Goal: Find specific page/section: Find specific page/section

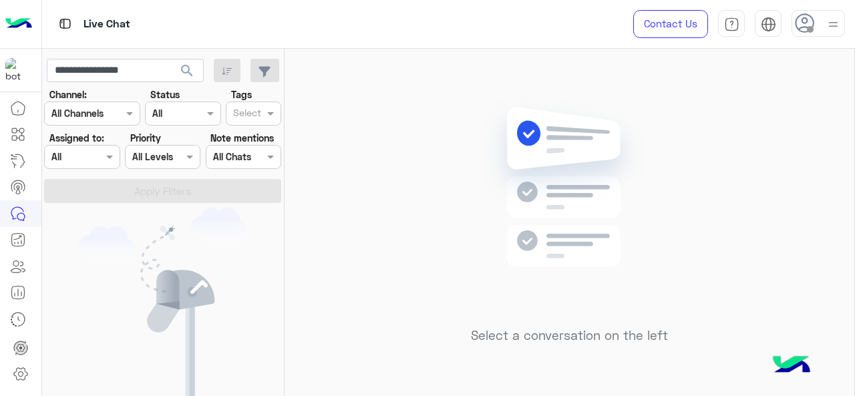
click at [98, 164] on div "Assigned on All" at bounding box center [73, 157] width 57 height 14
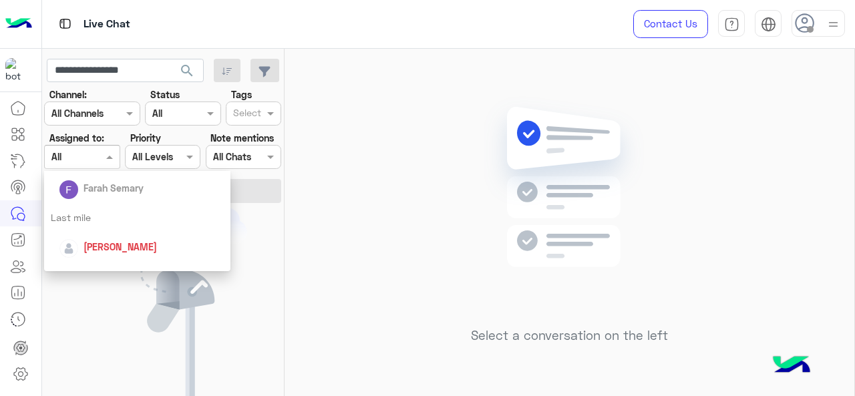
scroll to position [187, 0]
click at [103, 212] on div "Last mile" at bounding box center [137, 216] width 187 height 25
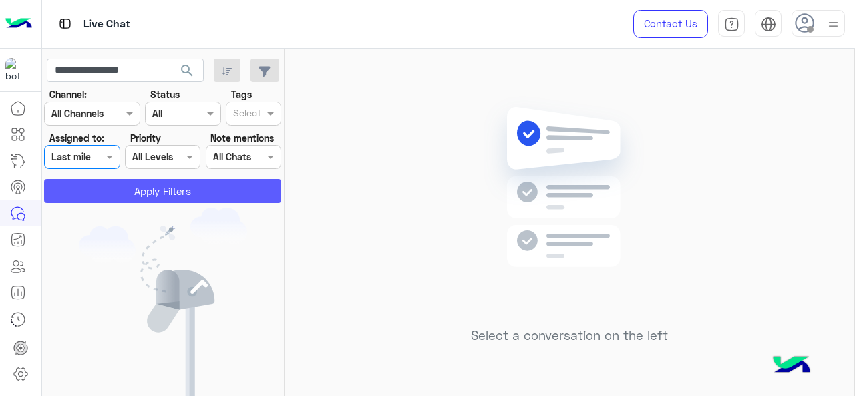
click at [107, 192] on button "Apply Filters" at bounding box center [162, 191] width 237 height 24
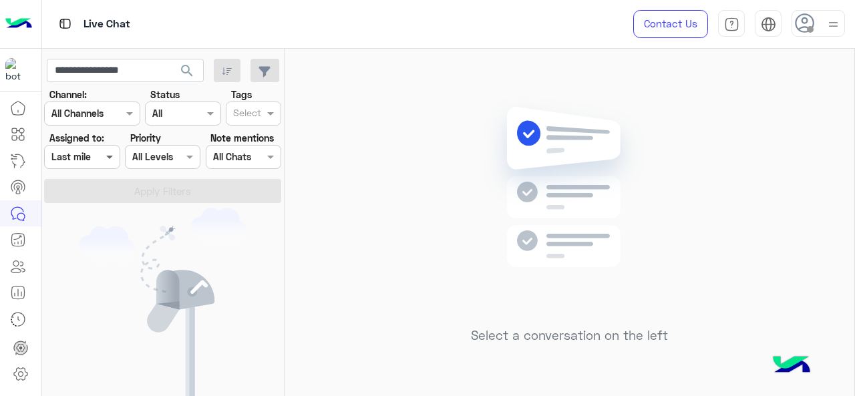
click at [110, 157] on span at bounding box center [111, 157] width 17 height 14
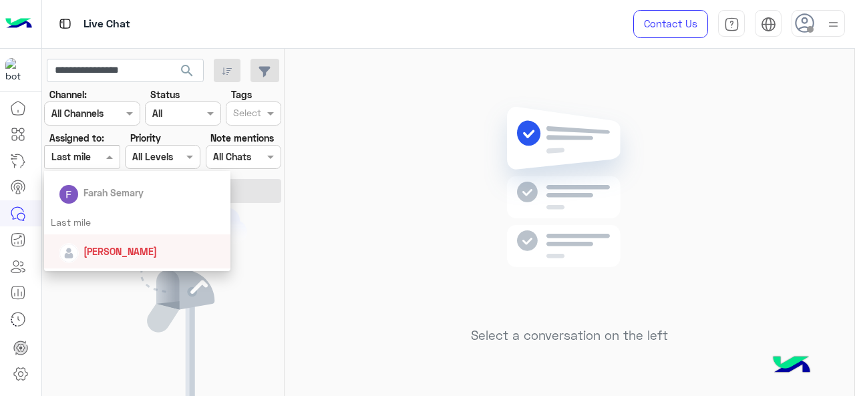
scroll to position [200, 0]
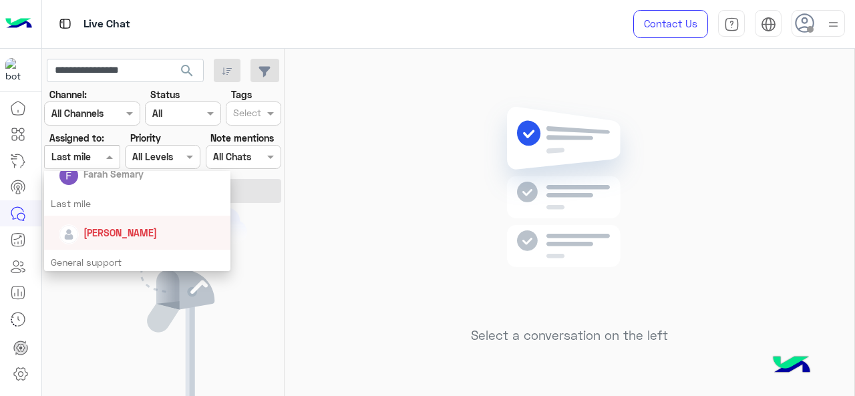
click at [119, 235] on span "[PERSON_NAME]" at bounding box center [119, 232] width 73 height 11
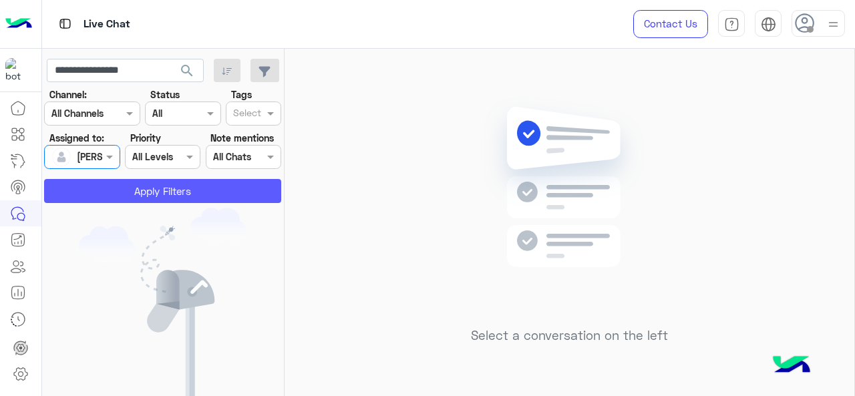
click at [120, 193] on button "Apply Filters" at bounding box center [162, 191] width 237 height 24
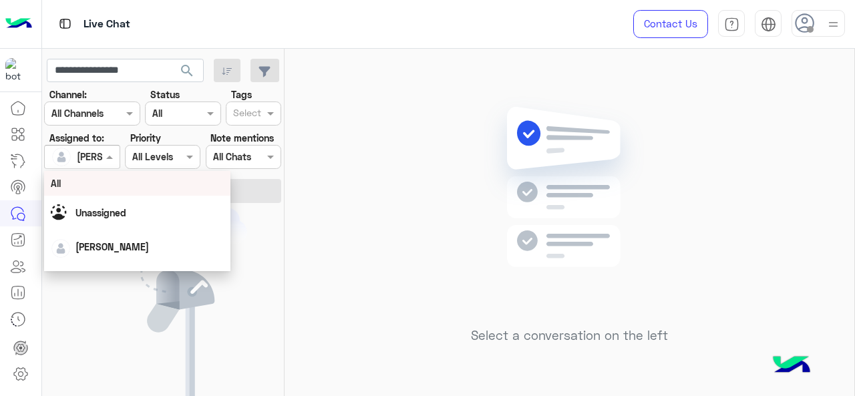
click at [111, 156] on span at bounding box center [111, 157] width 17 height 14
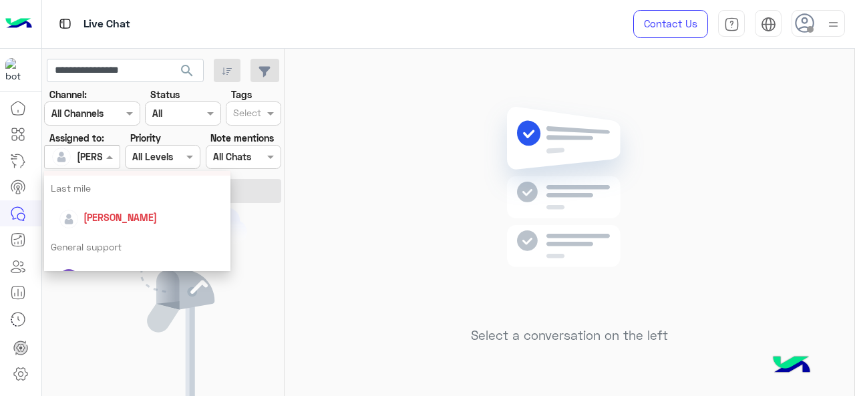
scroll to position [225, 0]
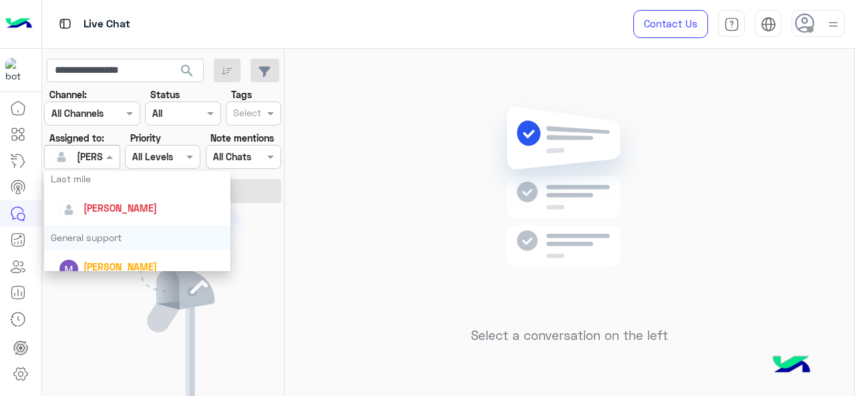
drag, startPoint x: 123, startPoint y: 235, endPoint x: 127, endPoint y: 228, distance: 8.4
click at [122, 235] on div "General support" at bounding box center [137, 237] width 187 height 25
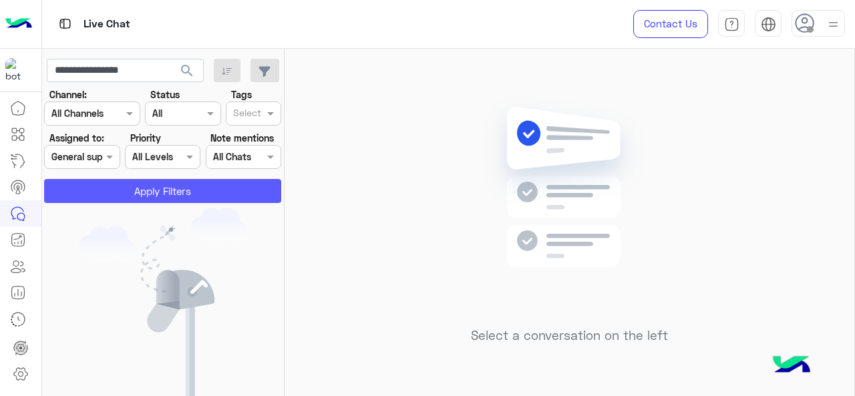
click at [156, 194] on button "Apply Filters" at bounding box center [162, 191] width 237 height 24
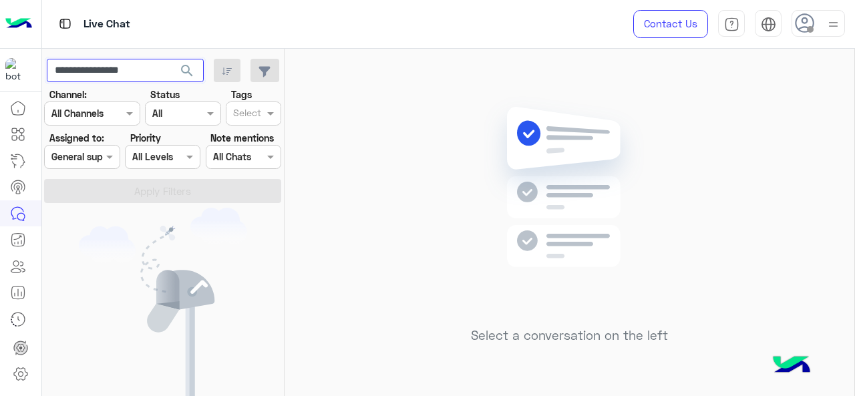
click at [163, 71] on input "**********" at bounding box center [125, 71] width 157 height 24
click at [195, 71] on span "search" at bounding box center [187, 71] width 16 height 16
click at [103, 158] on span at bounding box center [111, 157] width 17 height 14
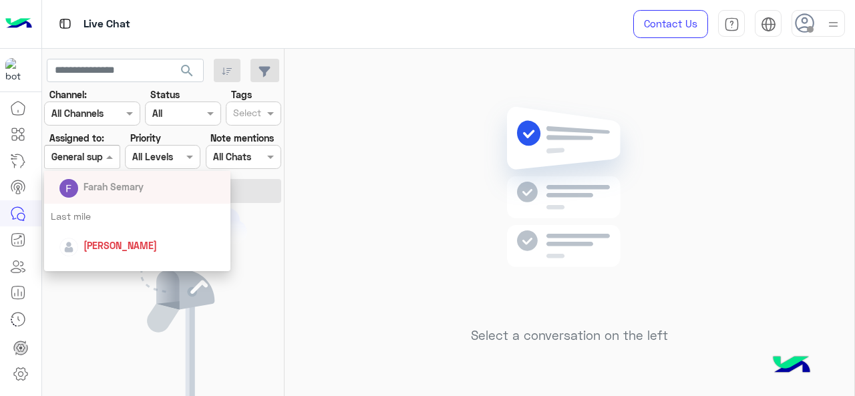
scroll to position [188, 0]
click at [107, 218] on div "Last mile" at bounding box center [137, 215] width 187 height 25
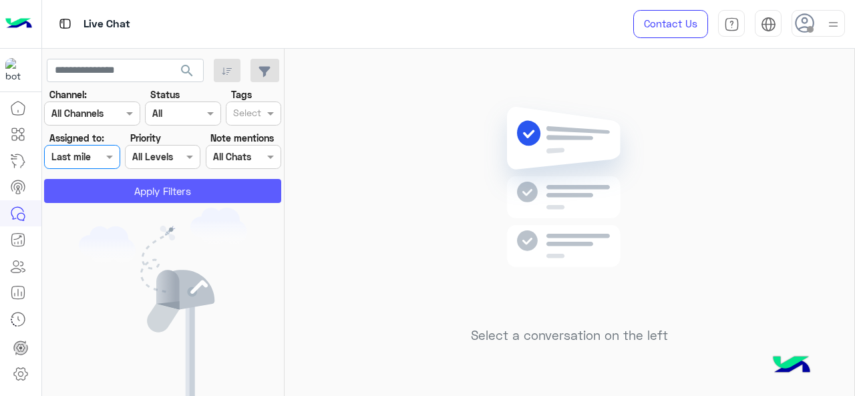
click at [126, 192] on button "Apply Filters" at bounding box center [162, 191] width 237 height 24
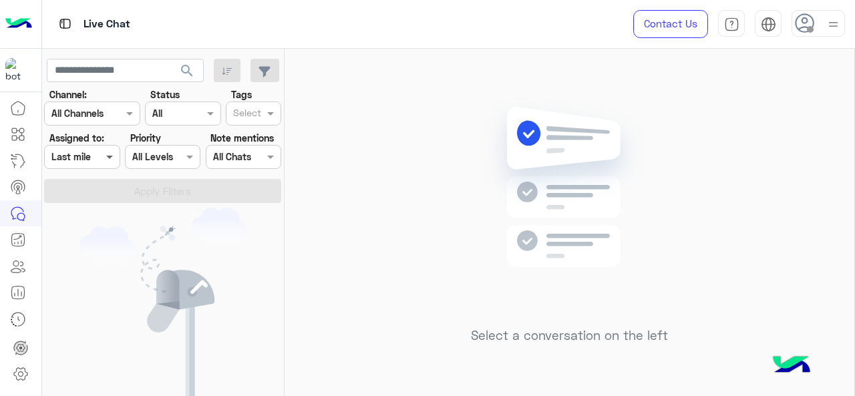
click at [110, 156] on span at bounding box center [111, 157] width 17 height 14
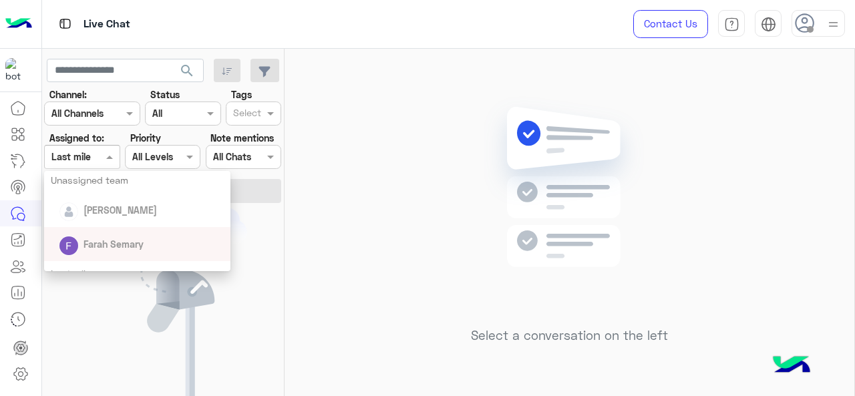
scroll to position [181, 0]
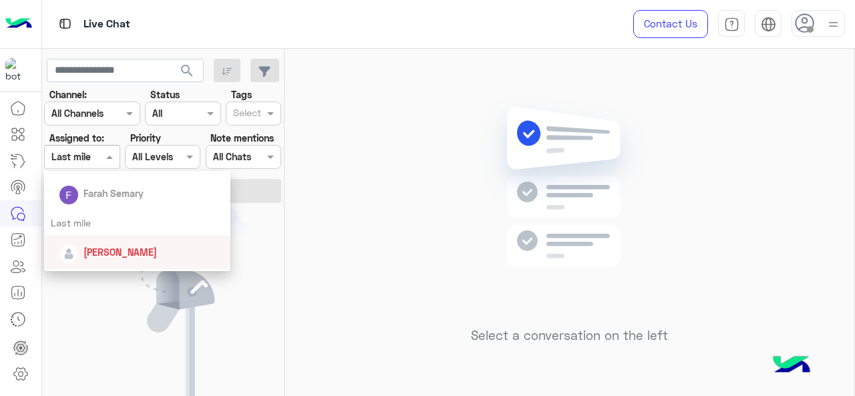
click at [126, 240] on div "[PERSON_NAME]" at bounding box center [137, 252] width 187 height 34
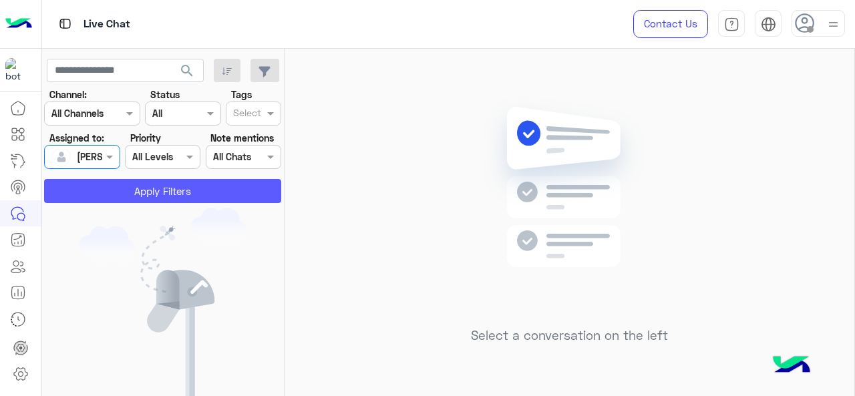
click at [151, 186] on button "Apply Filters" at bounding box center [162, 191] width 237 height 24
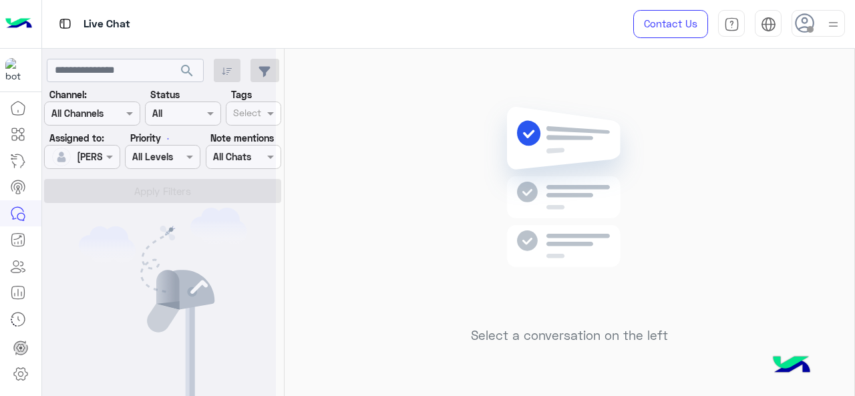
click at [108, 156] on span at bounding box center [111, 157] width 17 height 14
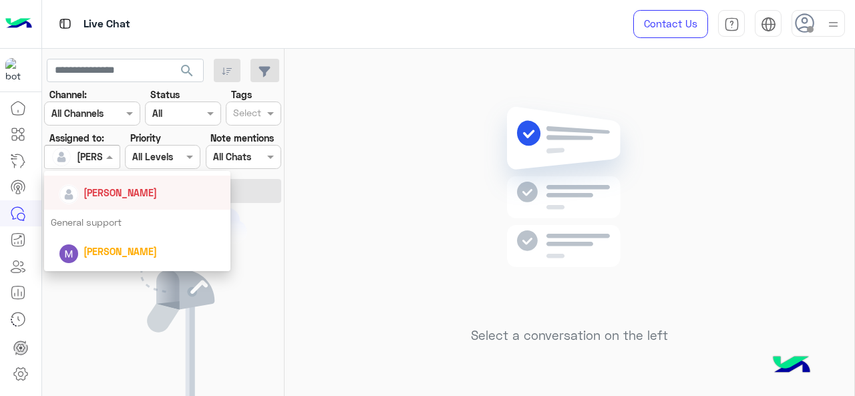
scroll to position [243, 0]
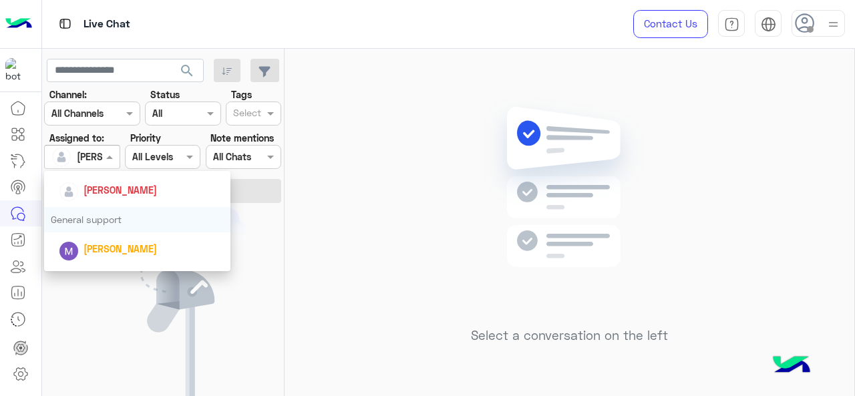
click at [119, 230] on div "General support" at bounding box center [137, 219] width 187 height 25
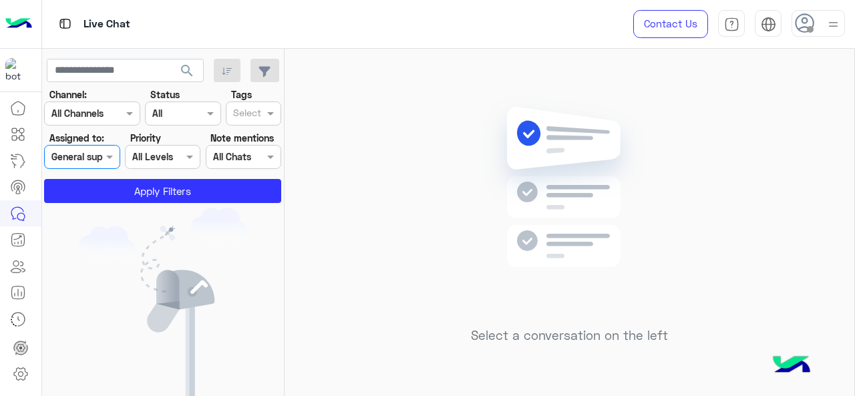
click at [134, 206] on app-inbox-users-filters "search Channel: Channel All Channels Status Channel All Tags Select Assigned to…" at bounding box center [163, 129] width 242 height 160
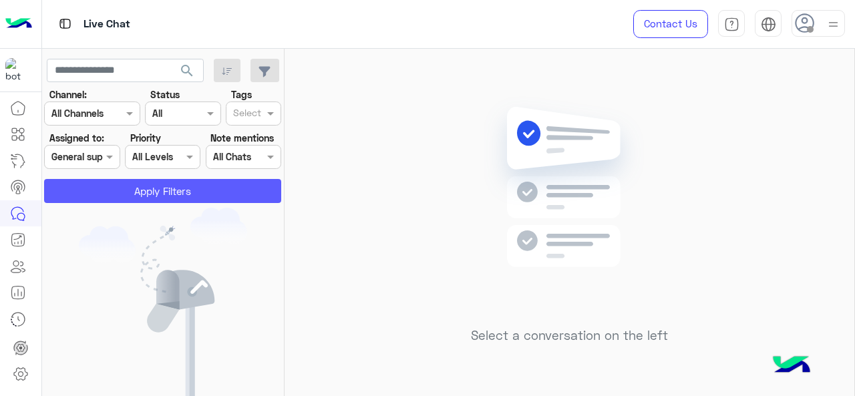
click at [136, 197] on button "Apply Filters" at bounding box center [162, 191] width 237 height 24
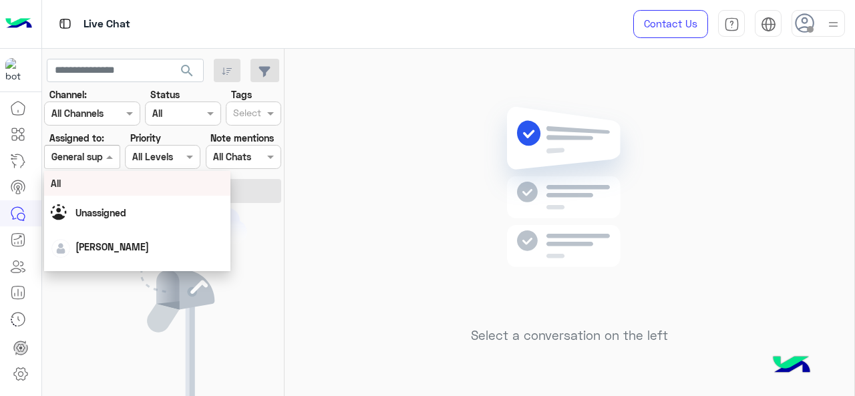
click at [109, 161] on span at bounding box center [111, 157] width 17 height 14
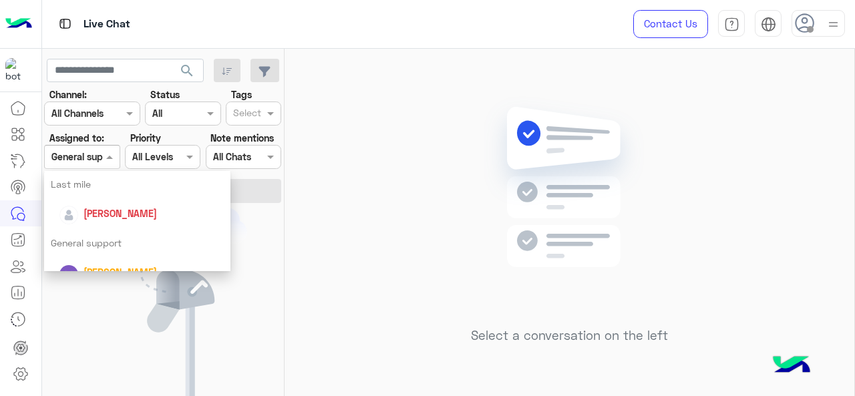
scroll to position [226, 0]
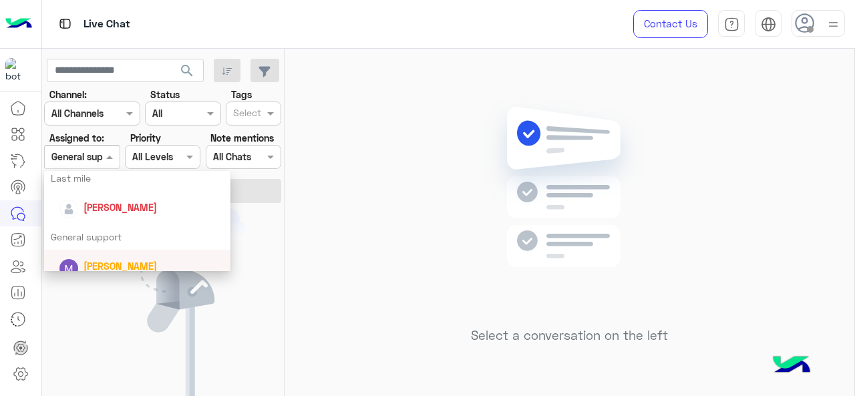
click at [114, 259] on div "[PERSON_NAME]" at bounding box center [119, 266] width 73 height 14
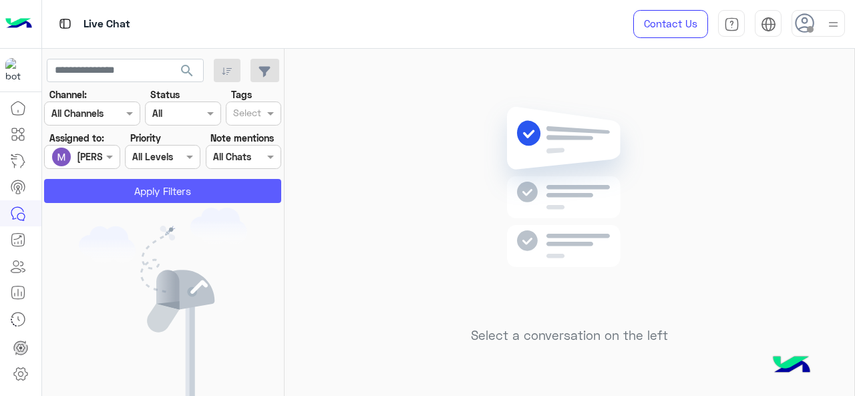
click at [136, 192] on button "Apply Filters" at bounding box center [162, 191] width 237 height 24
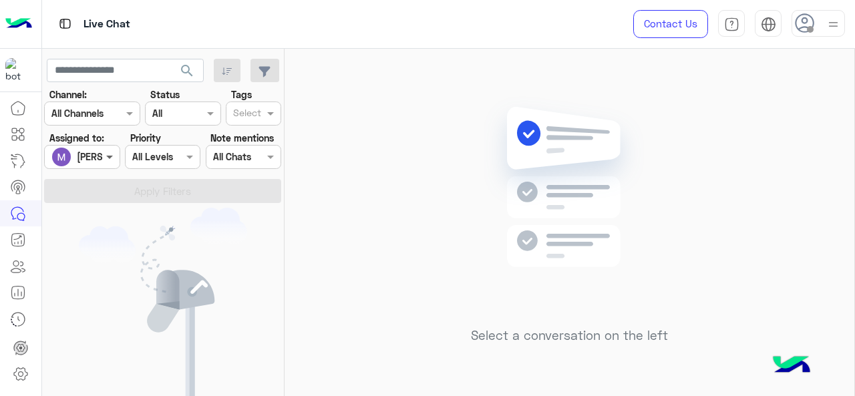
click at [105, 158] on span at bounding box center [111, 157] width 17 height 14
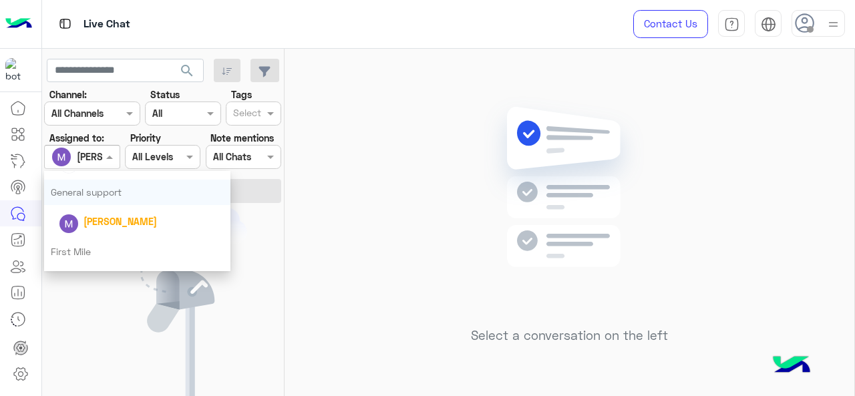
scroll to position [297, 0]
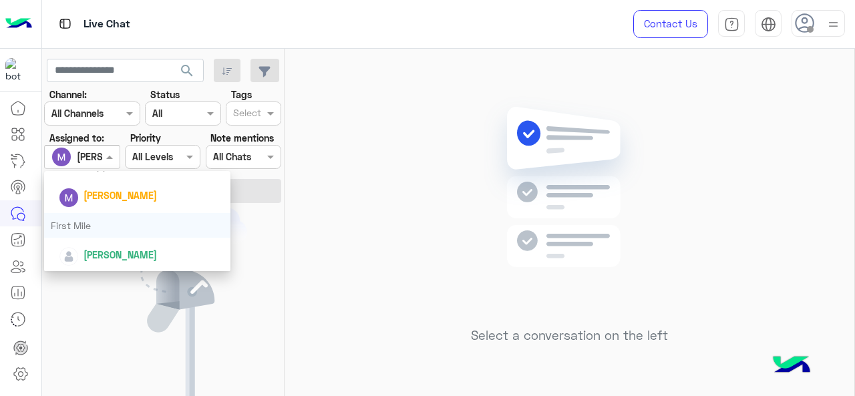
click at [106, 222] on div "First Mile" at bounding box center [137, 225] width 187 height 25
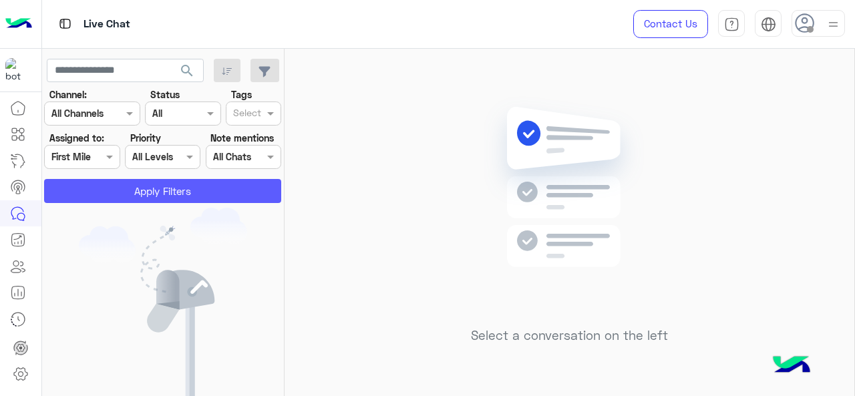
drag, startPoint x: 154, startPoint y: 173, endPoint x: 152, endPoint y: 180, distance: 7.0
click at [153, 174] on section "Channel: Channel All Channels Status Channel All Tags Select Assigned to: Assig…" at bounding box center [163, 145] width 222 height 116
click at [148, 195] on button "Apply Filters" at bounding box center [162, 191] width 237 height 24
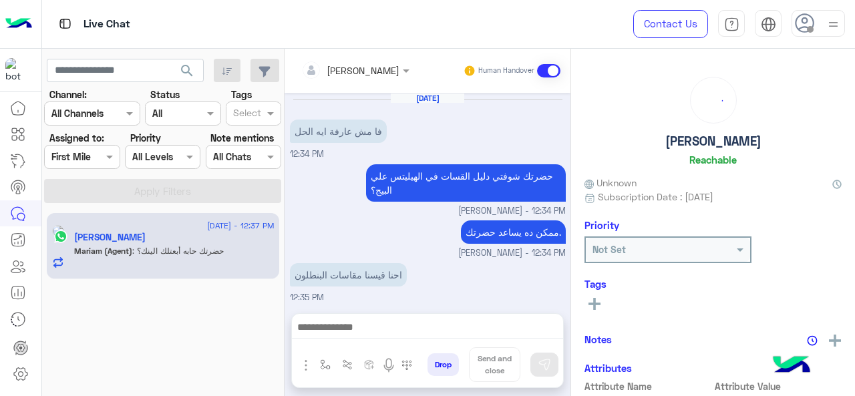
scroll to position [293, 0]
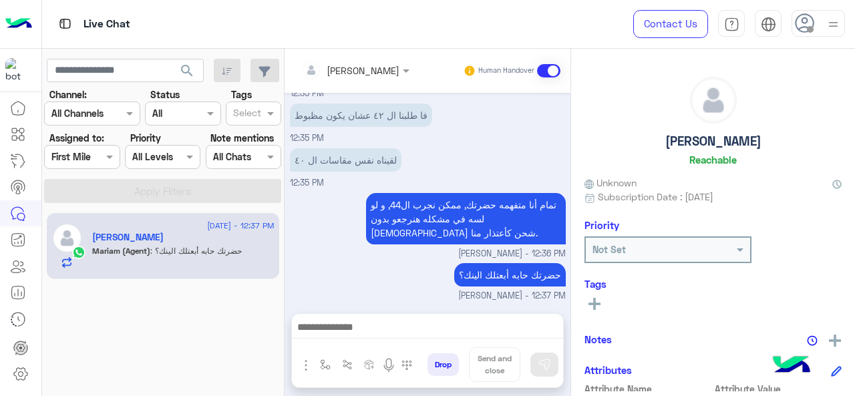
click at [108, 160] on span at bounding box center [111, 157] width 17 height 14
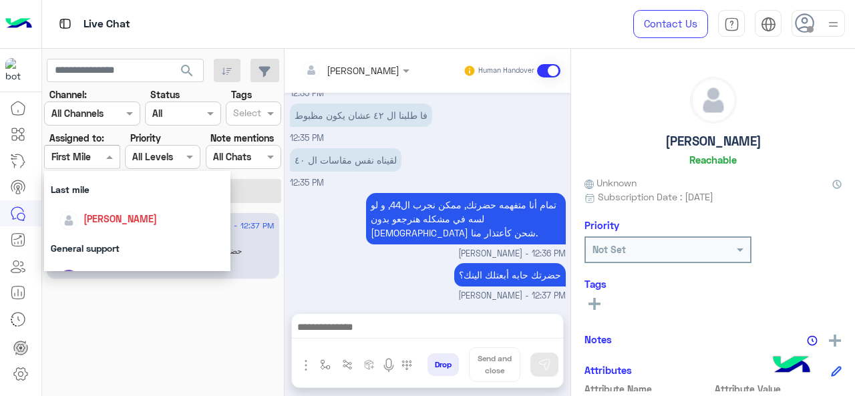
scroll to position [296, 0]
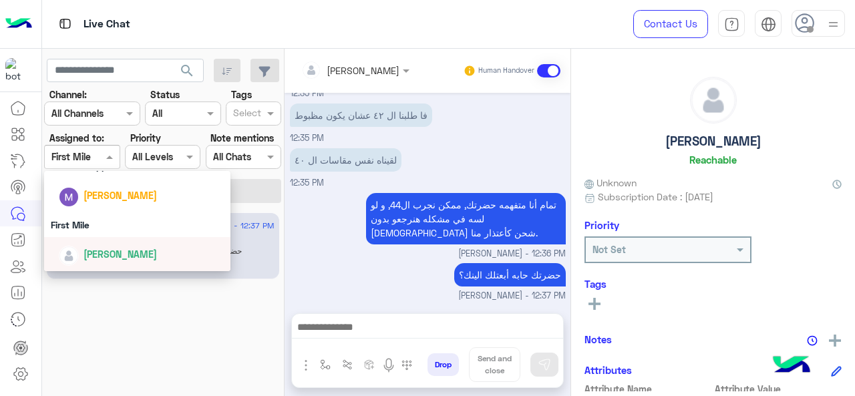
click at [104, 243] on div "[PERSON_NAME]" at bounding box center [142, 253] width 166 height 23
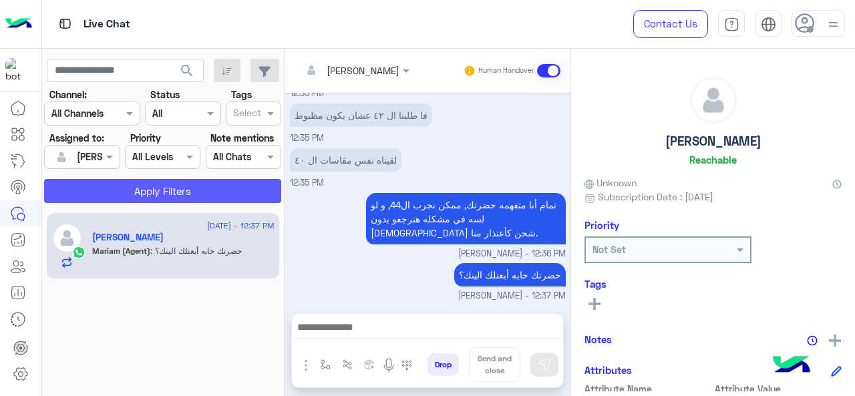
click at [136, 186] on button "Apply Filters" at bounding box center [162, 191] width 237 height 24
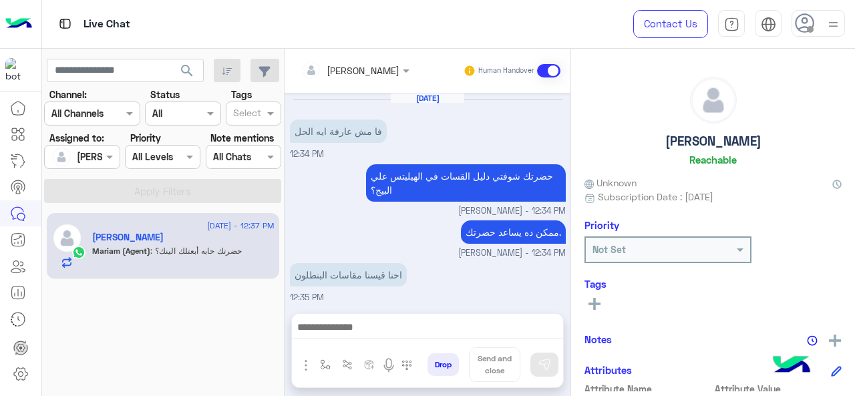
scroll to position [293, 0]
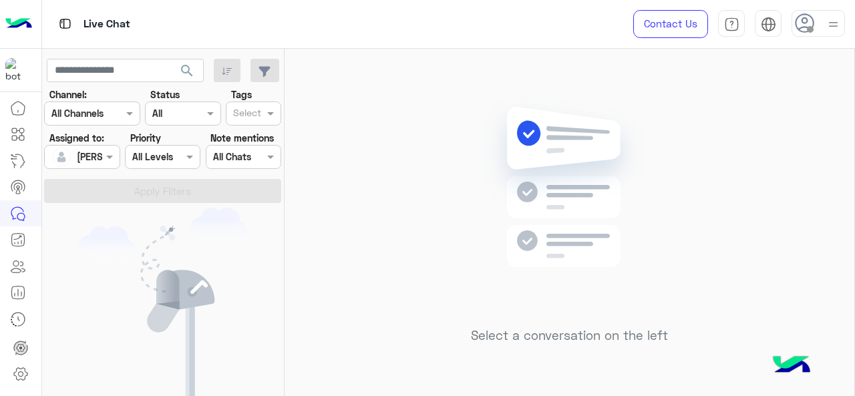
click at [102, 154] on div at bounding box center [82, 156] width 74 height 15
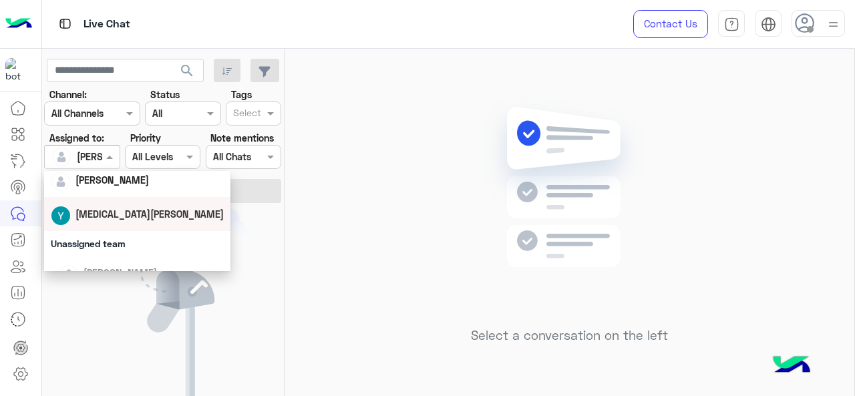
scroll to position [200, 0]
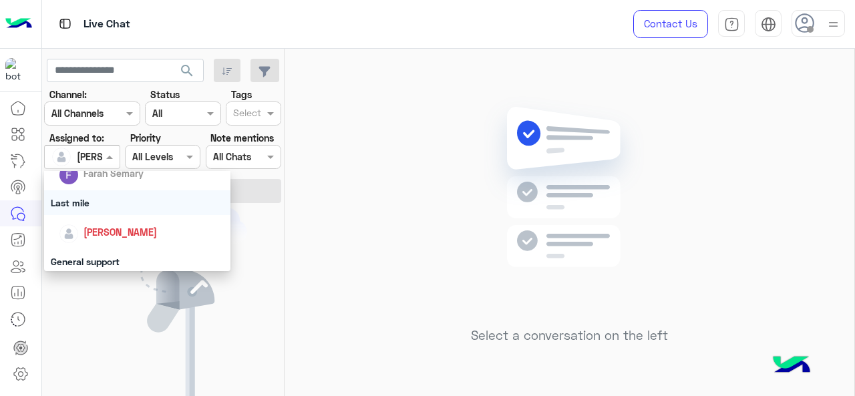
click at [110, 208] on div "Last mile" at bounding box center [137, 202] width 187 height 25
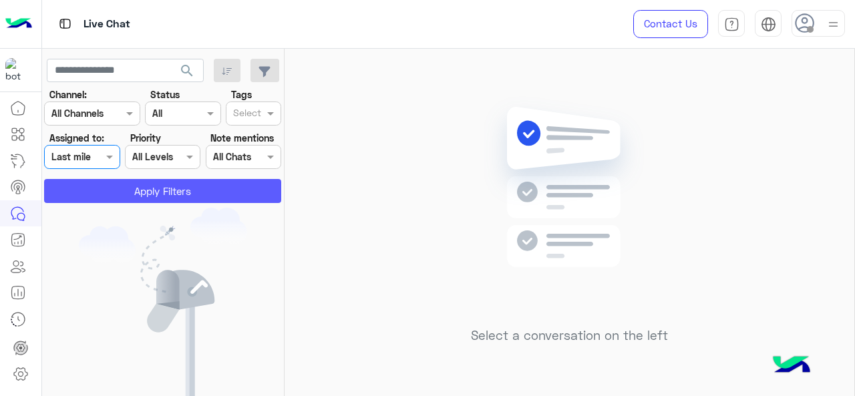
click at [110, 196] on button "Apply Filters" at bounding box center [162, 191] width 237 height 24
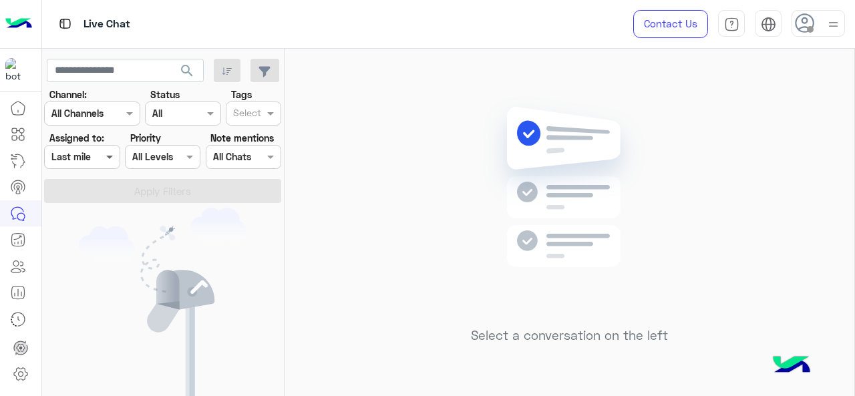
click at [108, 158] on span at bounding box center [111, 157] width 17 height 14
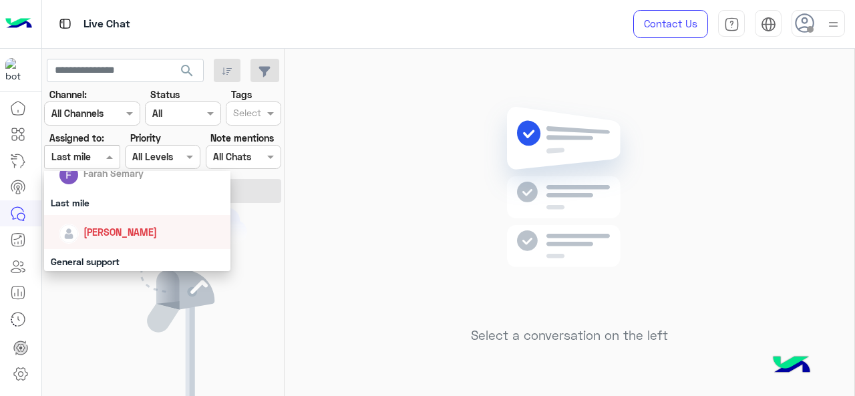
click at [116, 237] on span "[PERSON_NAME]" at bounding box center [119, 231] width 73 height 11
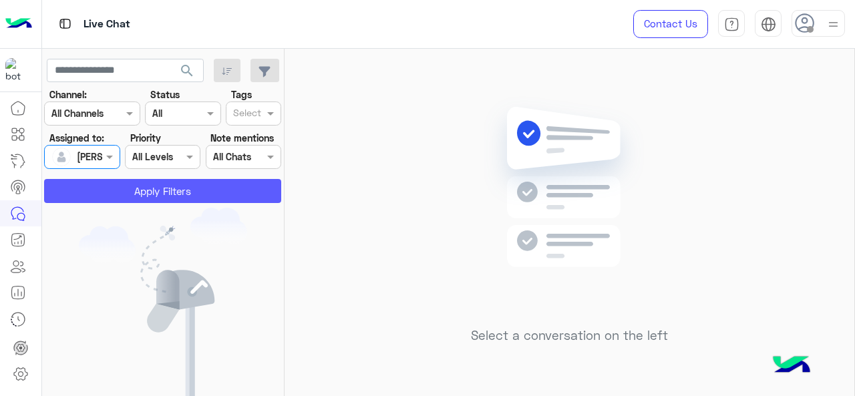
click at [127, 197] on button "Apply Filters" at bounding box center [162, 191] width 237 height 24
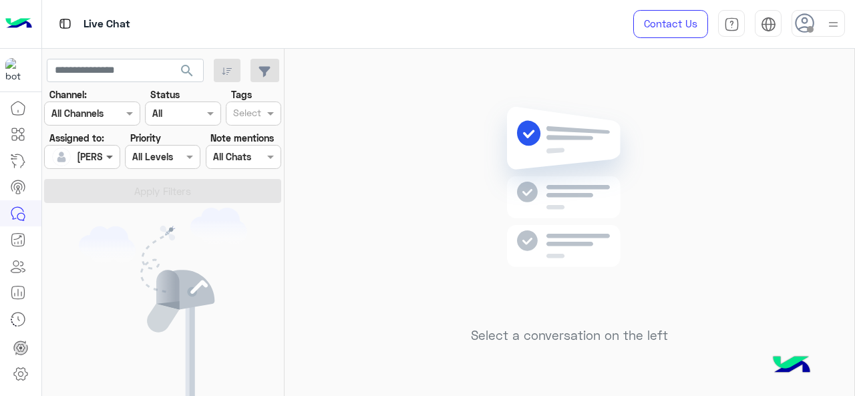
click at [108, 161] on span at bounding box center [111, 157] width 17 height 14
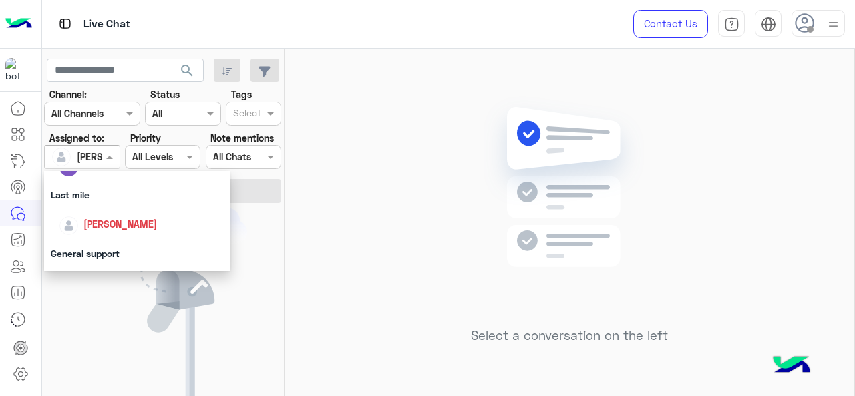
scroll to position [267, 0]
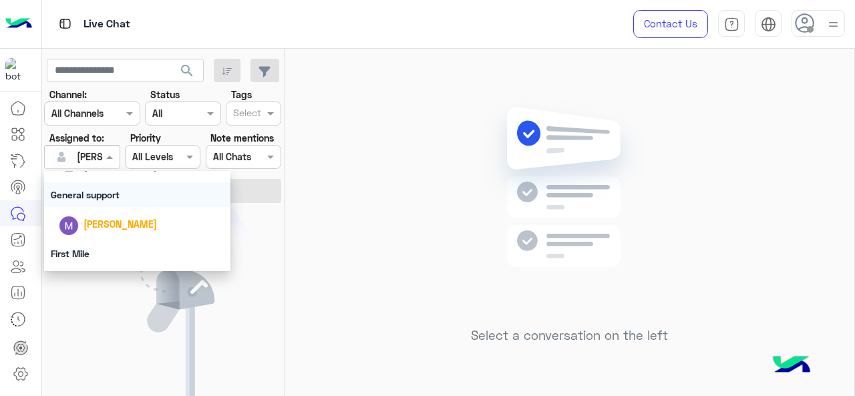
click at [92, 201] on div "General support" at bounding box center [137, 194] width 187 height 25
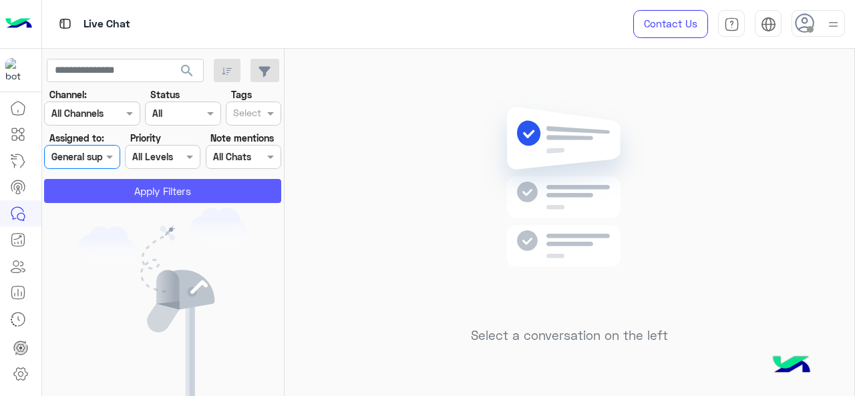
click at [98, 196] on button "Apply Filters" at bounding box center [162, 191] width 237 height 24
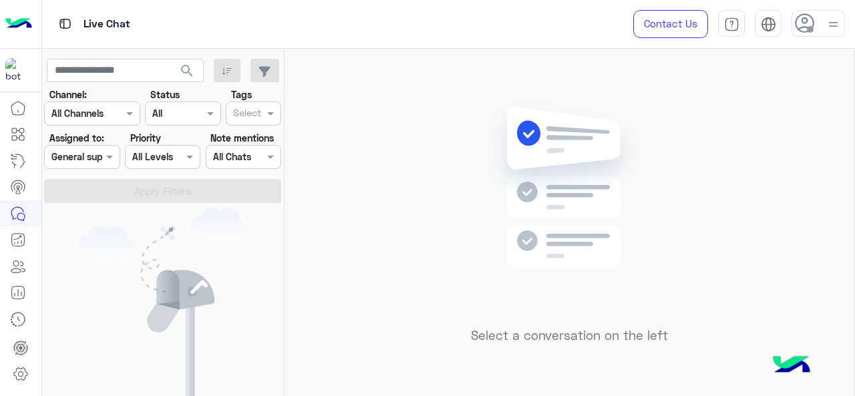
click at [106, 150] on span at bounding box center [111, 157] width 17 height 14
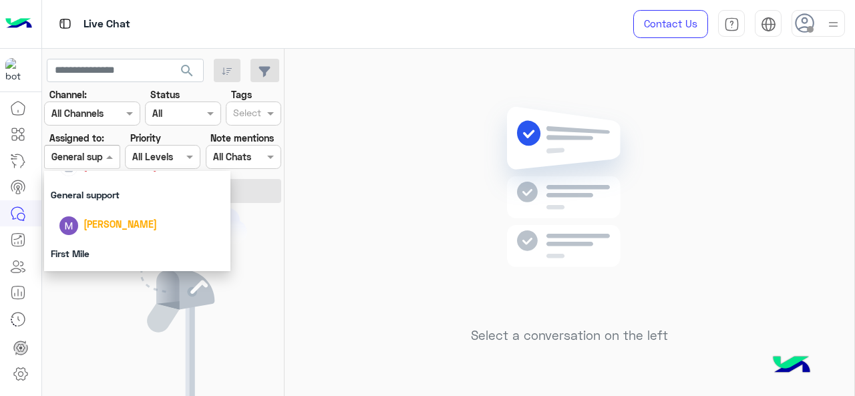
click at [122, 217] on div "[PERSON_NAME]" at bounding box center [119, 224] width 73 height 14
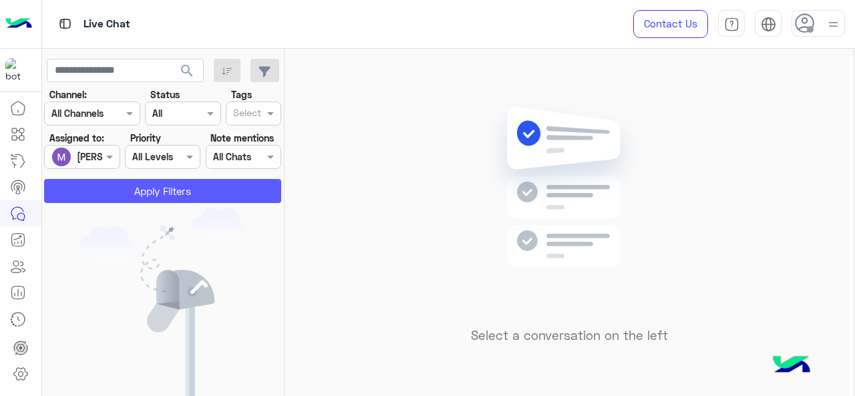
click at [131, 191] on button "Apply Filters" at bounding box center [162, 191] width 237 height 24
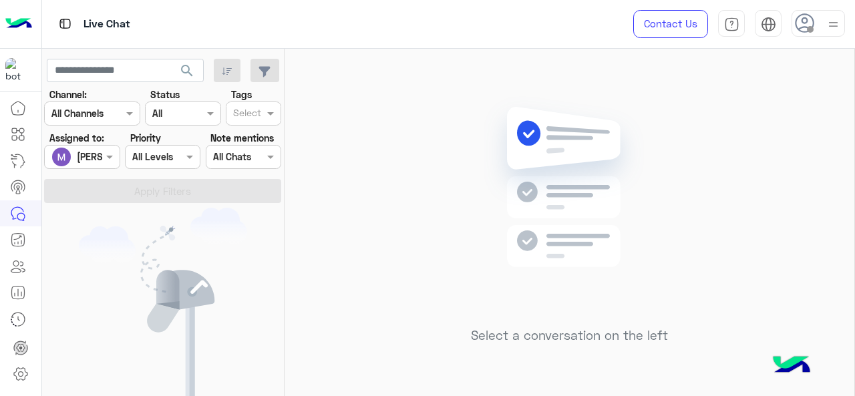
drag, startPoint x: 109, startPoint y: 158, endPoint x: 102, endPoint y: 168, distance: 12.4
click at [106, 157] on span at bounding box center [111, 157] width 17 height 14
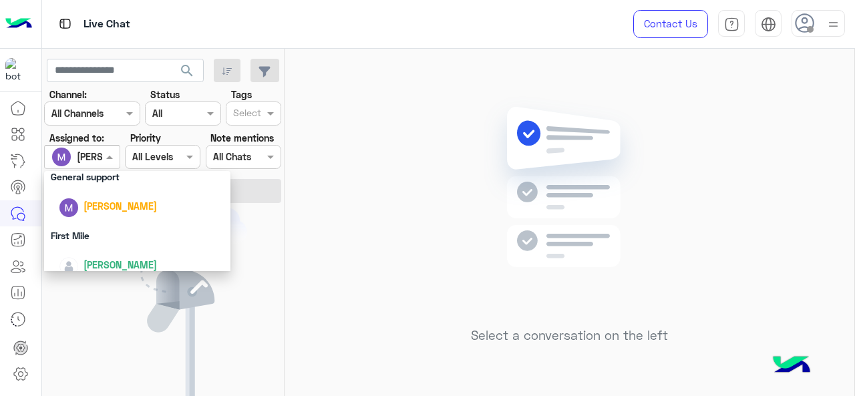
scroll to position [296, 0]
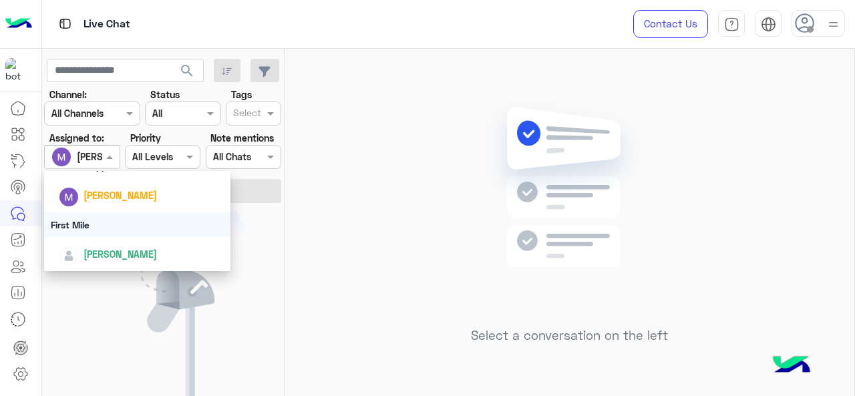
drag, startPoint x: 106, startPoint y: 229, endPoint x: 100, endPoint y: 212, distance: 18.2
click at [104, 227] on div "First Mile" at bounding box center [137, 224] width 187 height 25
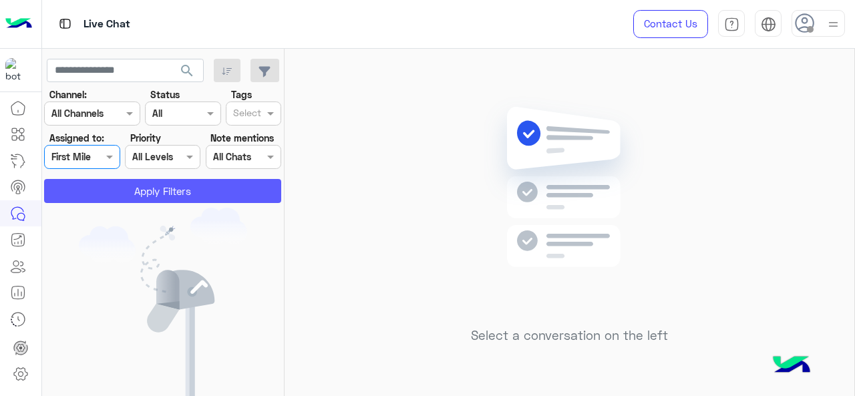
click at [116, 194] on button "Apply Filters" at bounding box center [162, 191] width 237 height 24
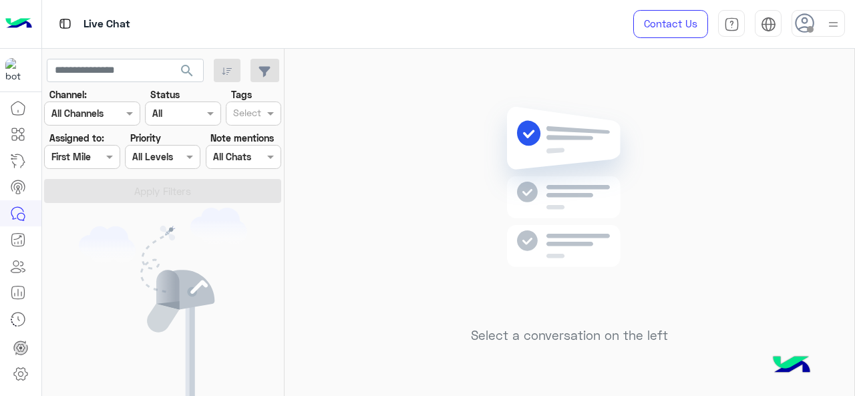
click at [109, 153] on span at bounding box center [111, 157] width 17 height 14
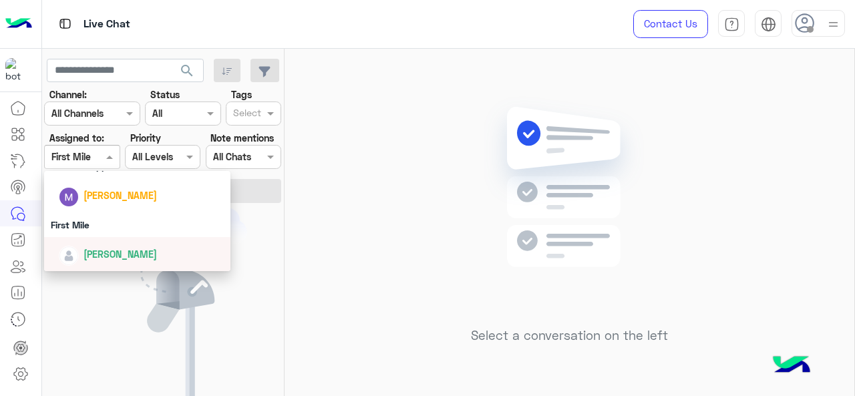
click at [142, 256] on span "[PERSON_NAME]" at bounding box center [119, 253] width 73 height 11
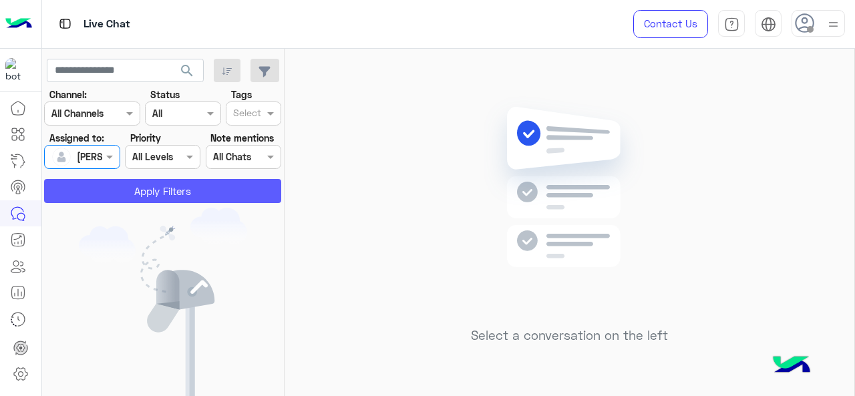
click at [150, 198] on button "Apply Filters" at bounding box center [162, 191] width 237 height 24
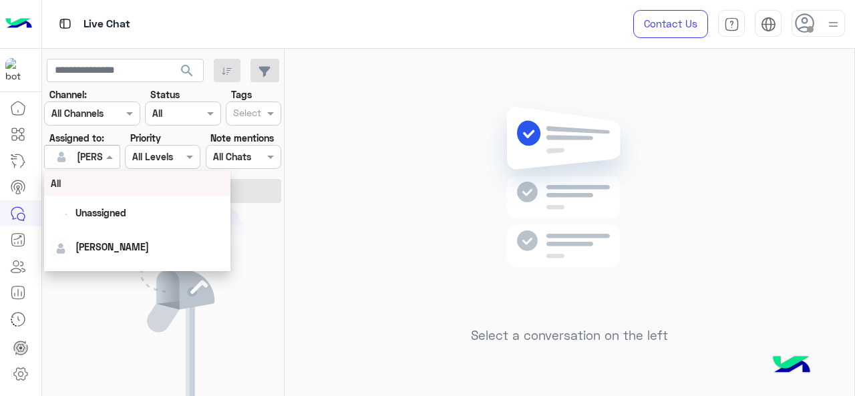
click at [103, 159] on span at bounding box center [111, 157] width 17 height 14
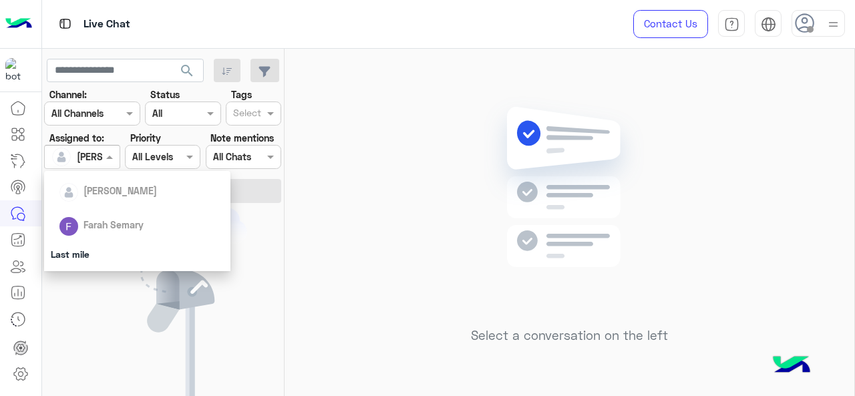
scroll to position [216, 0]
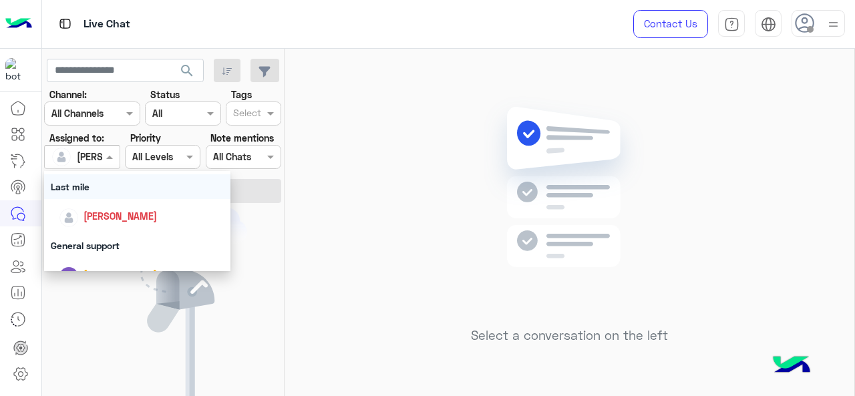
click at [96, 184] on div "Last mile" at bounding box center [137, 186] width 187 height 25
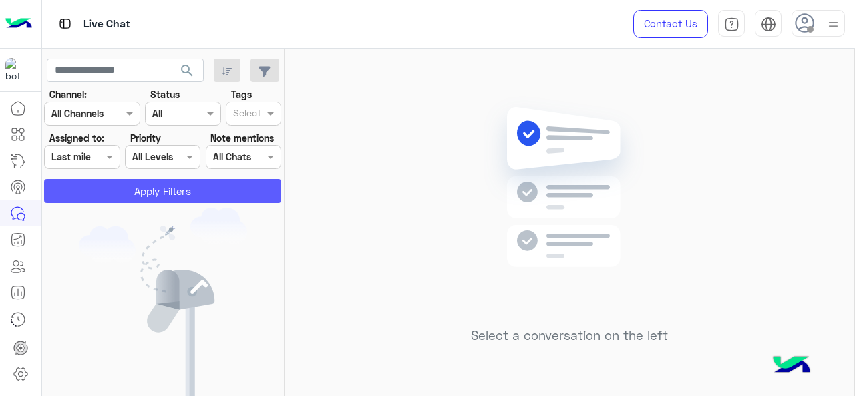
click at [96, 184] on button "Apply Filters" at bounding box center [162, 191] width 237 height 24
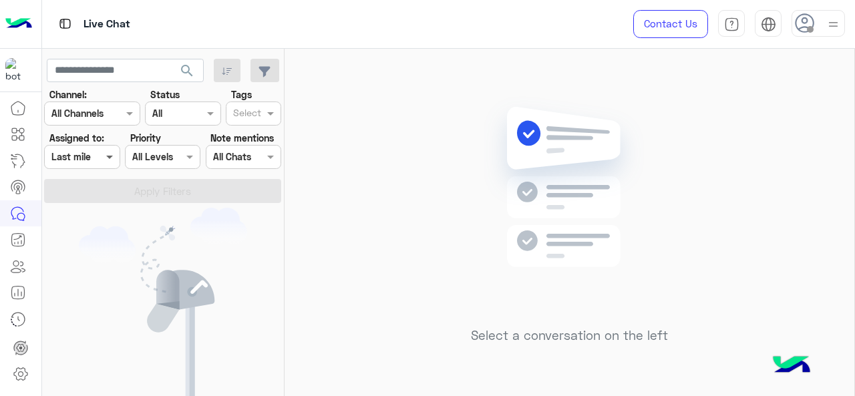
click at [112, 156] on span at bounding box center [111, 157] width 17 height 14
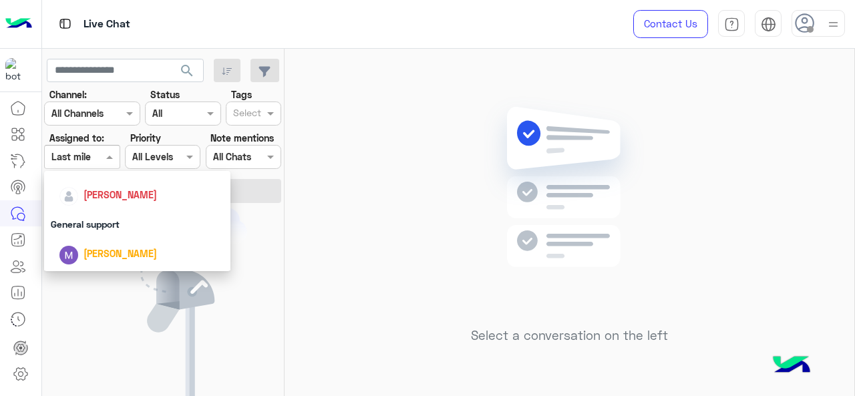
scroll to position [239, 0]
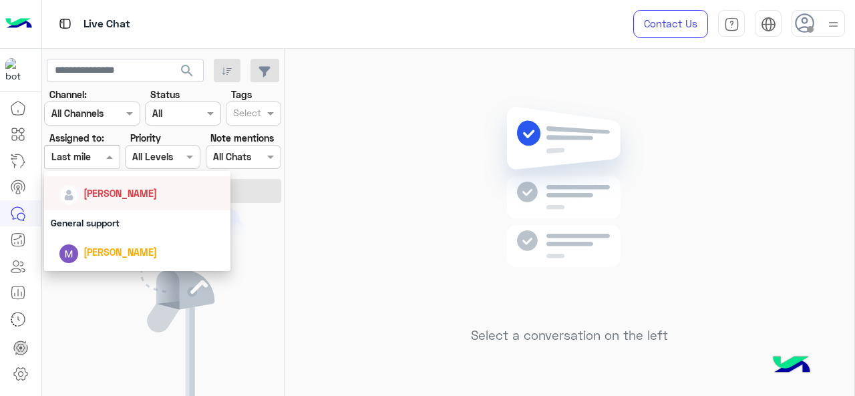
click at [103, 185] on div "[PERSON_NAME]" at bounding box center [142, 193] width 166 height 23
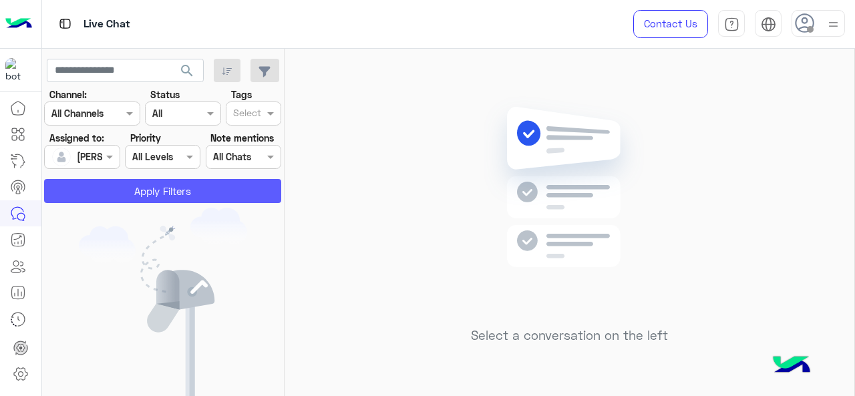
click at [103, 185] on button "Apply Filters" at bounding box center [162, 191] width 237 height 24
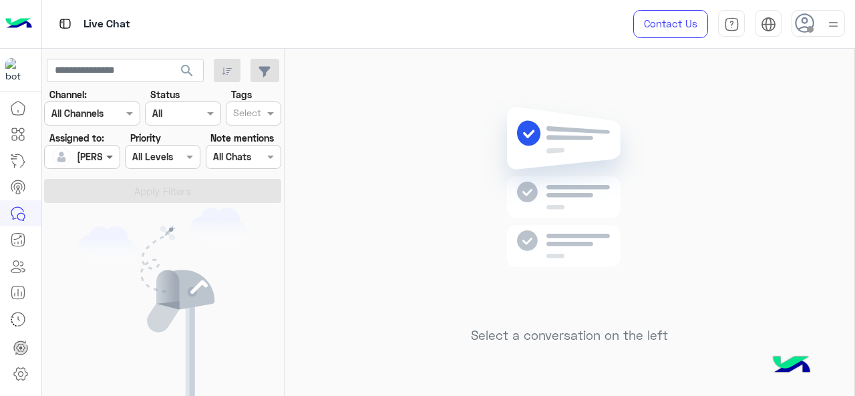
click at [108, 159] on span at bounding box center [111, 157] width 17 height 14
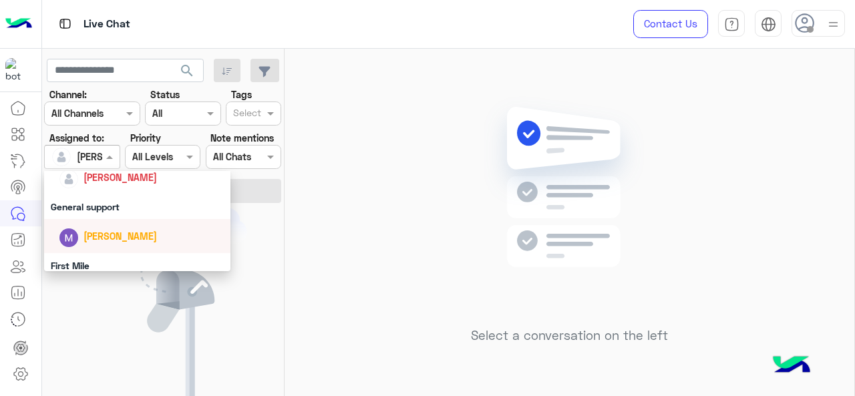
scroll to position [296, 0]
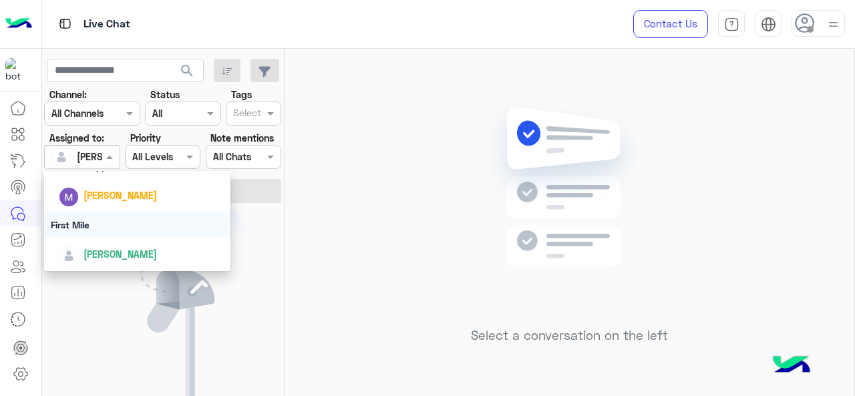
click at [92, 229] on div "First Mile" at bounding box center [137, 224] width 187 height 25
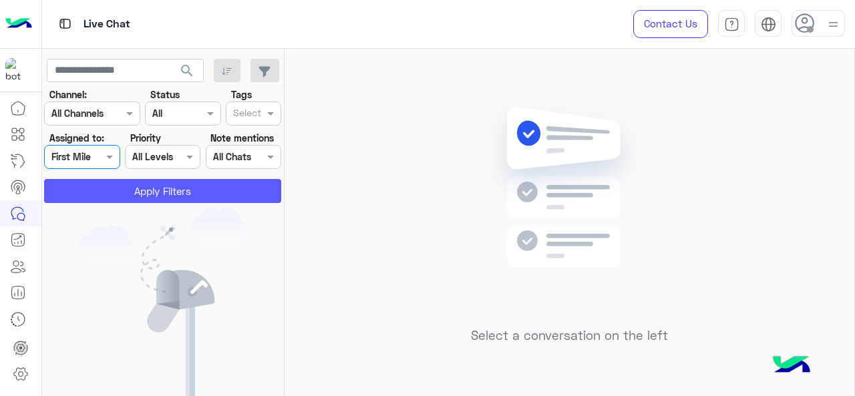
click at [116, 200] on button "Apply Filters" at bounding box center [162, 191] width 237 height 24
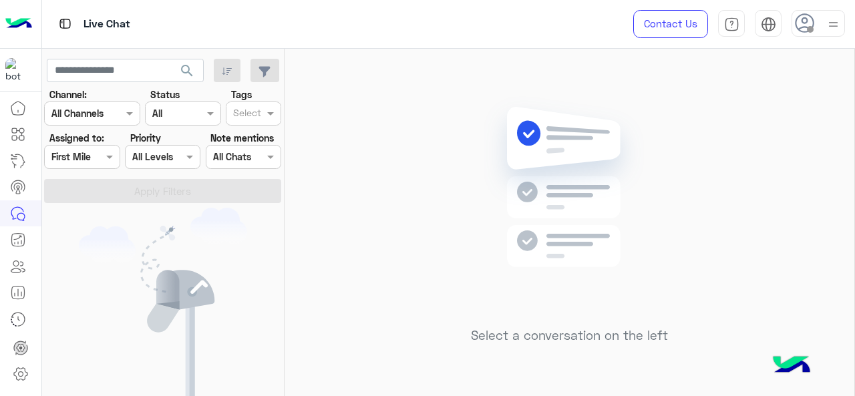
click at [108, 158] on span at bounding box center [111, 157] width 17 height 14
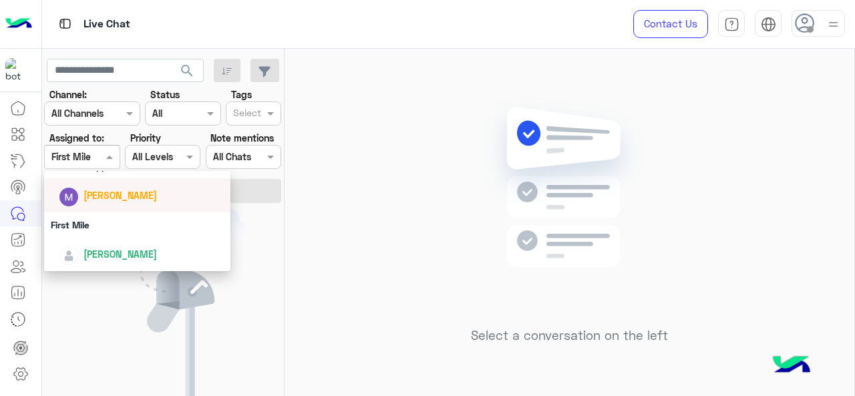
scroll to position [229, 0]
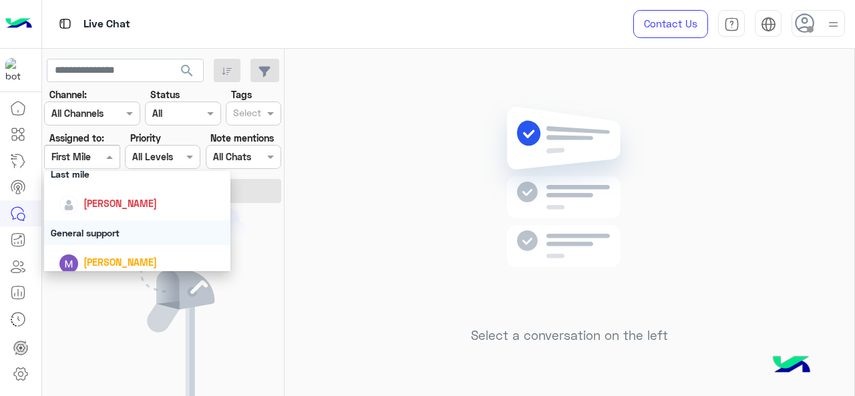
click at [102, 231] on div "General support" at bounding box center [137, 232] width 187 height 25
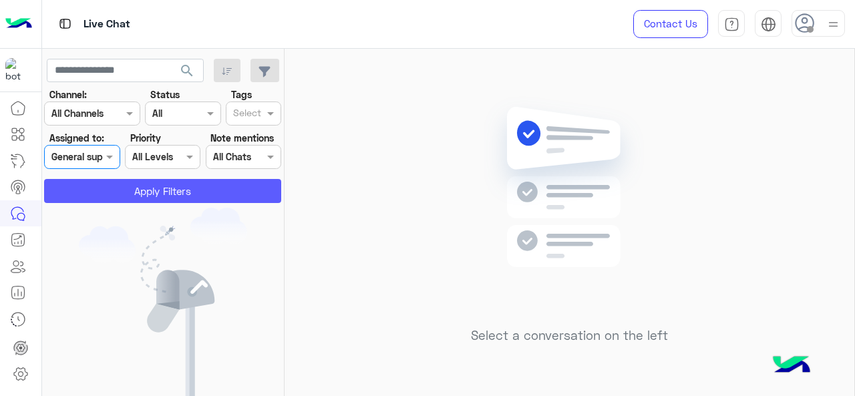
click at [123, 193] on button "Apply Filters" at bounding box center [162, 191] width 237 height 24
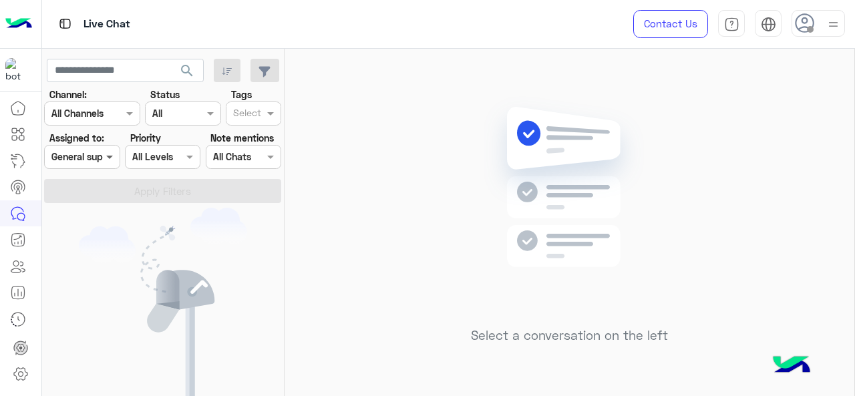
click at [110, 164] on span at bounding box center [111, 157] width 17 height 14
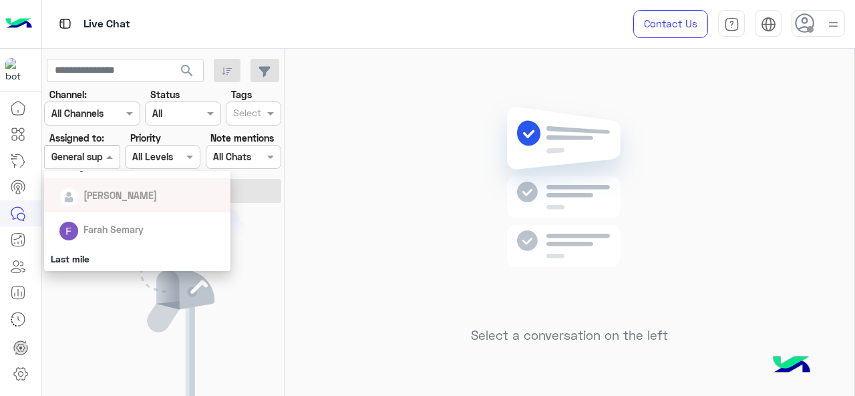
scroll to position [200, 0]
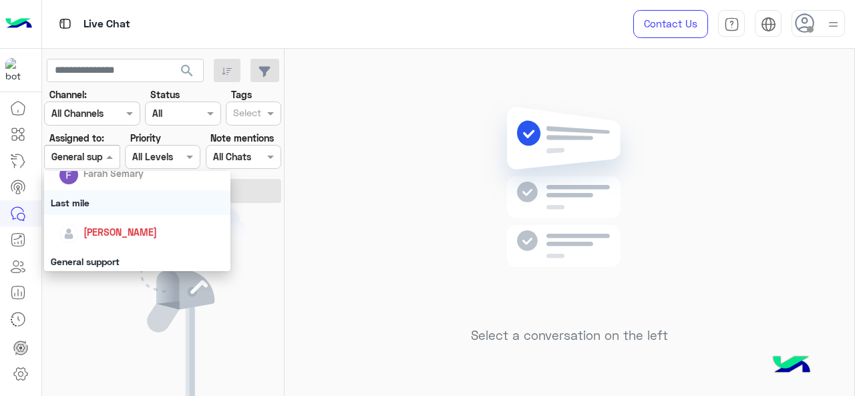
click at [102, 206] on div "Last mile" at bounding box center [137, 202] width 187 height 25
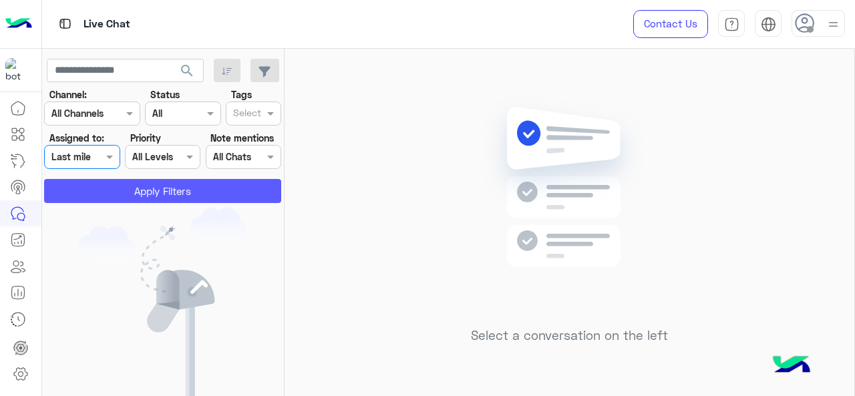
click at [102, 193] on button "Apply Filters" at bounding box center [162, 191] width 237 height 24
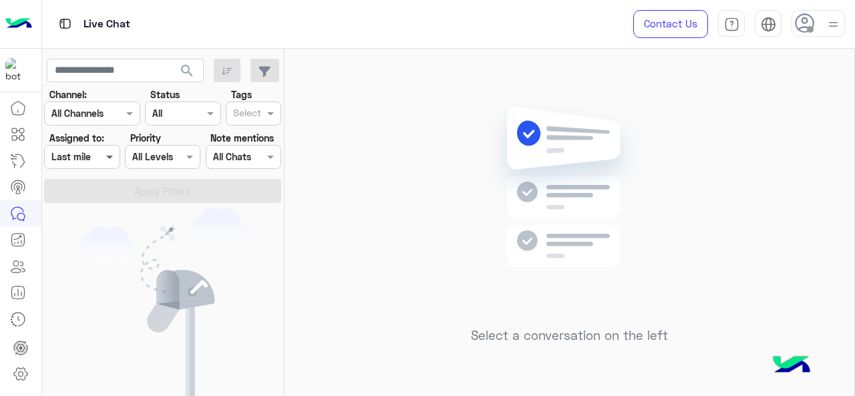
click at [110, 163] on span at bounding box center [111, 157] width 17 height 14
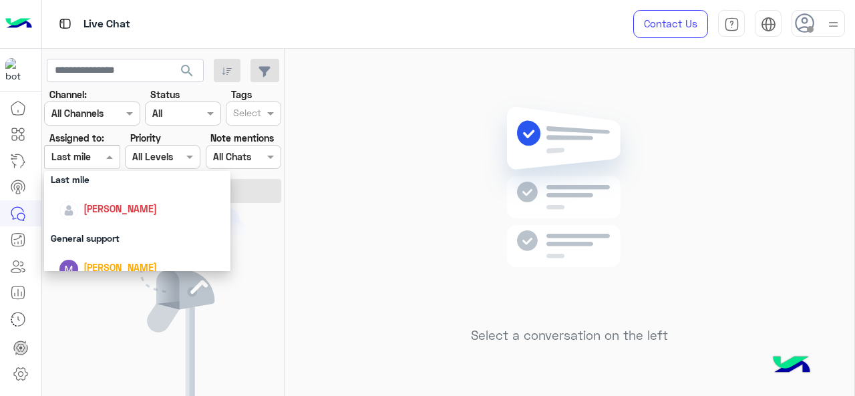
scroll to position [296, 0]
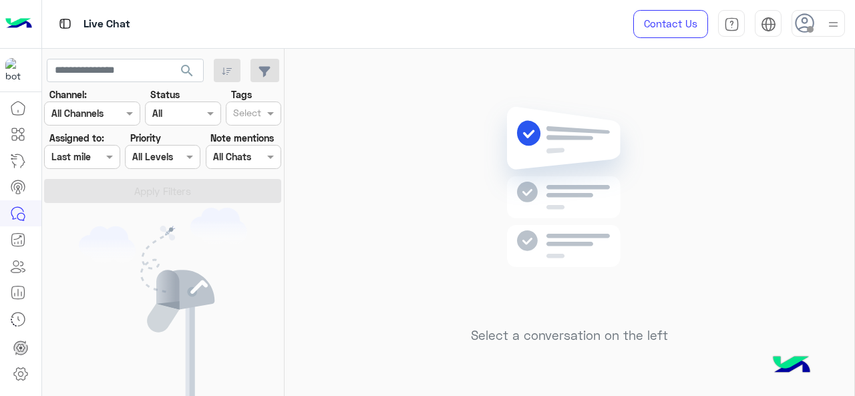
click at [369, 215] on div "Select a conversation on the left" at bounding box center [570, 225] width 570 height 353
click at [102, 165] on div "Assigned on Last mile" at bounding box center [81, 157] width 75 height 24
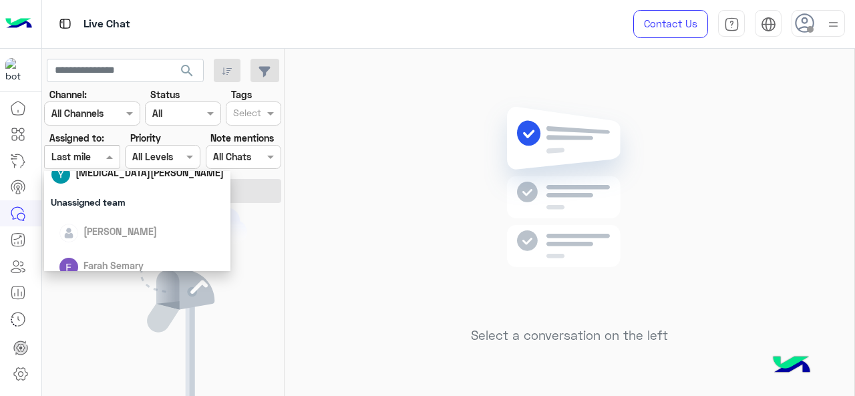
scroll to position [200, 0]
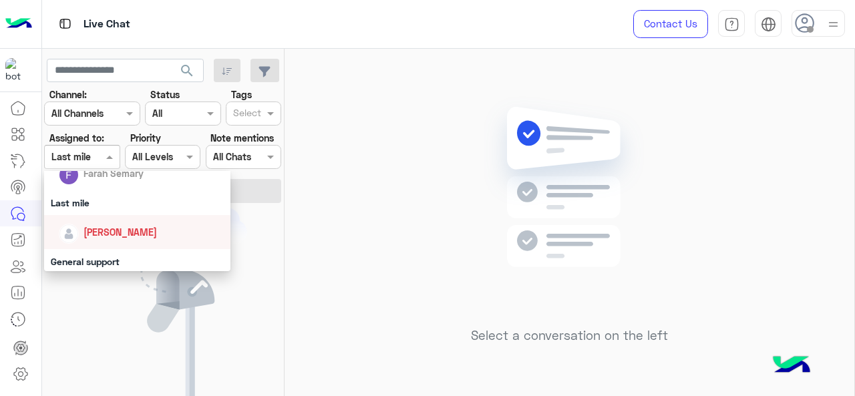
click at [102, 231] on span "[PERSON_NAME]" at bounding box center [119, 231] width 73 height 11
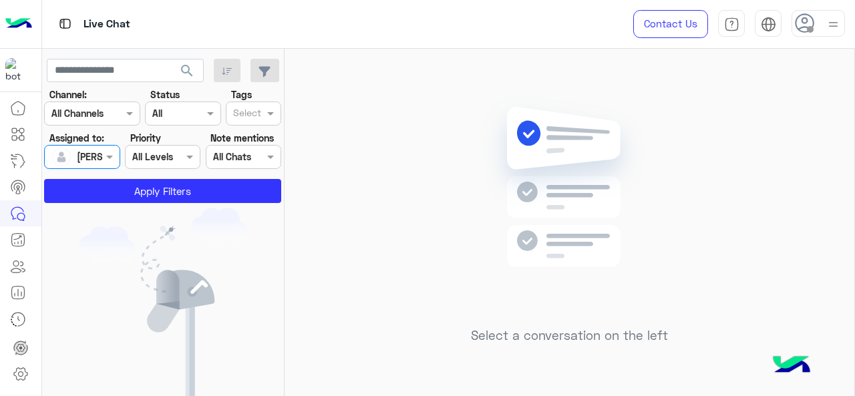
click at [122, 204] on app-inbox-users-filters "search Channel: Channel All Channels Status Channel All Tags Select Assigned to…" at bounding box center [163, 129] width 242 height 160
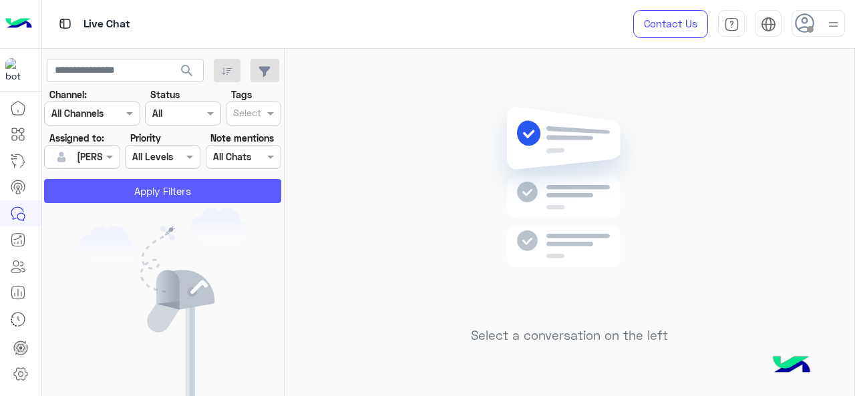
click at [132, 190] on button "Apply Filters" at bounding box center [162, 191] width 237 height 24
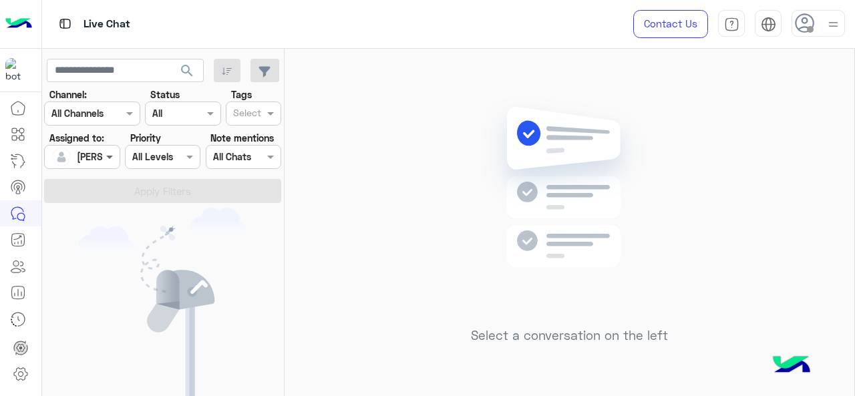
click at [107, 161] on span at bounding box center [111, 157] width 17 height 14
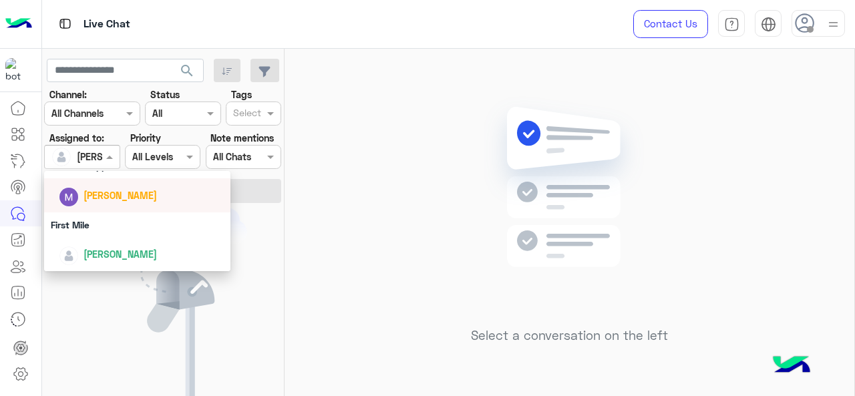
scroll to position [229, 0]
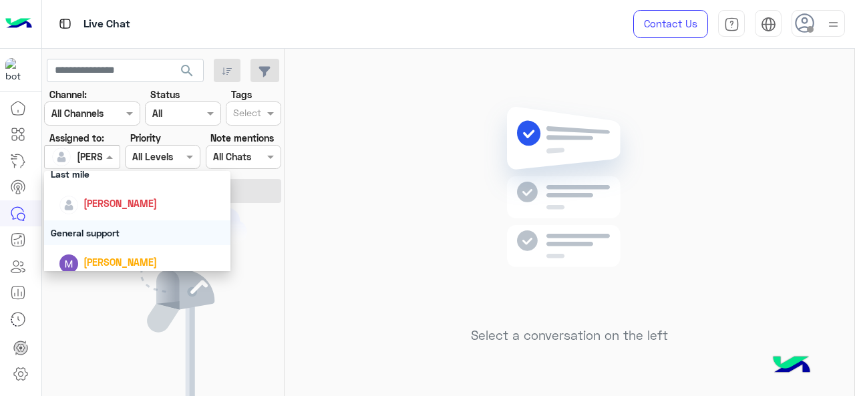
click at [100, 230] on div "General support" at bounding box center [137, 232] width 187 height 25
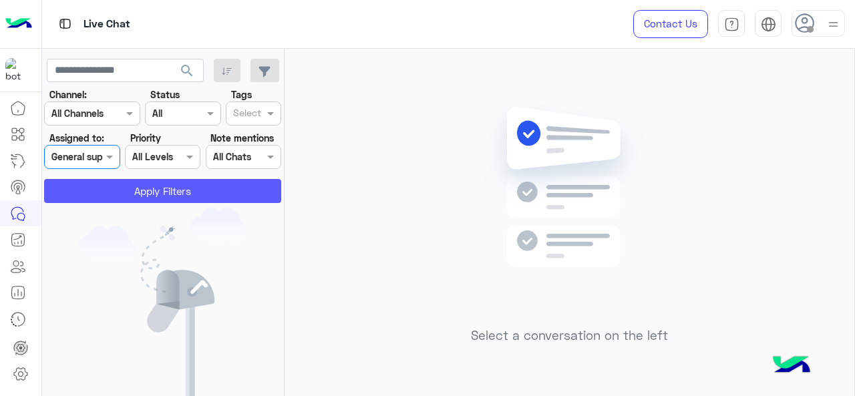
click at [101, 184] on button "Apply Filters" at bounding box center [162, 191] width 237 height 24
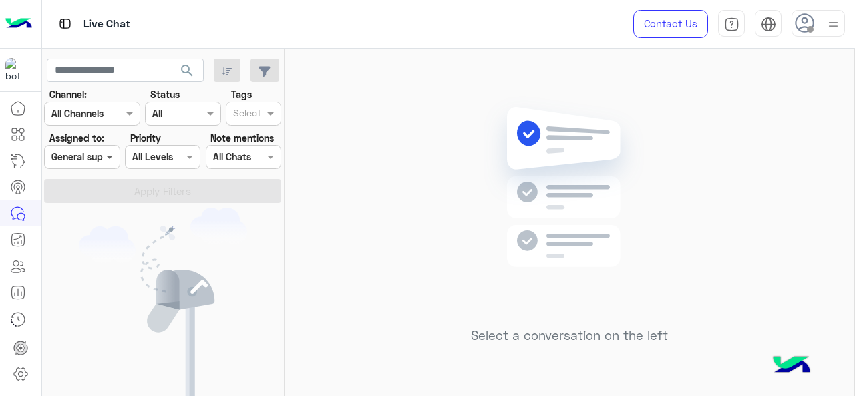
click at [108, 159] on span at bounding box center [111, 157] width 17 height 14
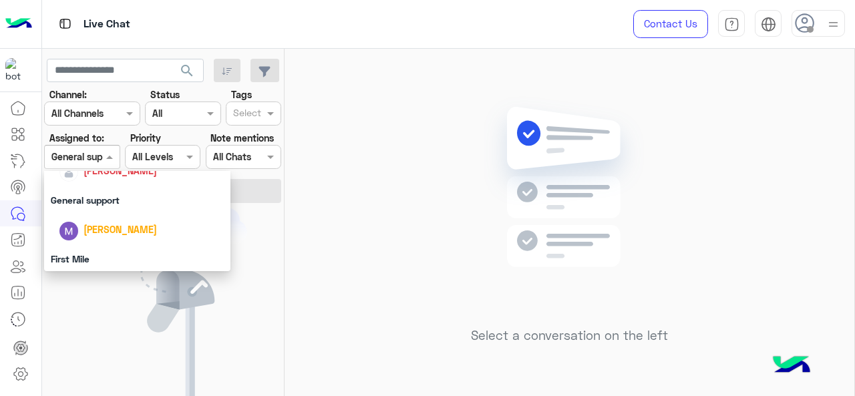
scroll to position [296, 0]
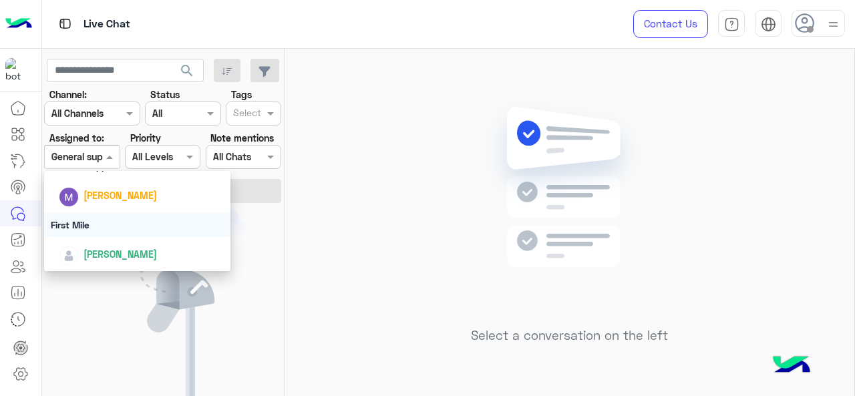
click at [96, 222] on div "First Mile" at bounding box center [137, 224] width 187 height 25
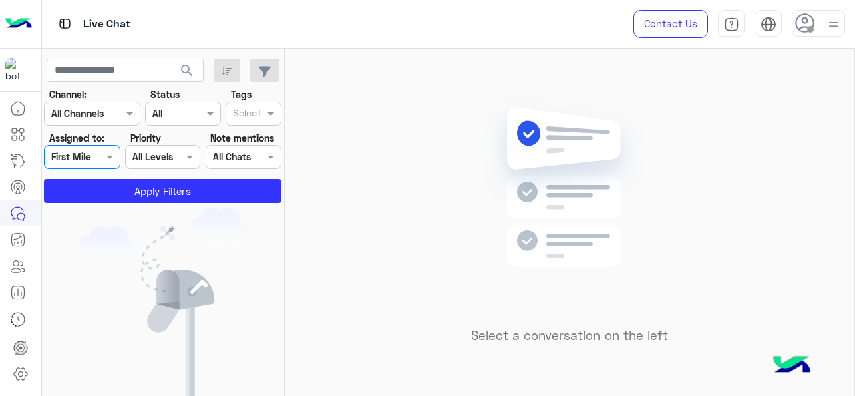
click at [132, 203] on app-inbox-users-filters "search Channel: Channel All Channels Status Channel All Tags Select Assigned to…" at bounding box center [163, 129] width 242 height 160
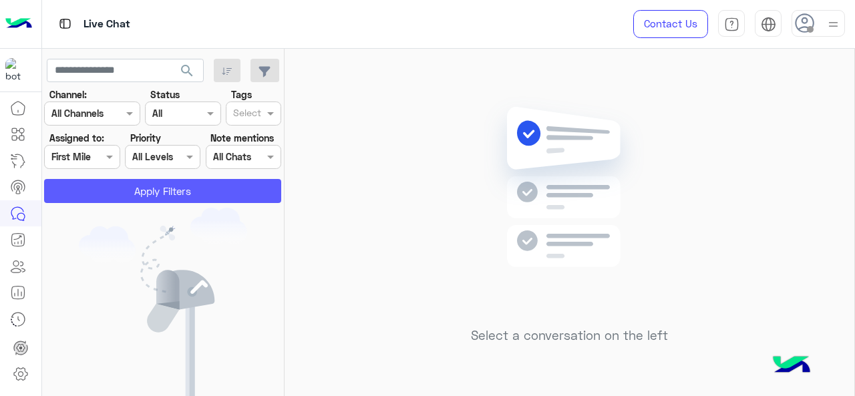
click at [134, 193] on button "Apply Filters" at bounding box center [162, 191] width 237 height 24
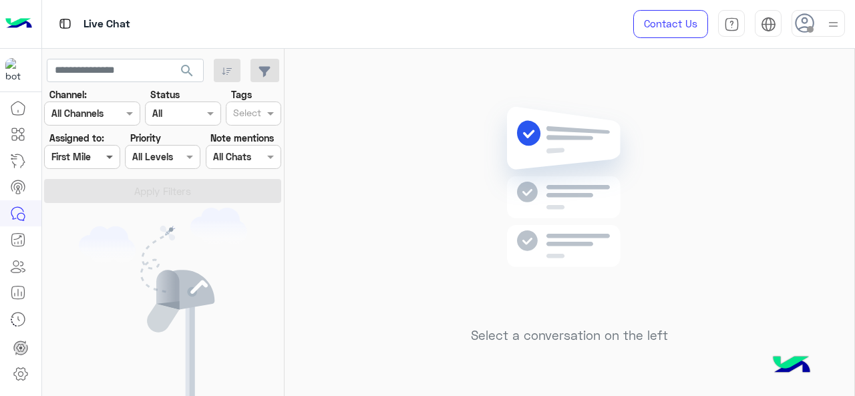
click at [108, 161] on span at bounding box center [111, 157] width 17 height 14
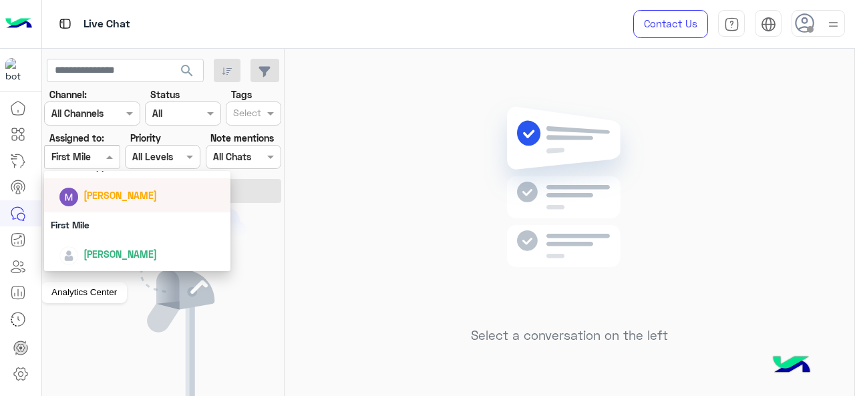
click at [21, 289] on icon at bounding box center [18, 293] width 16 height 16
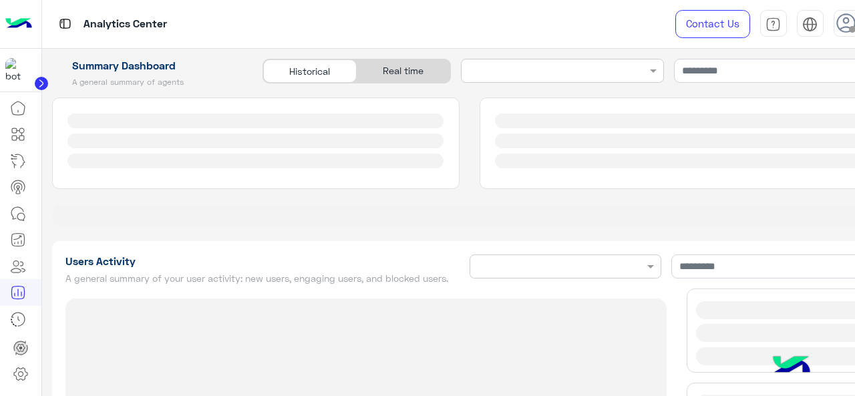
type input "**********"
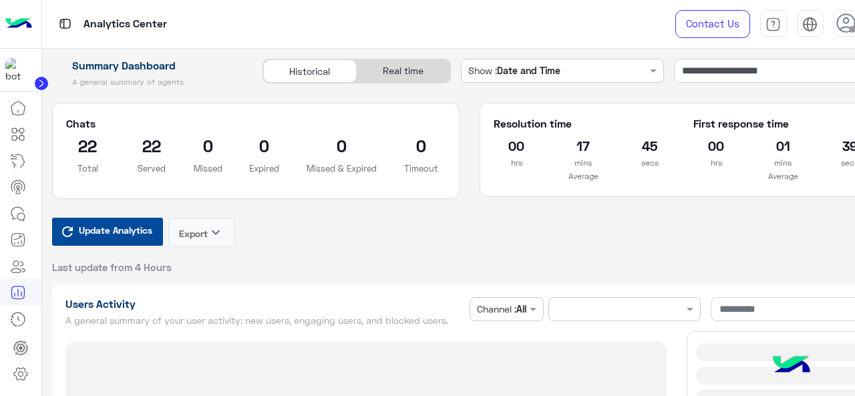
type input "**********"
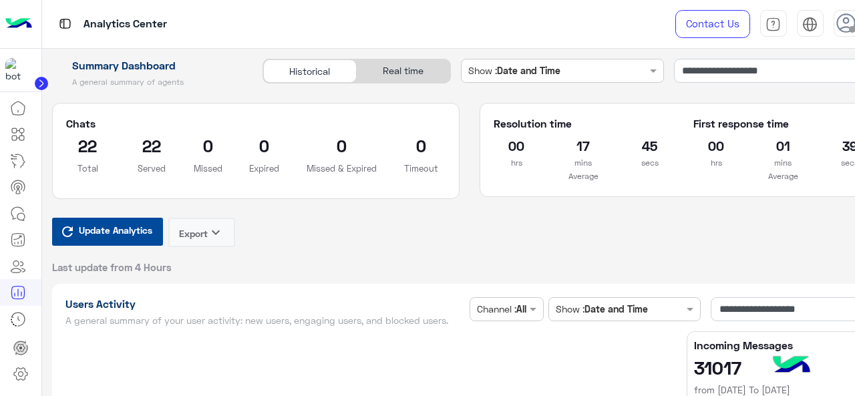
type input "**********"
click at [148, 233] on span "Update Analytics" at bounding box center [115, 230] width 80 height 18
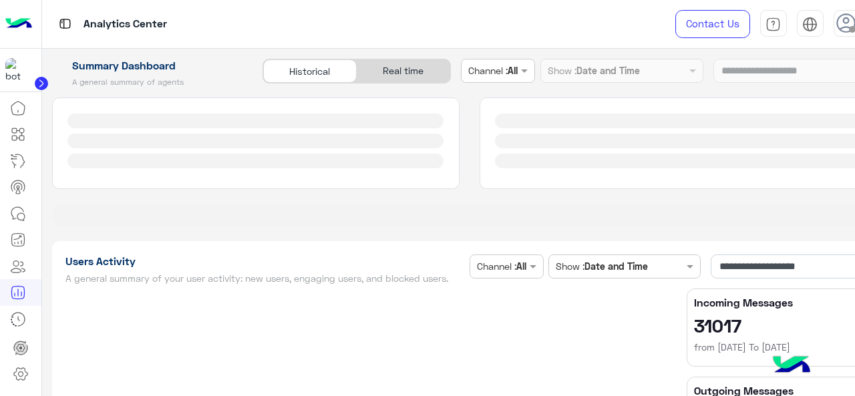
type input "**********"
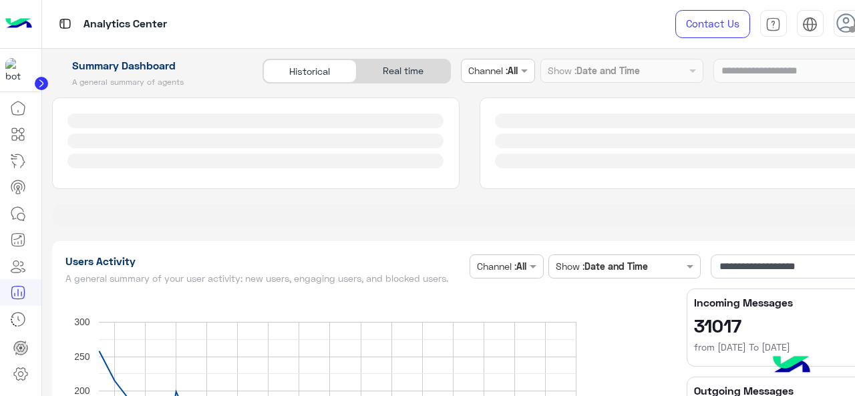
type input "**********"
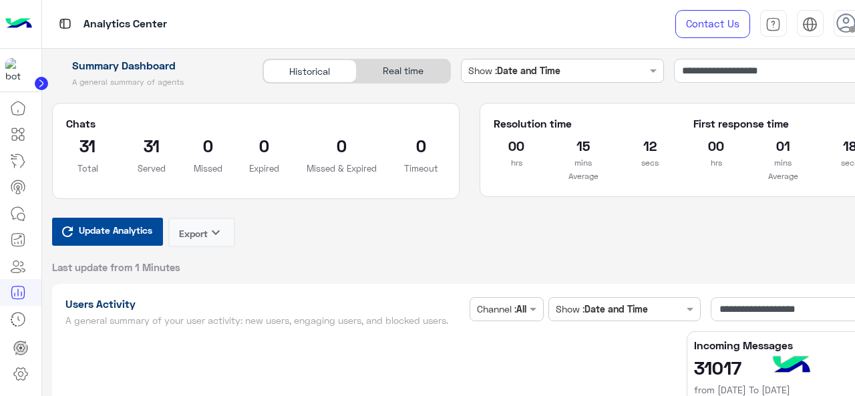
type input "**********"
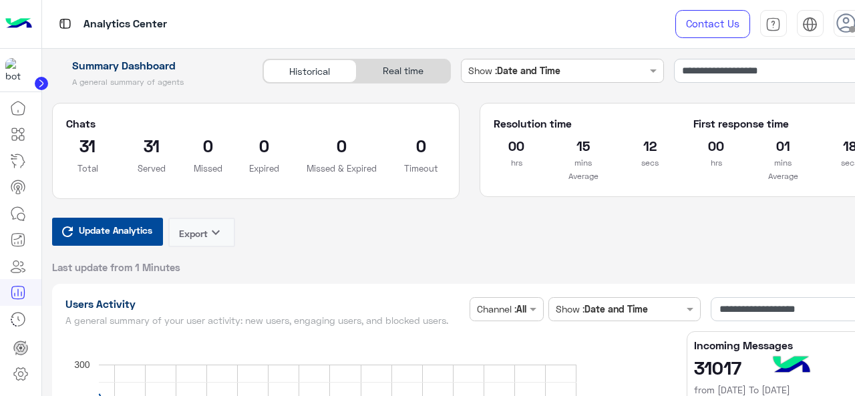
type input "**********"
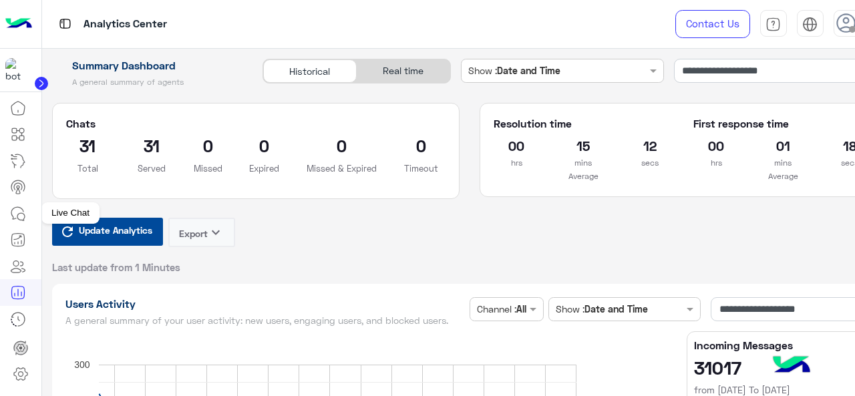
click at [23, 211] on icon at bounding box center [18, 214] width 16 height 16
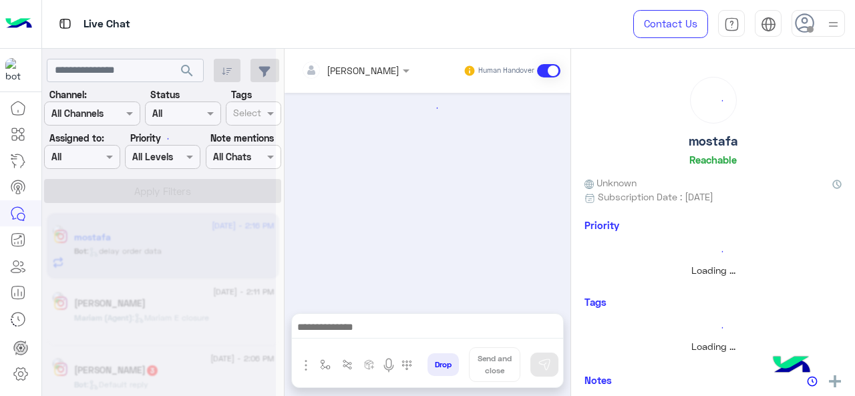
click at [83, 154] on div at bounding box center [159, 203] width 234 height 396
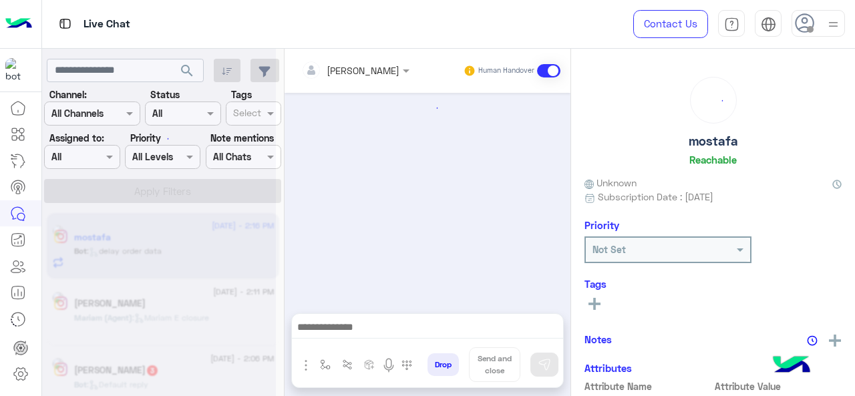
scroll to position [643, 0]
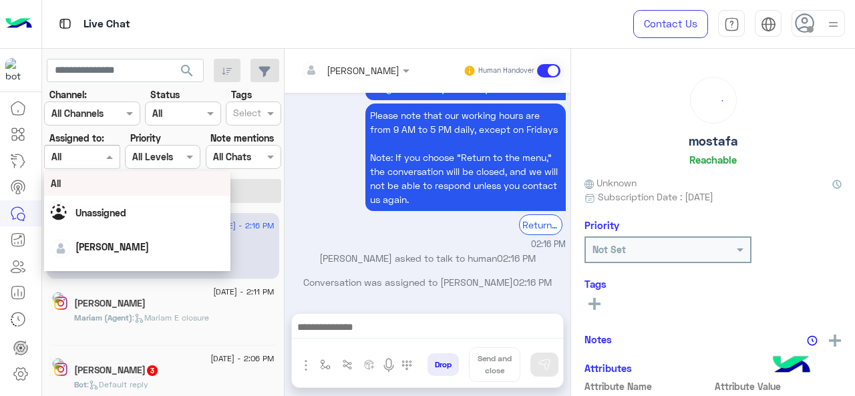
click at [92, 154] on div at bounding box center [82, 156] width 74 height 15
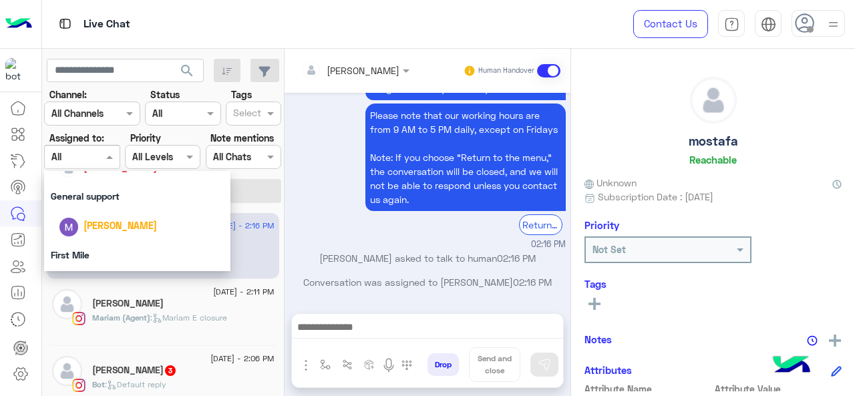
scroll to position [274, 0]
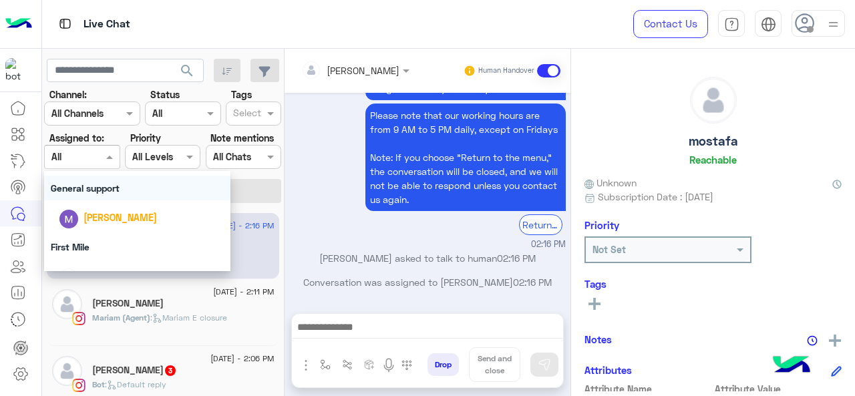
click at [104, 190] on div "General support" at bounding box center [137, 188] width 187 height 25
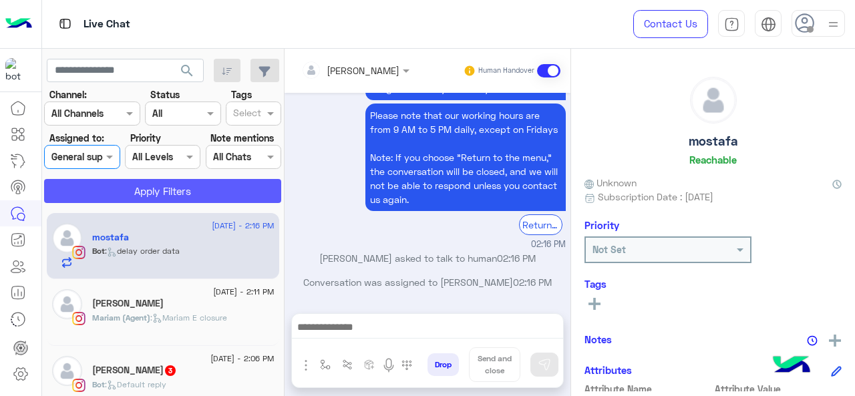
click at [104, 190] on button "Apply Filters" at bounding box center [162, 191] width 237 height 24
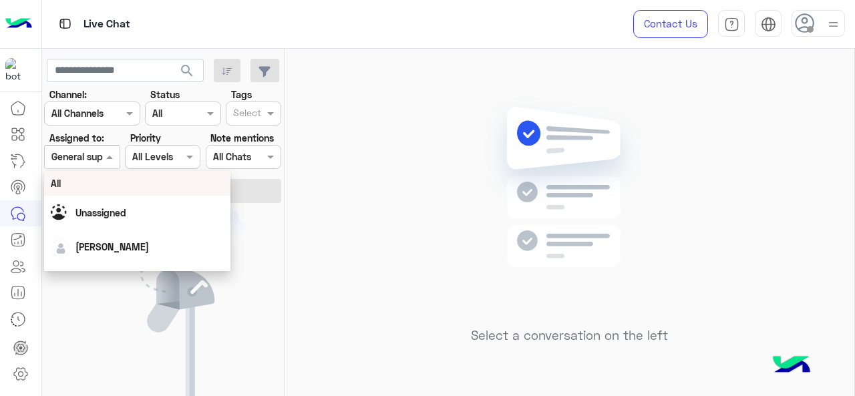
click at [98, 163] on div "General support" at bounding box center [86, 157] width 70 height 14
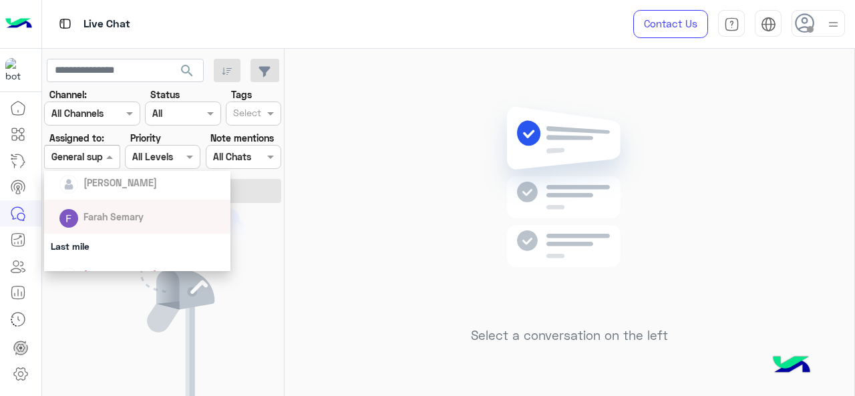
scroll to position [178, 0]
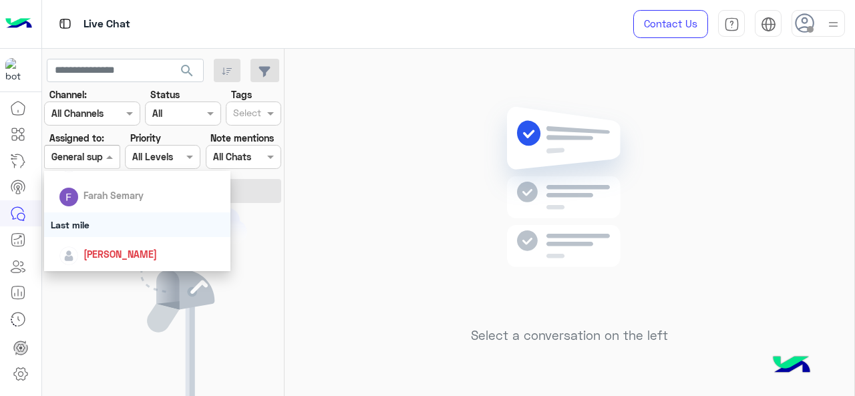
click at [118, 221] on div "Last mile" at bounding box center [137, 224] width 187 height 25
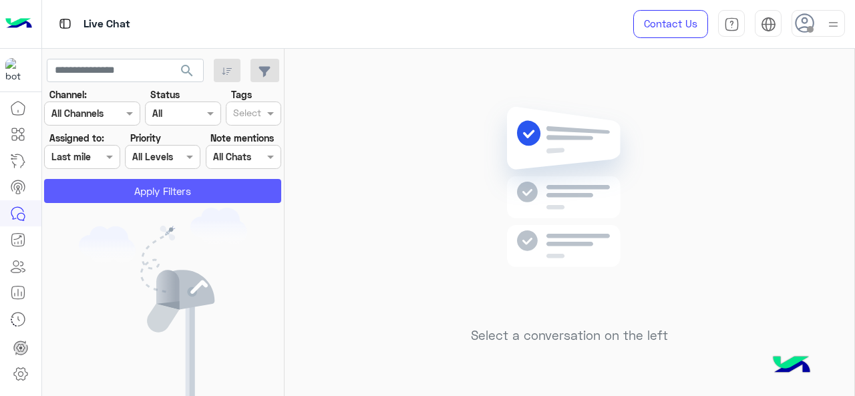
click at [138, 190] on button "Apply Filters" at bounding box center [162, 191] width 237 height 24
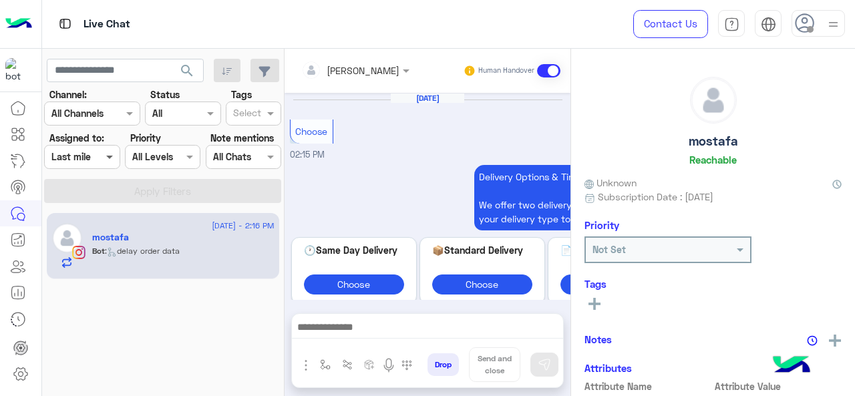
scroll to position [643, 0]
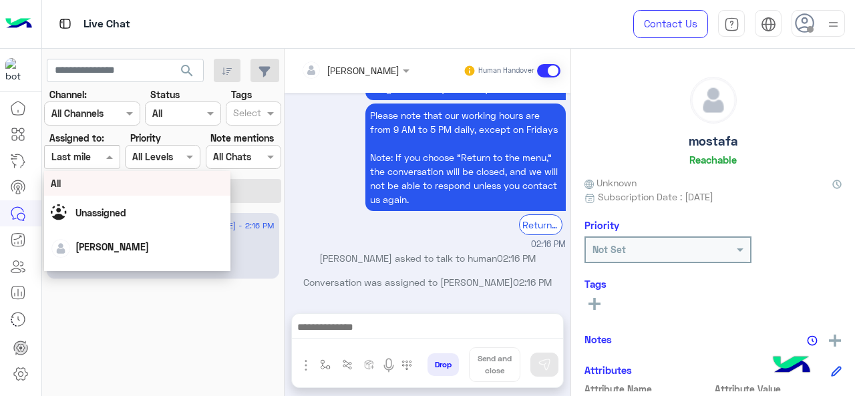
click at [100, 158] on div at bounding box center [82, 156] width 74 height 15
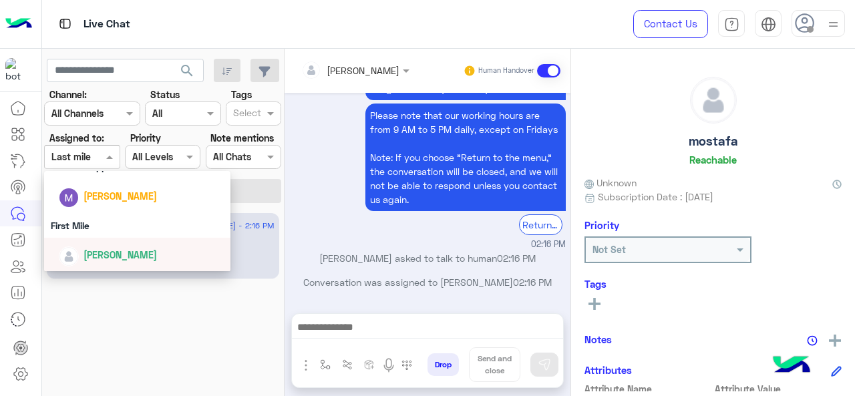
scroll to position [296, 0]
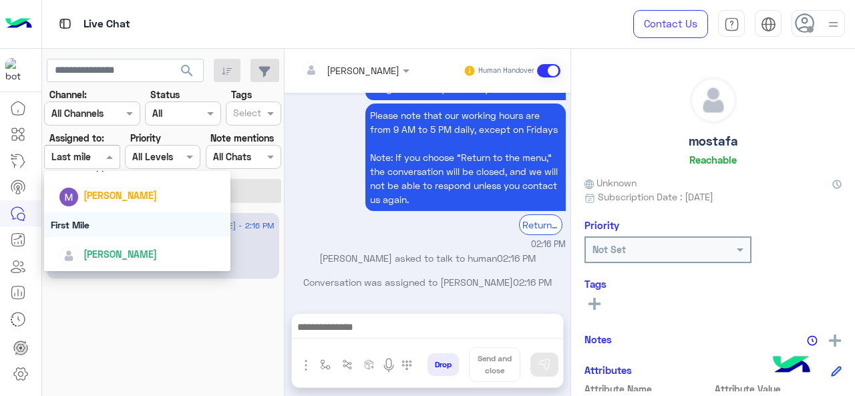
click at [100, 221] on div "First Mile" at bounding box center [137, 224] width 187 height 25
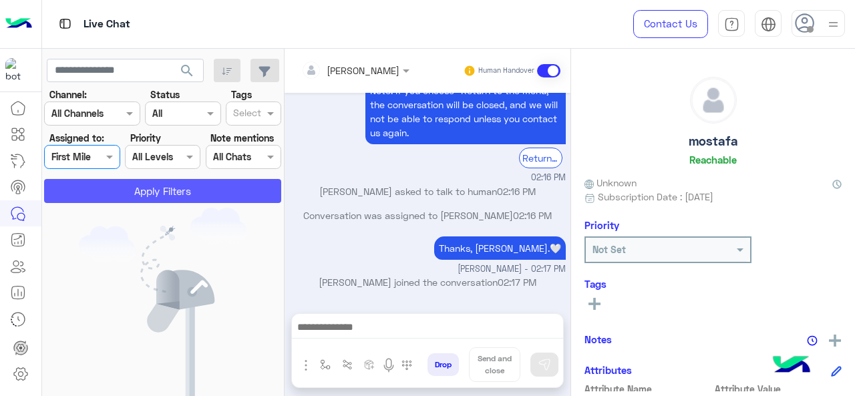
scroll to position [0, 0]
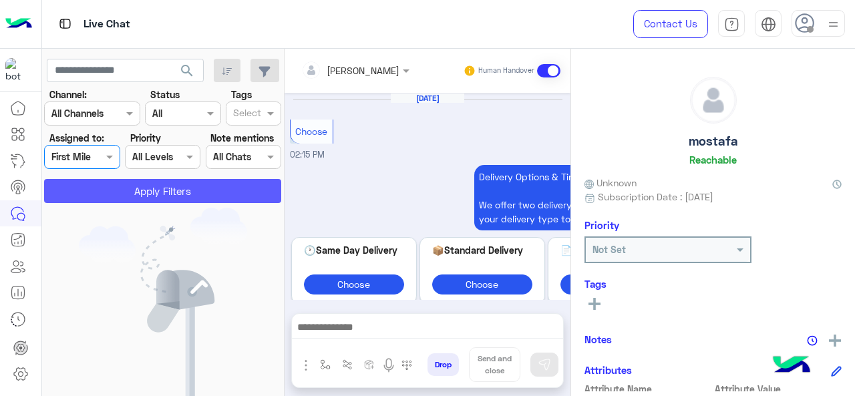
click at [116, 185] on div "search Channel: Channel All Channels Status Channel All Tags Select Assigned to…" at bounding box center [163, 225] width 242 height 353
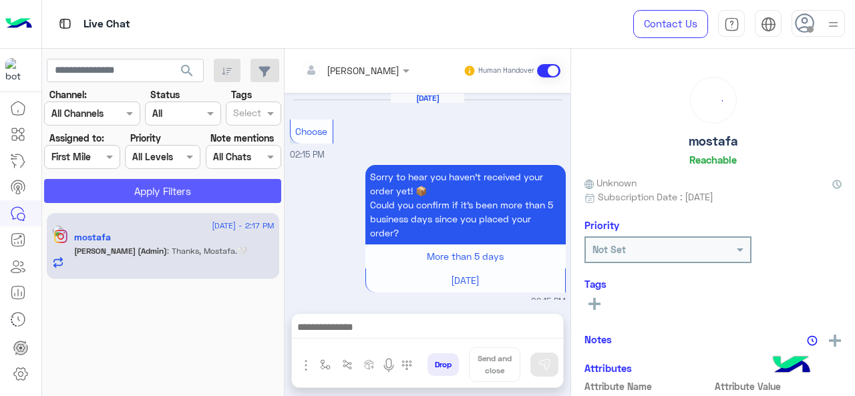
scroll to position [488, 0]
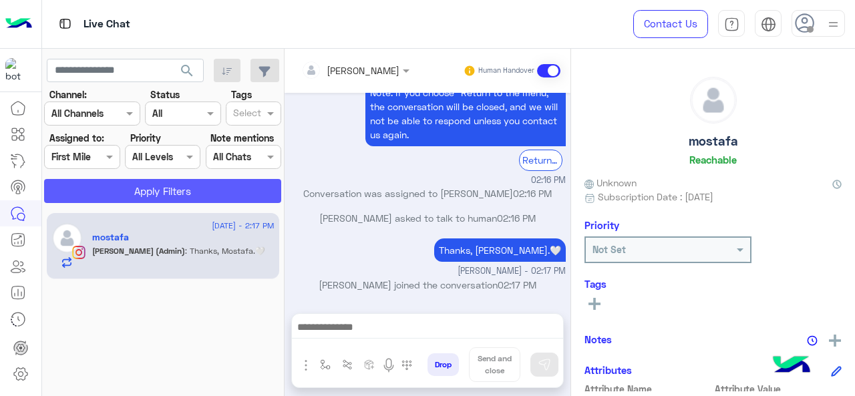
click at [122, 187] on button "Apply Filters" at bounding box center [162, 191] width 237 height 24
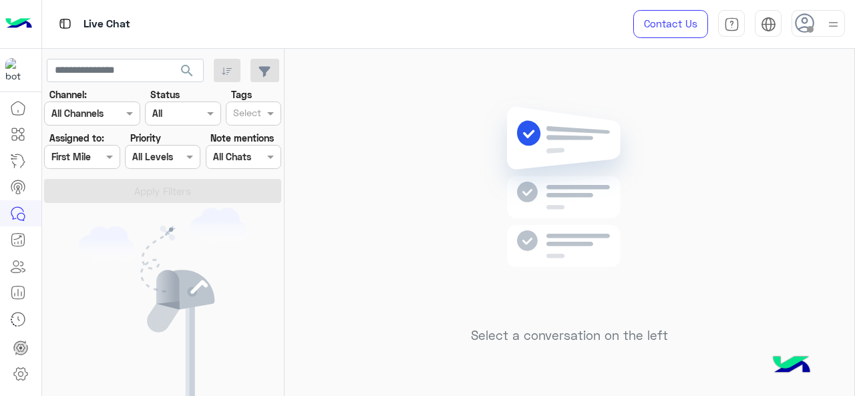
click at [83, 161] on div at bounding box center [82, 156] width 74 height 15
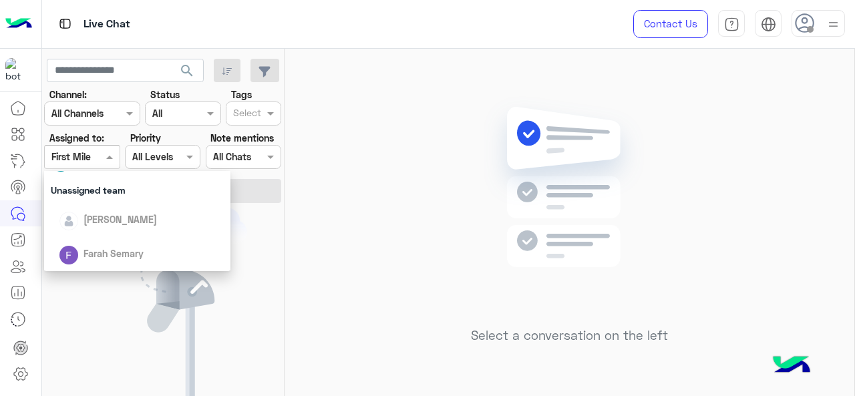
scroll to position [200, 0]
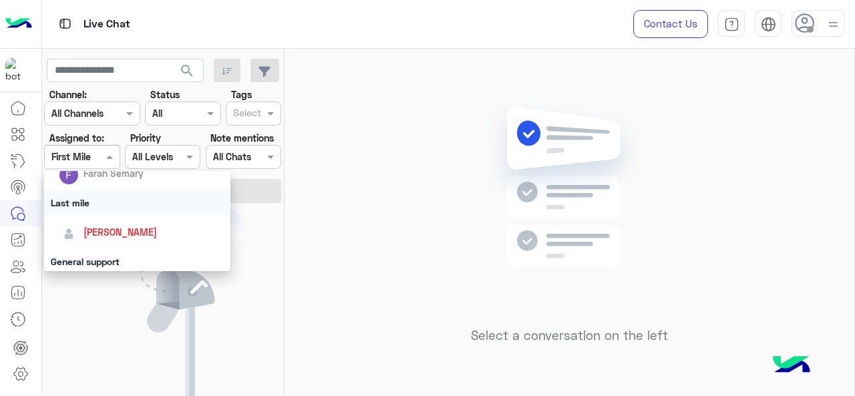
click at [108, 208] on div "Last mile" at bounding box center [137, 202] width 187 height 25
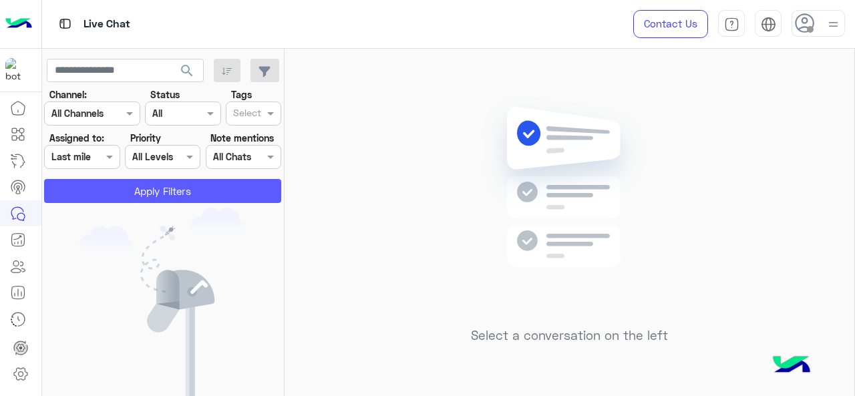
click at [124, 197] on button "Apply Filters" at bounding box center [162, 191] width 237 height 24
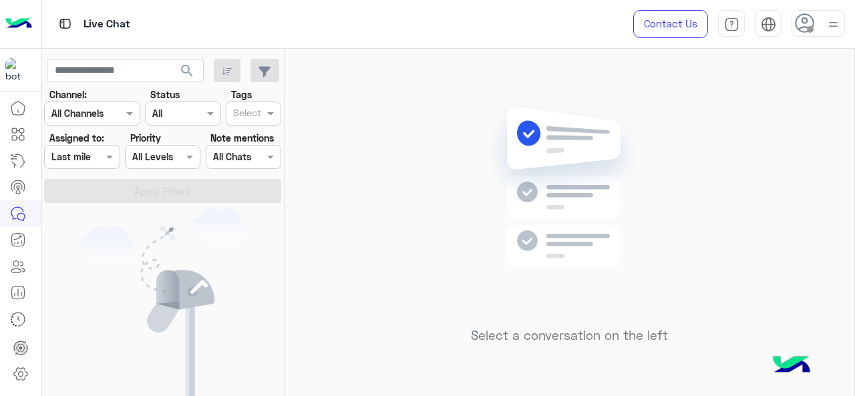
click at [100, 159] on div at bounding box center [82, 156] width 74 height 15
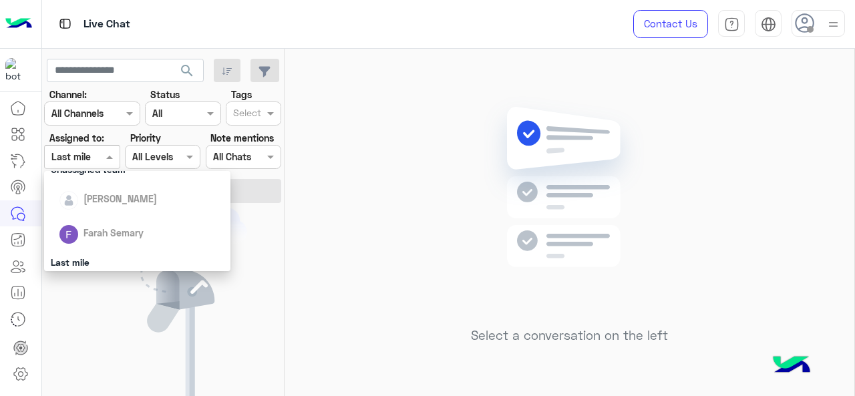
scroll to position [267, 0]
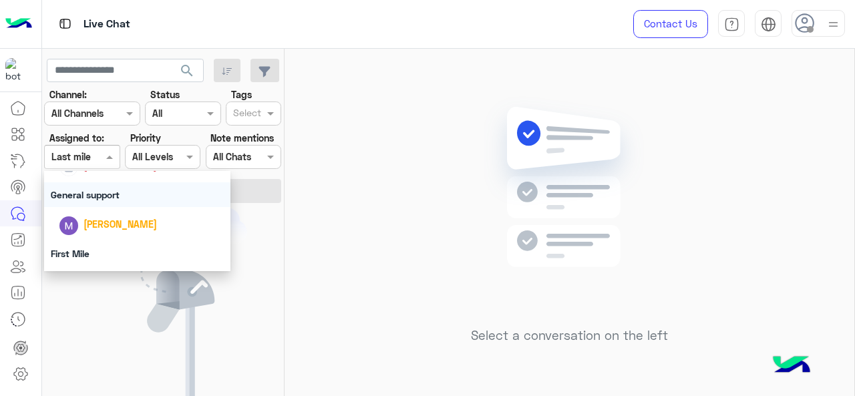
click at [106, 196] on div "General support" at bounding box center [137, 194] width 187 height 25
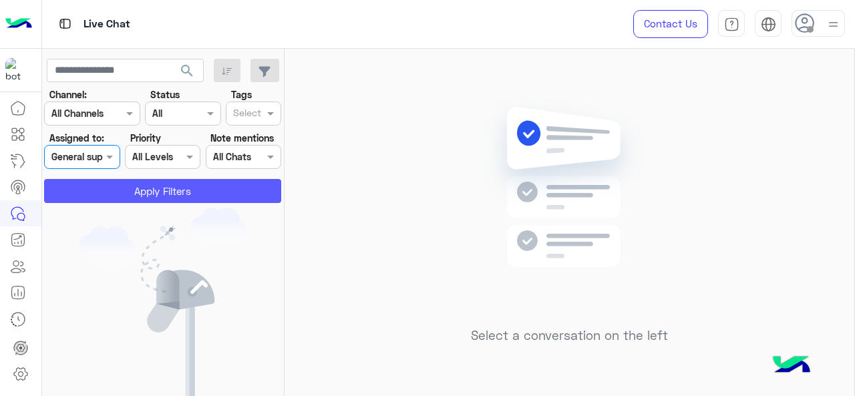
click at [114, 190] on button "Apply Filters" at bounding box center [162, 191] width 237 height 24
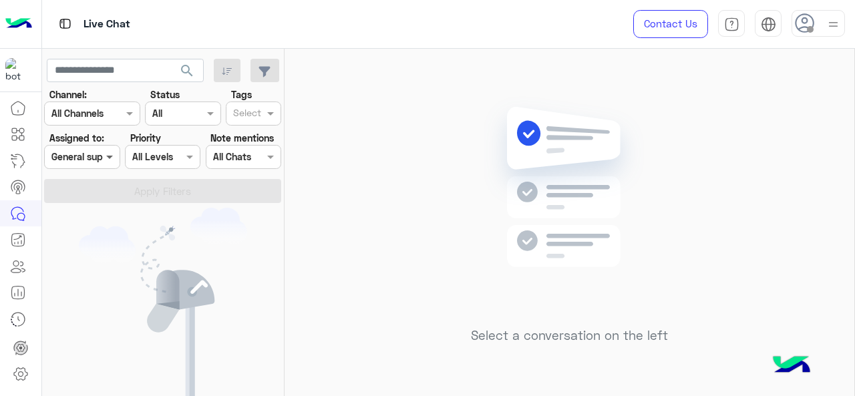
click at [111, 156] on span at bounding box center [111, 157] width 17 height 14
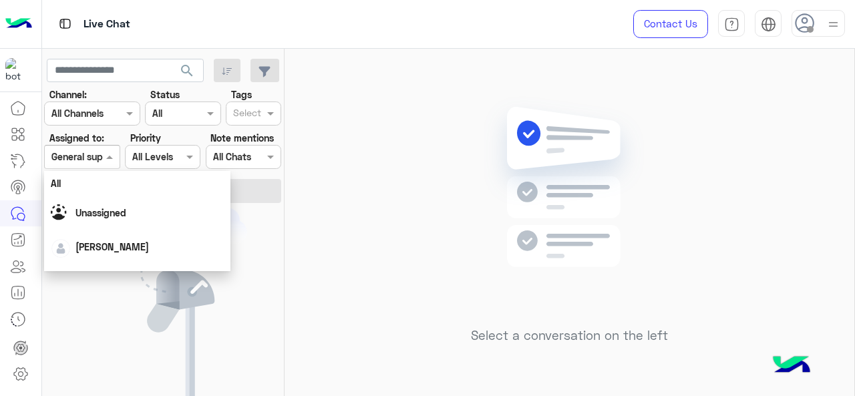
scroll to position [296, 0]
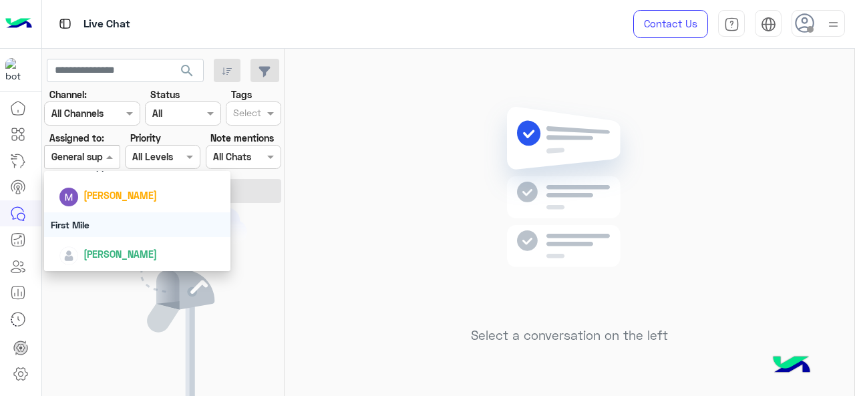
click at [105, 224] on div "First Mile" at bounding box center [137, 224] width 187 height 25
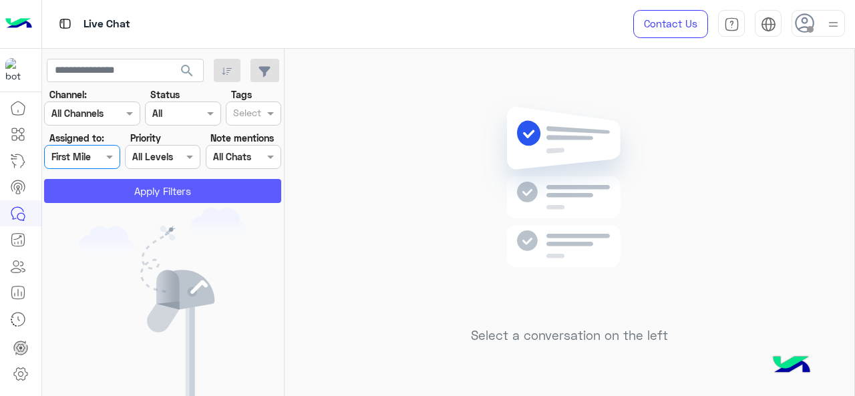
click at [134, 189] on button "Apply Filters" at bounding box center [162, 191] width 237 height 24
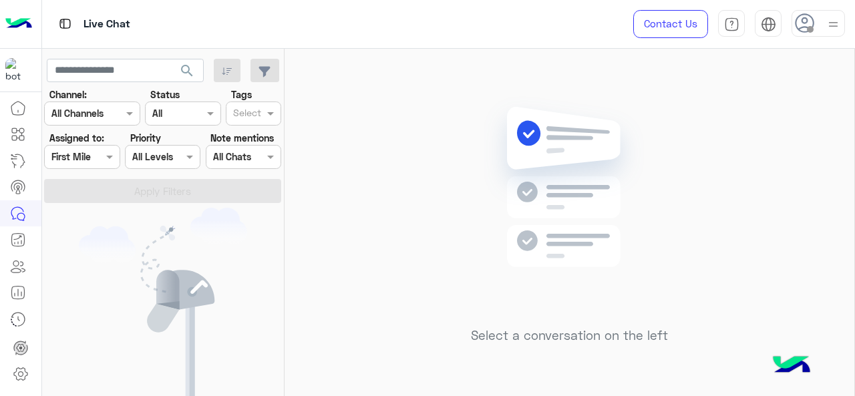
click at [96, 160] on div at bounding box center [82, 156] width 74 height 15
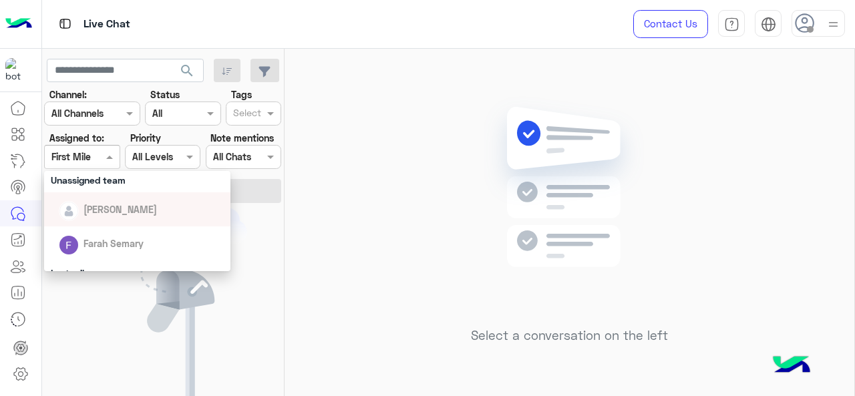
scroll to position [194, 0]
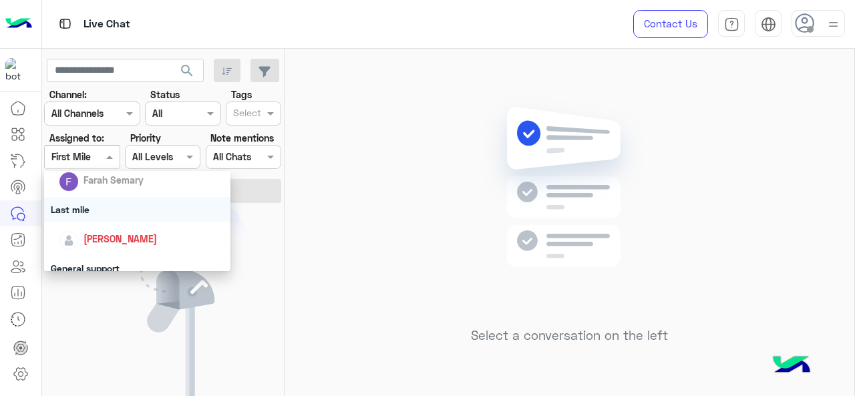
click at [115, 216] on div "Last mile" at bounding box center [137, 209] width 187 height 25
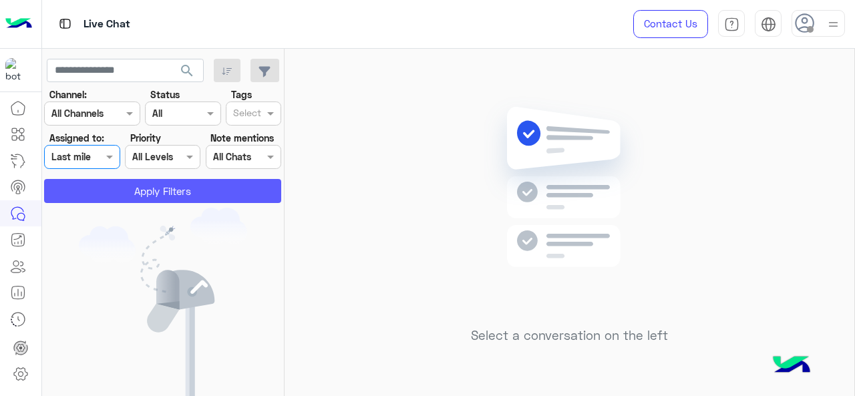
click at [114, 190] on button "Apply Filters" at bounding box center [162, 191] width 237 height 24
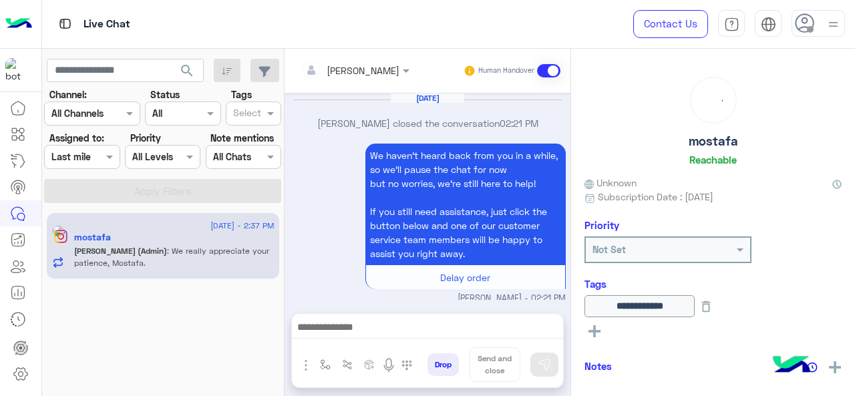
scroll to position [481, 0]
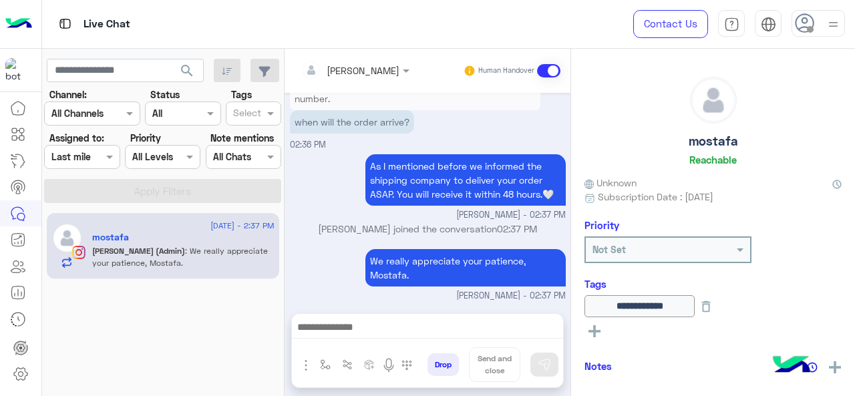
click at [79, 165] on div "Assigned on Last mile" at bounding box center [81, 157] width 75 height 24
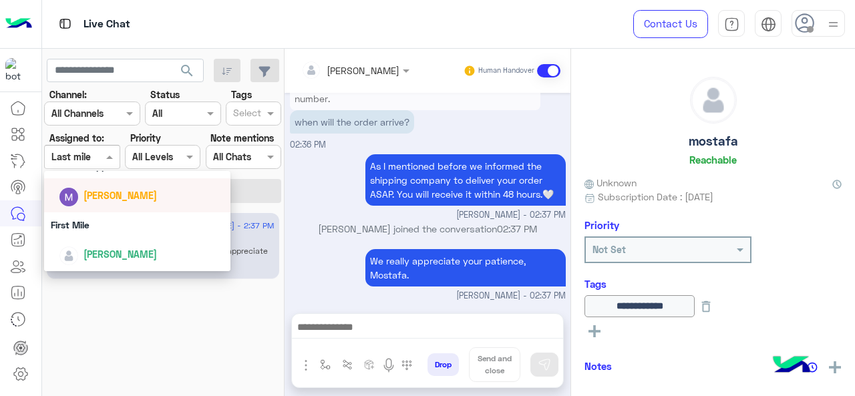
scroll to position [269, 0]
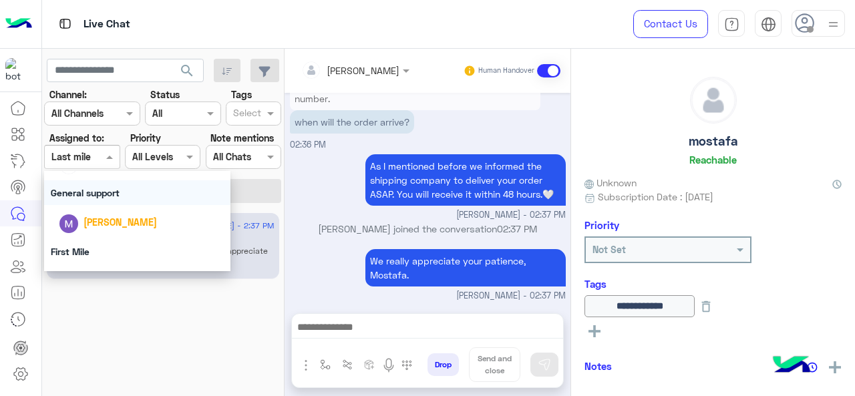
click at [88, 186] on div "General support" at bounding box center [137, 192] width 187 height 25
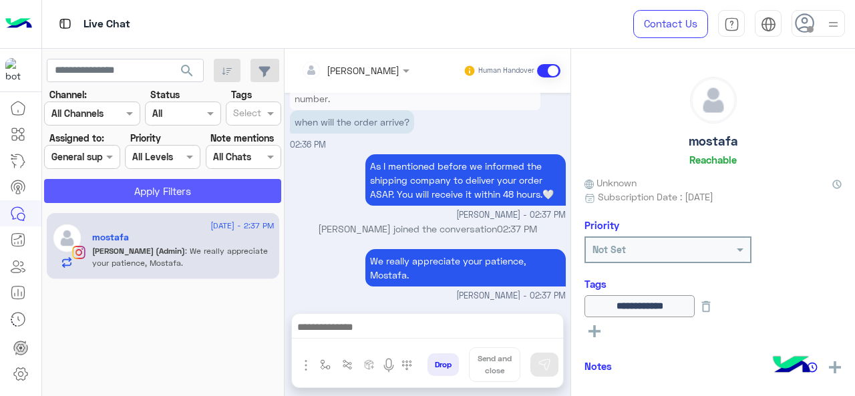
click at [88, 186] on button "Apply Filters" at bounding box center [162, 191] width 237 height 24
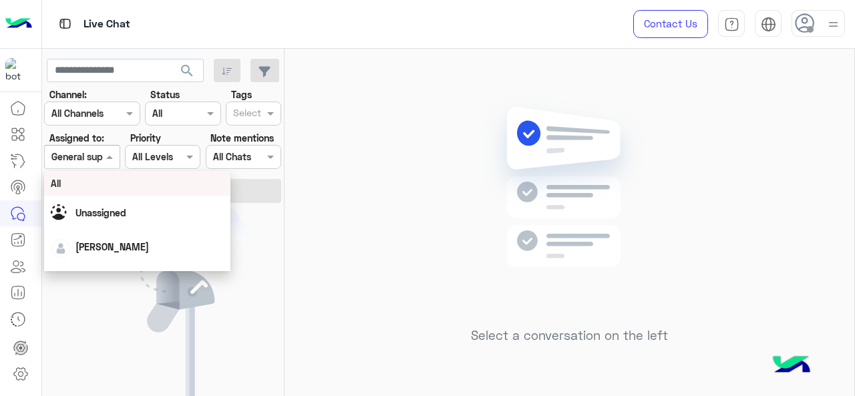
drag, startPoint x: 93, startPoint y: 158, endPoint x: 106, endPoint y: 222, distance: 65.5
click at [106, 222] on body "Live Chat Contact Us Help Center عربي English search Channel: Channel All Chann…" at bounding box center [427, 198] width 855 height 396
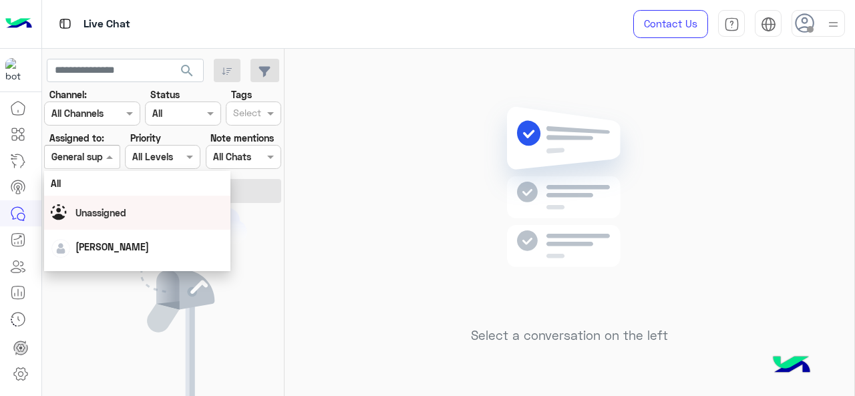
scroll to position [296, 0]
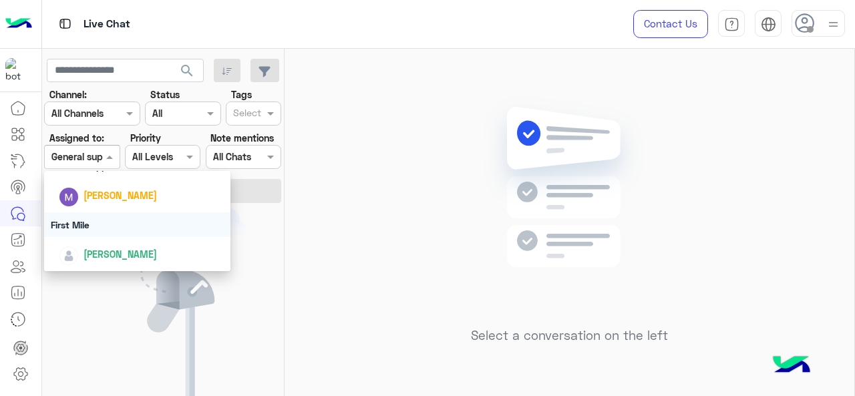
click at [103, 225] on div "First Mile" at bounding box center [137, 224] width 187 height 25
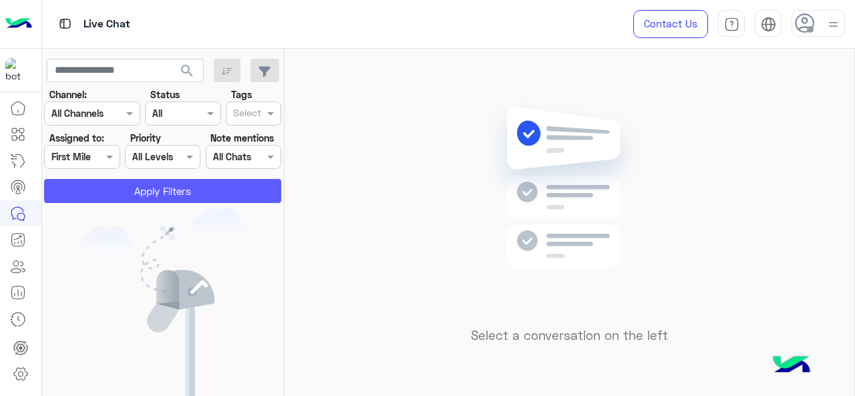
click at [102, 196] on button "Apply Filters" at bounding box center [162, 191] width 237 height 24
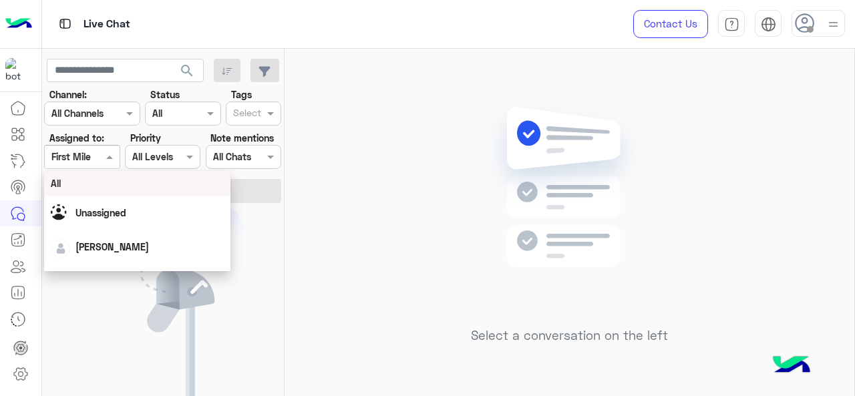
drag, startPoint x: 84, startPoint y: 160, endPoint x: 105, endPoint y: 242, distance: 85.4
click at [105, 242] on body "Live Chat Contact Us Help Center عربي English search Channel: Channel All Chann…" at bounding box center [427, 198] width 855 height 396
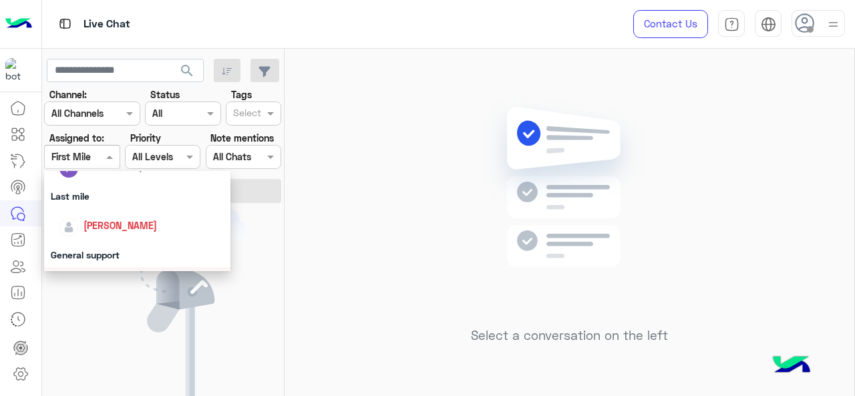
scroll to position [207, 0]
click at [104, 200] on div "Last mile" at bounding box center [137, 196] width 187 height 25
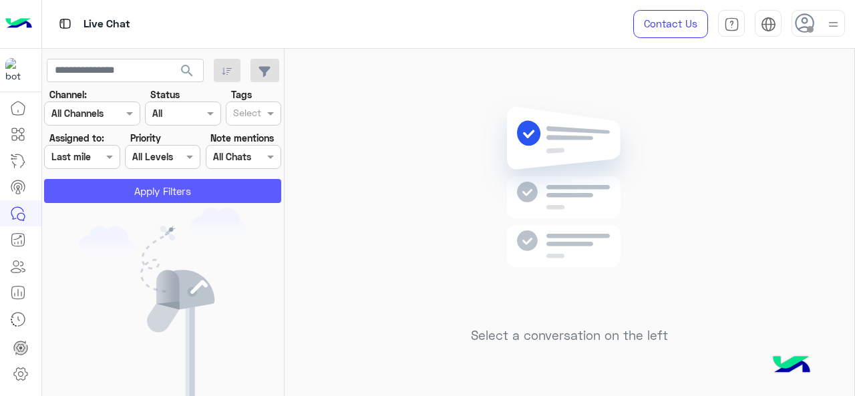
click at [105, 190] on button "Apply Filters" at bounding box center [162, 191] width 237 height 24
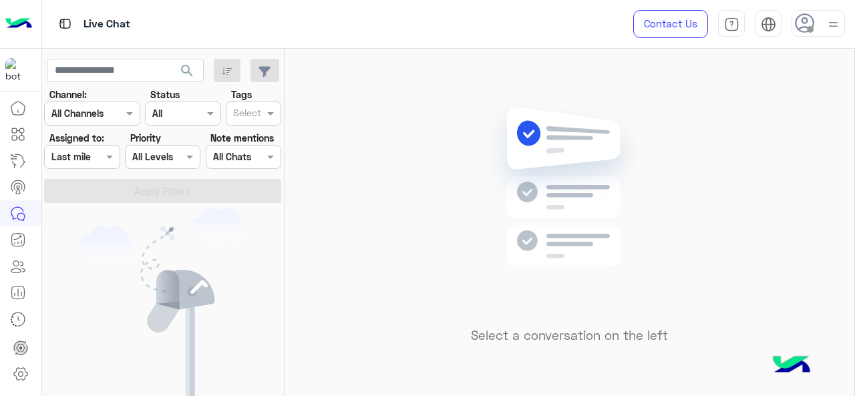
click at [102, 150] on div at bounding box center [82, 156] width 74 height 15
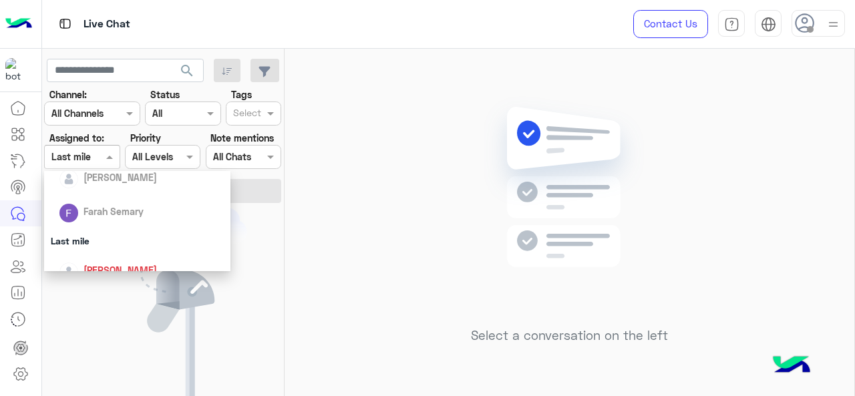
scroll to position [170, 0]
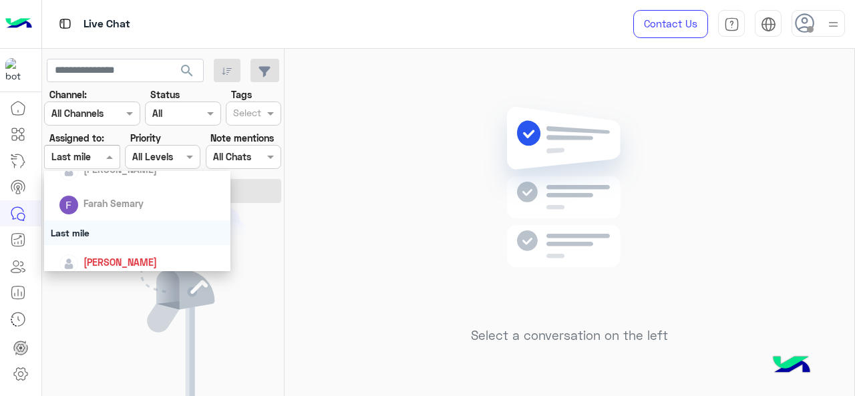
click at [96, 226] on div "Last mile" at bounding box center [137, 232] width 187 height 25
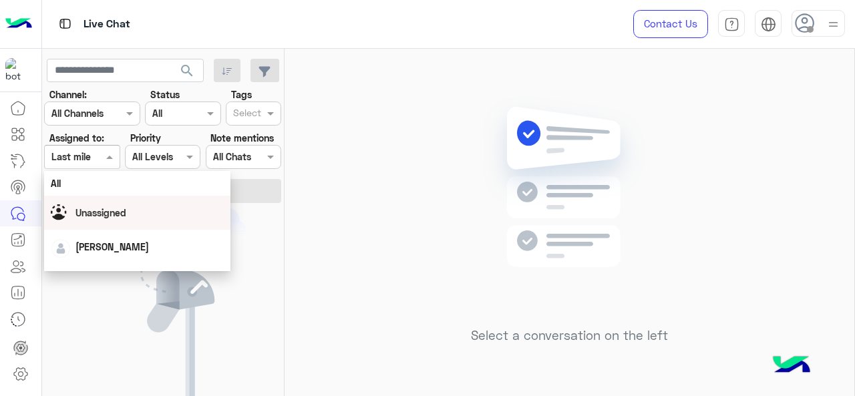
drag, startPoint x: 84, startPoint y: 161, endPoint x: 96, endPoint y: 230, distance: 70.5
click at [96, 230] on body "Live Chat Contact Us Help Center عربي English search Channel: Channel All Chann…" at bounding box center [427, 198] width 855 height 396
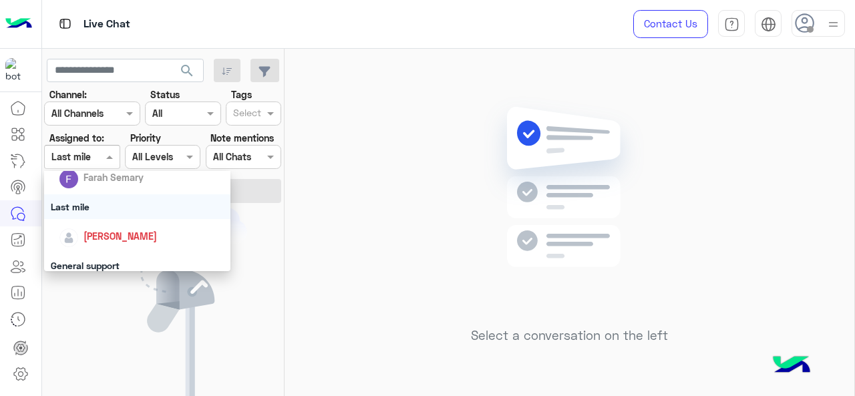
scroll to position [196, 0]
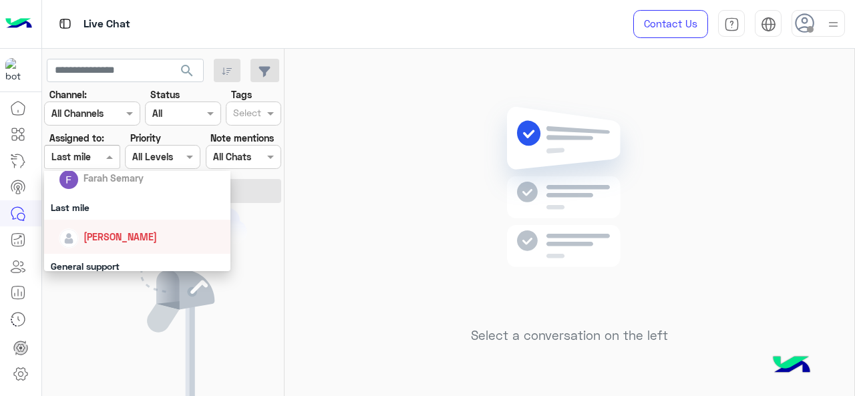
click at [84, 226] on div "[PERSON_NAME]" at bounding box center [142, 236] width 166 height 23
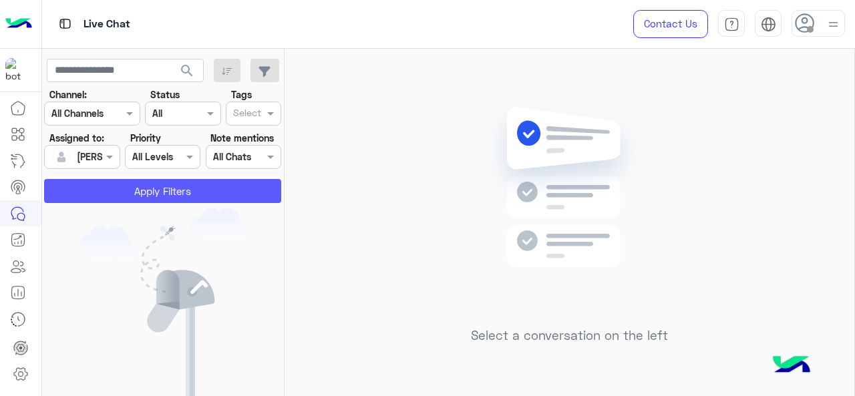
click at [105, 192] on button "Apply Filters" at bounding box center [162, 191] width 237 height 24
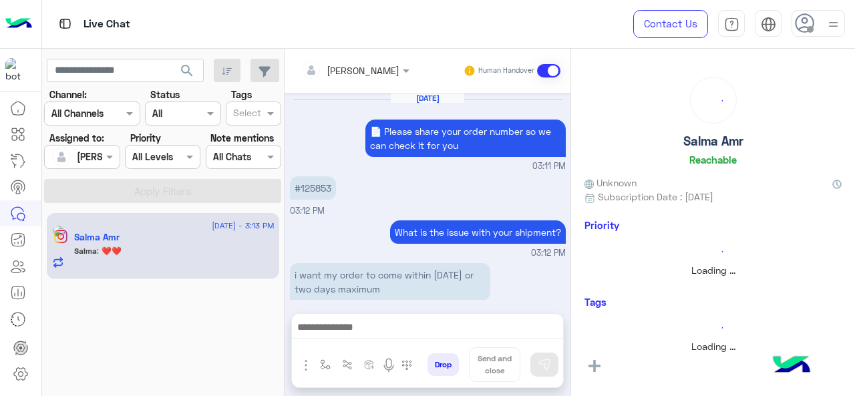
scroll to position [382, 0]
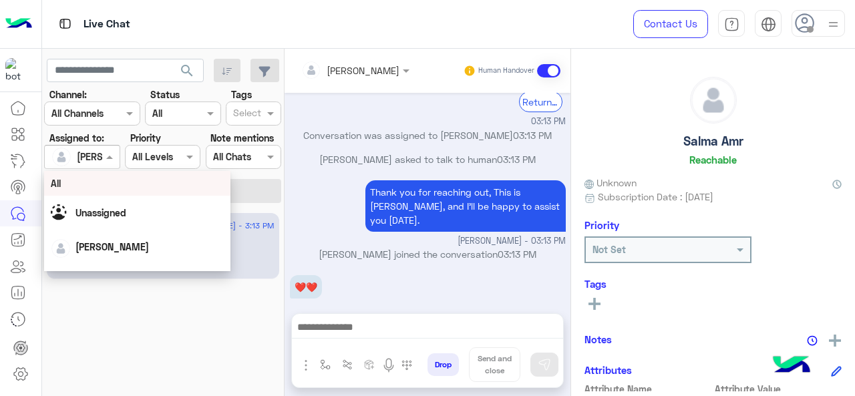
click at [84, 154] on div at bounding box center [82, 156] width 74 height 15
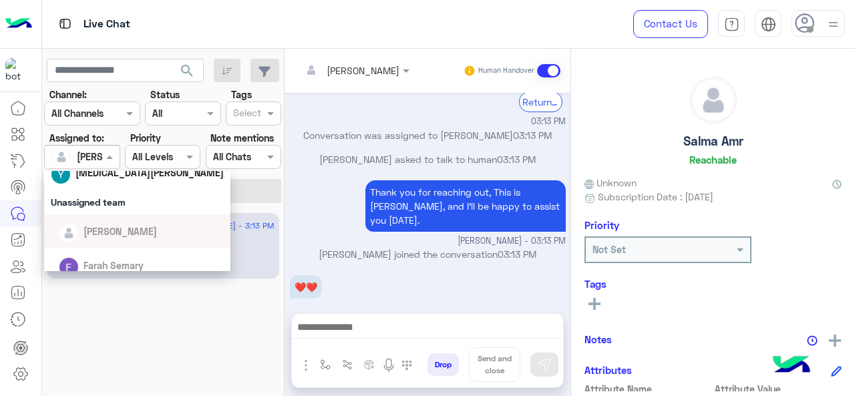
scroll to position [196, 0]
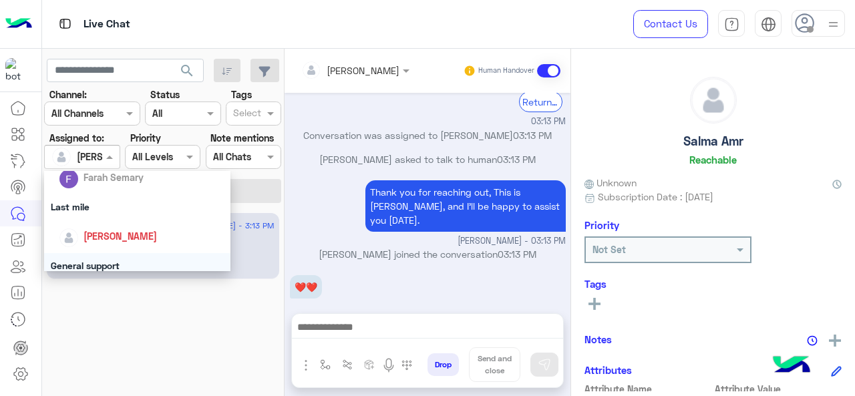
click at [98, 266] on div "General support" at bounding box center [137, 265] width 187 height 25
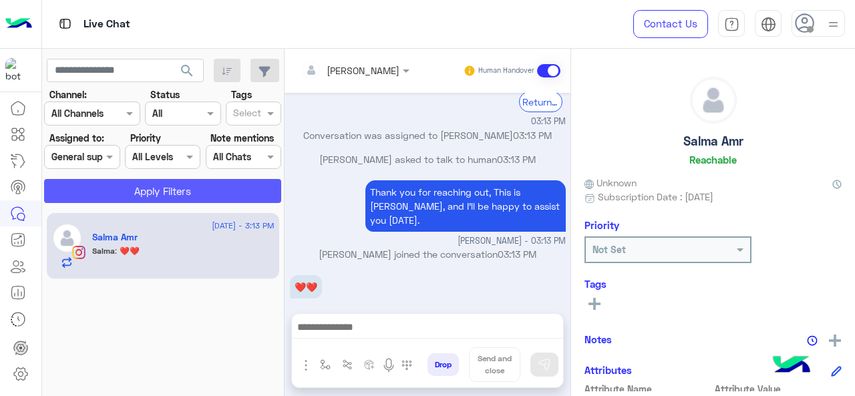
click at [122, 186] on button "Apply Filters" at bounding box center [162, 191] width 237 height 24
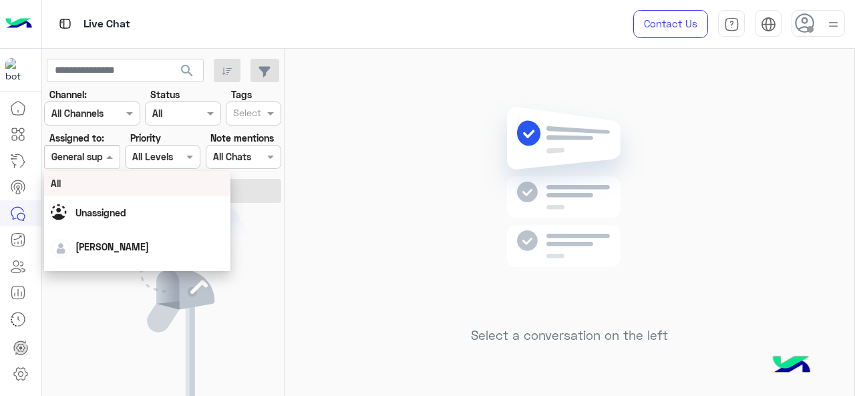
click at [103, 160] on span at bounding box center [111, 157] width 17 height 14
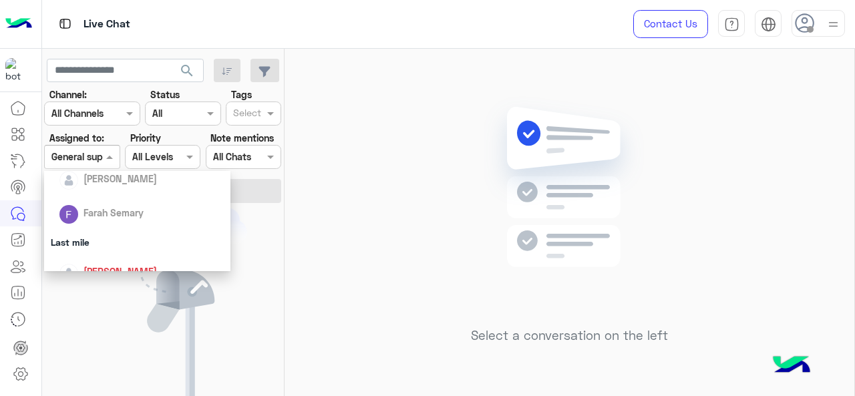
scroll to position [160, 0]
click at [107, 241] on div "Last mile" at bounding box center [137, 242] width 187 height 25
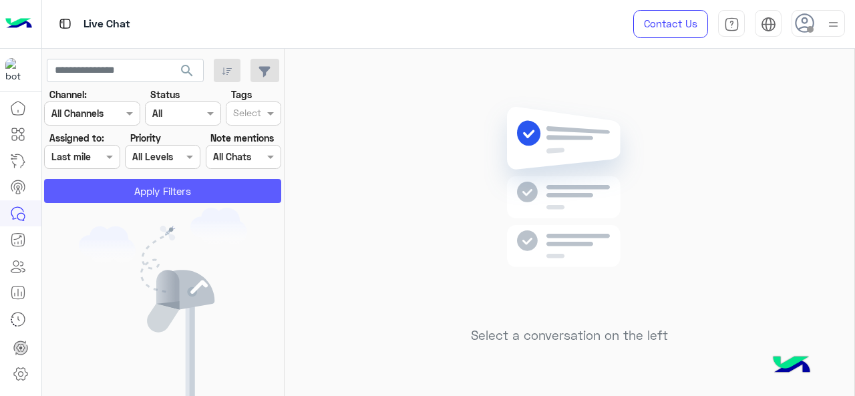
click at [116, 199] on button "Apply Filters" at bounding box center [162, 191] width 237 height 24
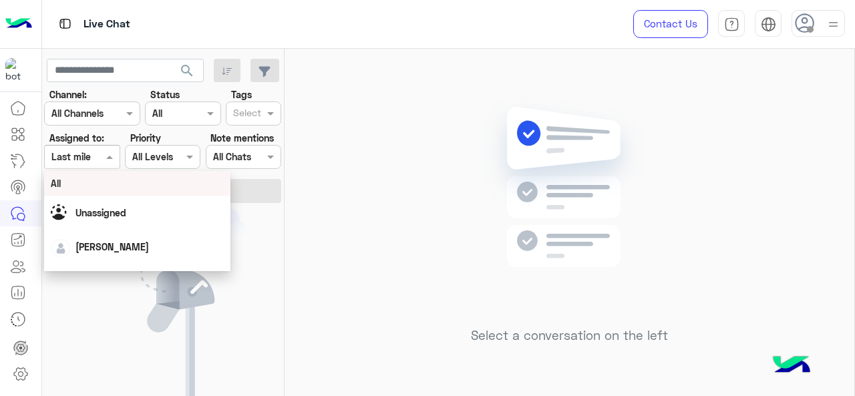
drag, startPoint x: 100, startPoint y: 160, endPoint x: 119, endPoint y: 226, distance: 68.1
click at [119, 226] on body "Live Chat Contact Us Help Center عربي English search Channel: Channel All Chann…" at bounding box center [427, 198] width 855 height 396
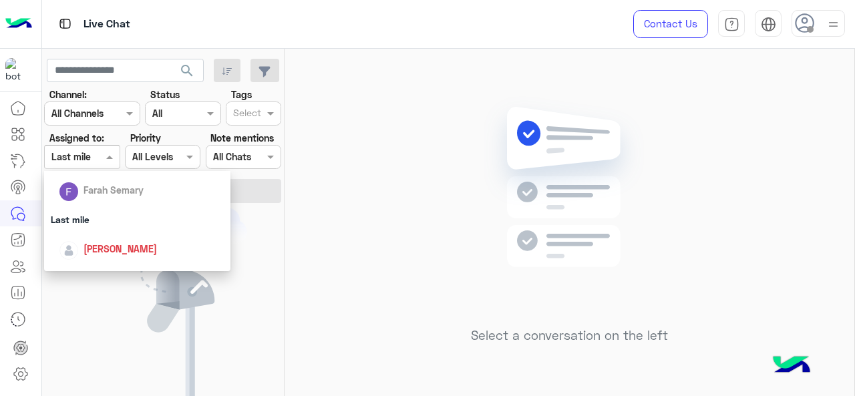
scroll to position [184, 0]
click at [119, 242] on div "[PERSON_NAME]" at bounding box center [119, 248] width 73 height 14
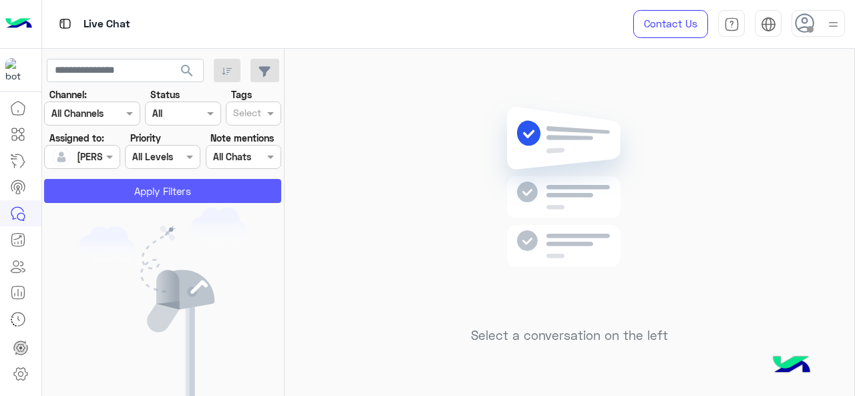
click at [123, 198] on button "Apply Filters" at bounding box center [162, 191] width 237 height 24
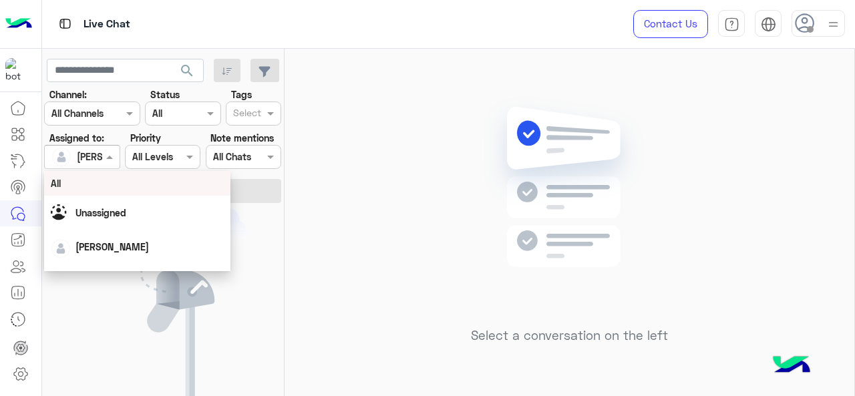
drag, startPoint x: 94, startPoint y: 153, endPoint x: 105, endPoint y: 241, distance: 88.8
click at [105, 241] on body "Live Chat Contact Us Help Center عربي English search Channel: Channel All Chann…" at bounding box center [427, 198] width 855 height 396
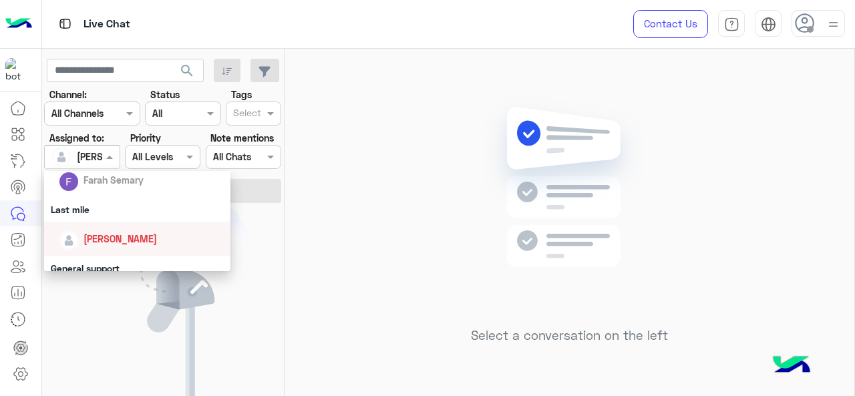
scroll to position [254, 0]
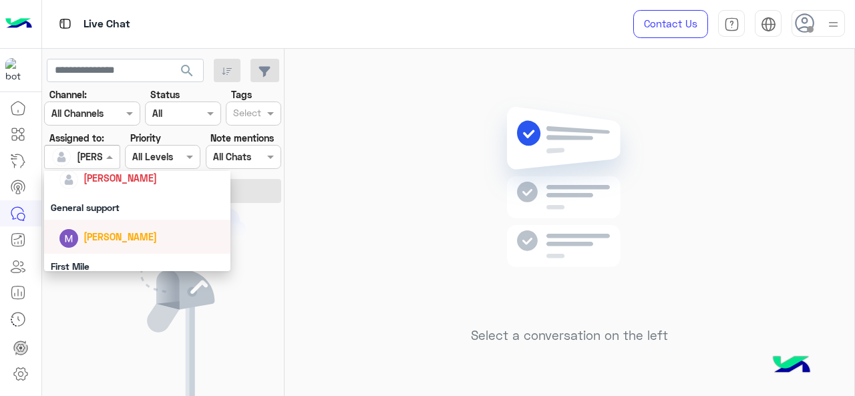
click at [103, 233] on span "[PERSON_NAME]" at bounding box center [119, 236] width 73 height 11
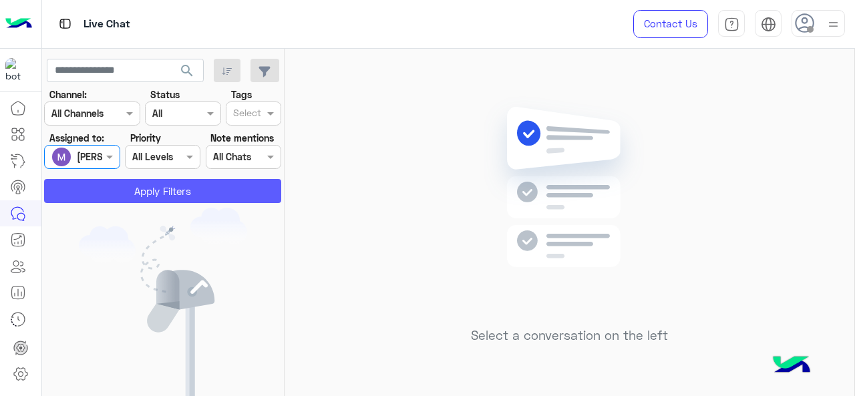
click at [119, 192] on button "Apply Filters" at bounding box center [162, 191] width 237 height 24
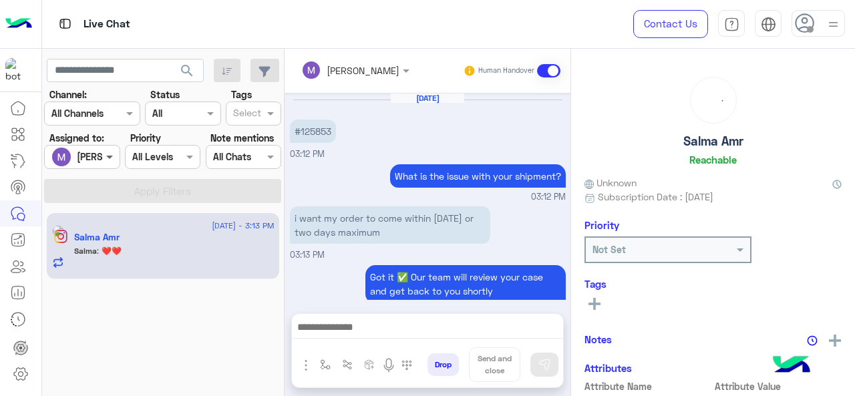
scroll to position [363, 0]
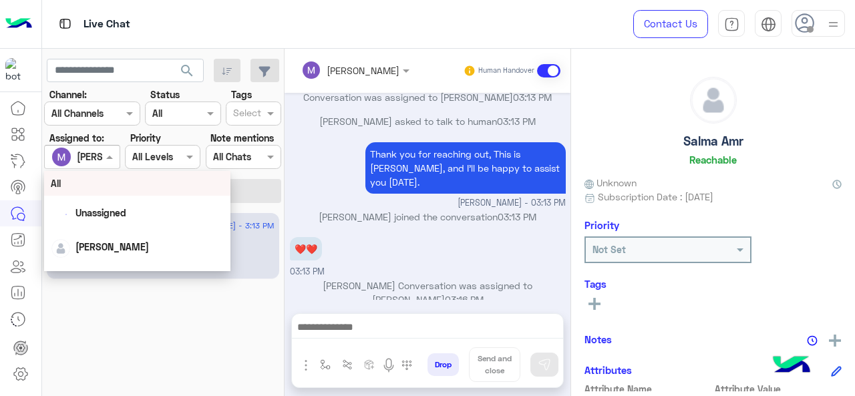
click at [103, 162] on span at bounding box center [111, 157] width 17 height 14
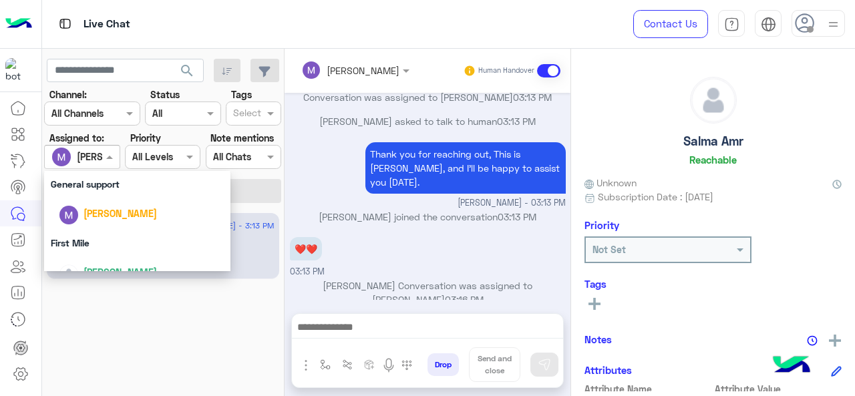
scroll to position [296, 0]
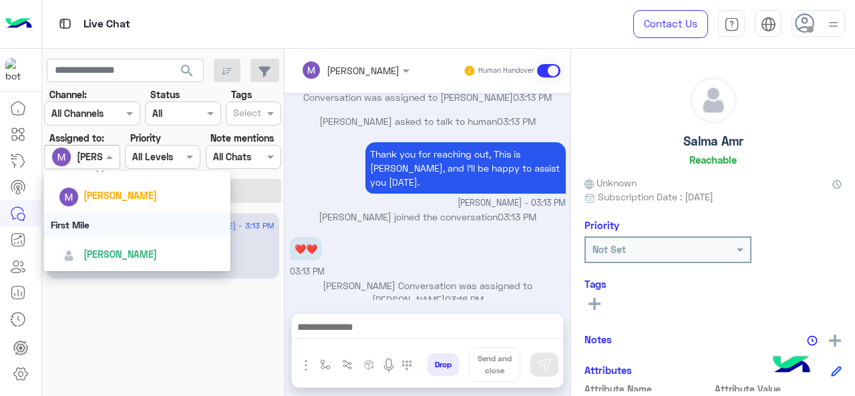
click at [105, 230] on div "First Mile" at bounding box center [137, 224] width 187 height 25
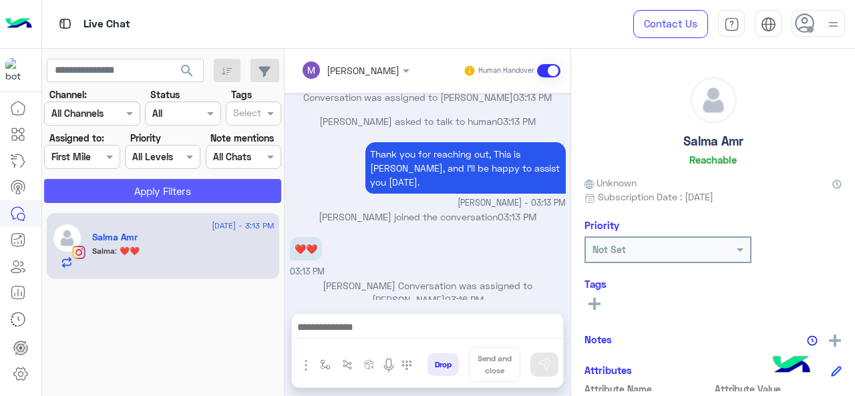
click at [102, 200] on button "Apply Filters" at bounding box center [162, 191] width 237 height 24
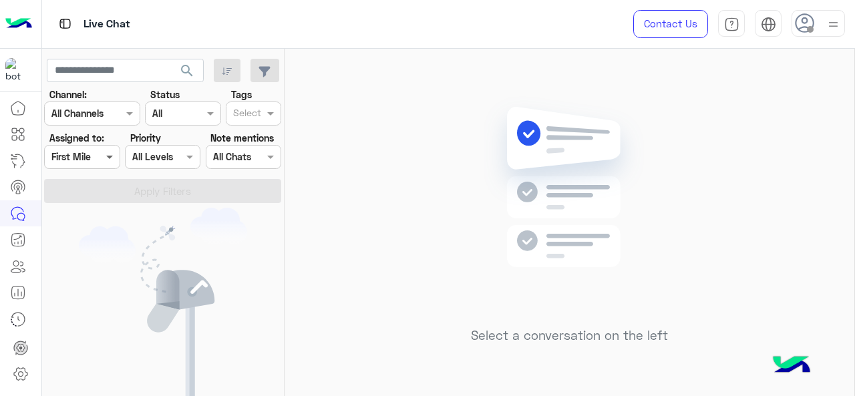
click at [108, 156] on span at bounding box center [111, 157] width 17 height 14
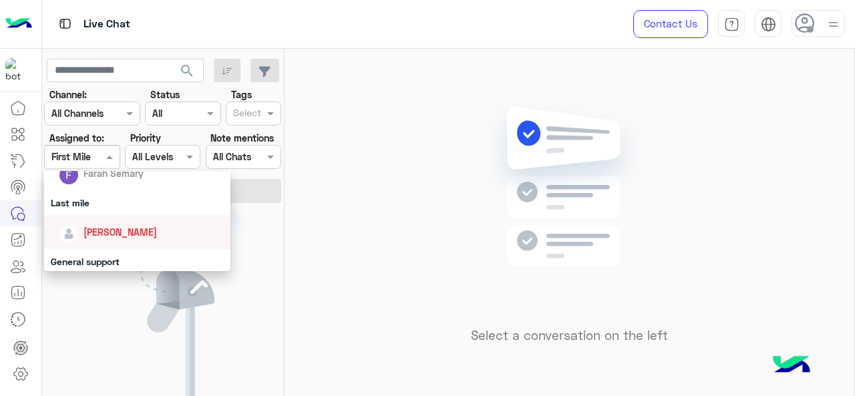
scroll to position [200, 0]
click at [92, 203] on div "Last mile" at bounding box center [137, 202] width 187 height 25
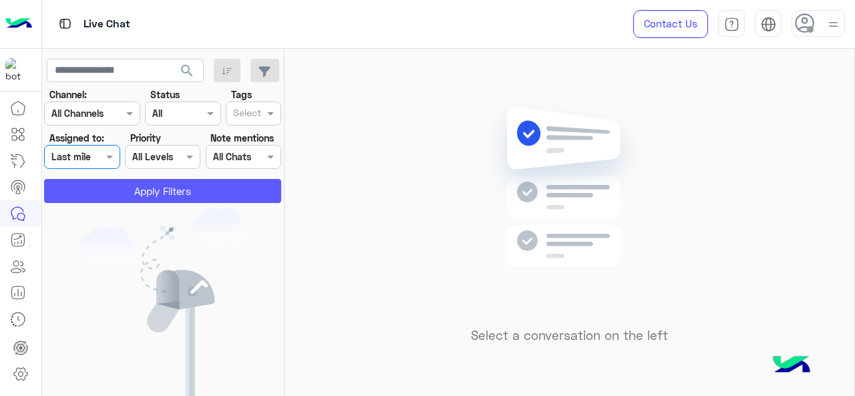
click at [120, 194] on button "Apply Filters" at bounding box center [162, 191] width 237 height 24
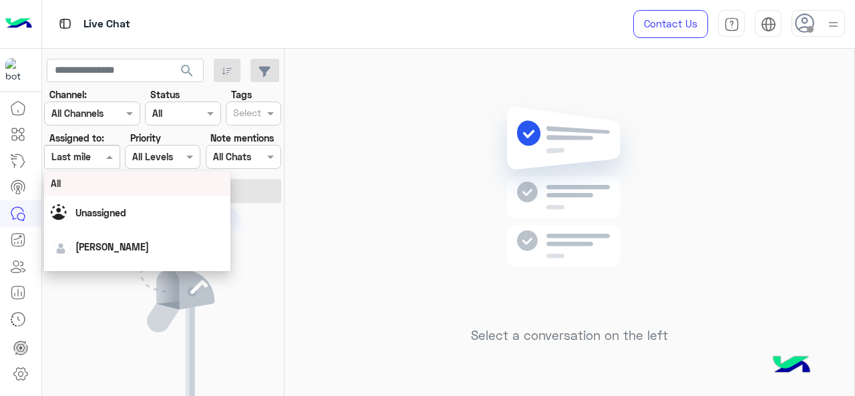
click at [102, 156] on div at bounding box center [82, 156] width 74 height 15
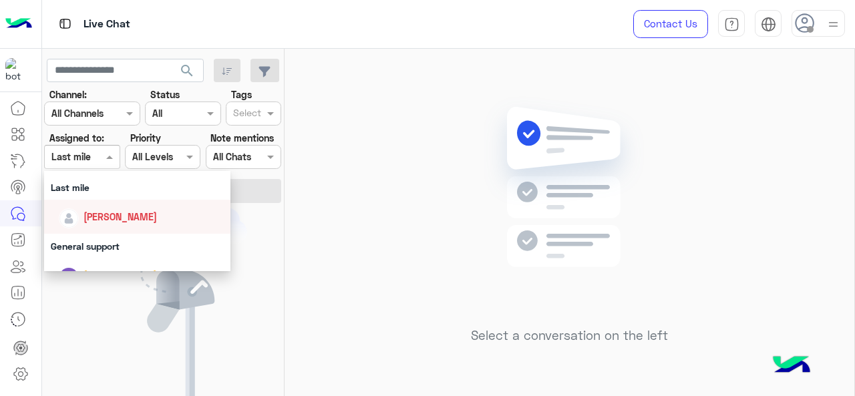
scroll to position [212, 0]
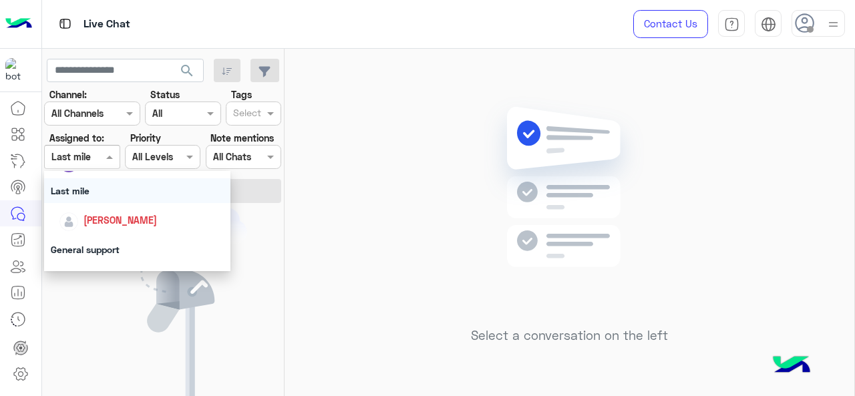
click at [98, 195] on div "Last mile" at bounding box center [137, 190] width 187 height 25
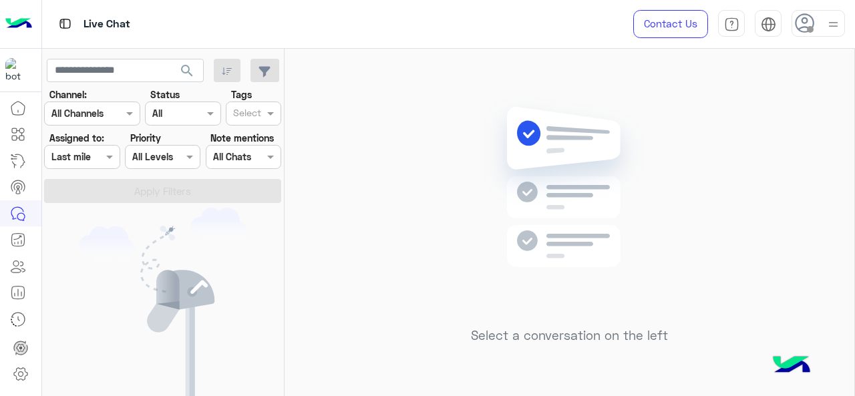
click at [91, 163] on div "Assigned on Last mile" at bounding box center [73, 157] width 57 height 14
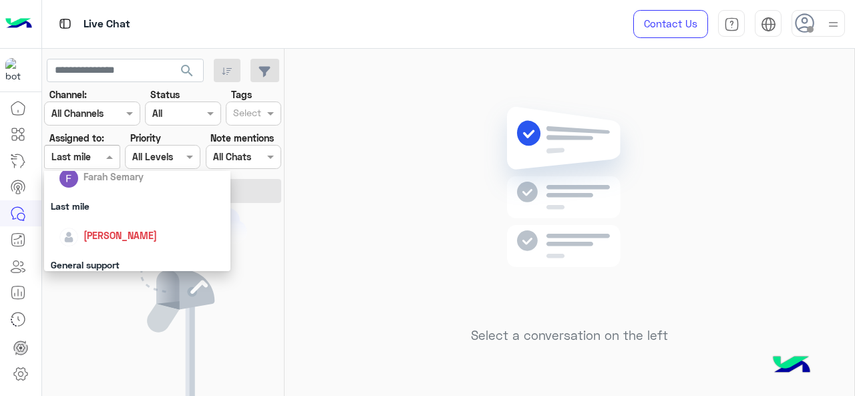
scroll to position [192, 0]
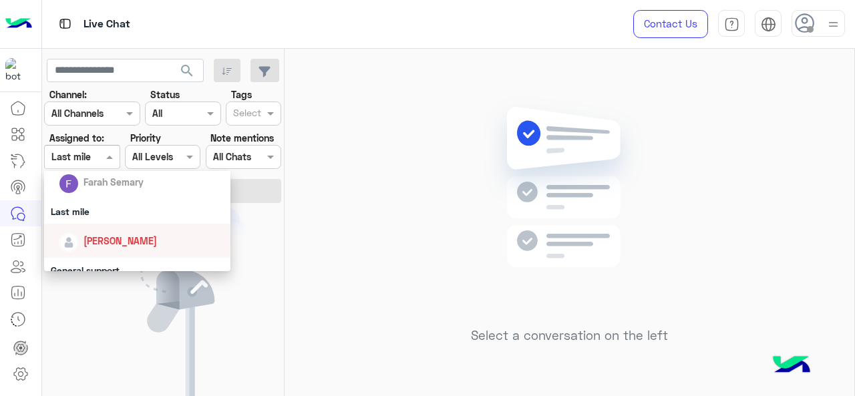
click at [113, 248] on div "[PERSON_NAME]" at bounding box center [142, 240] width 166 height 23
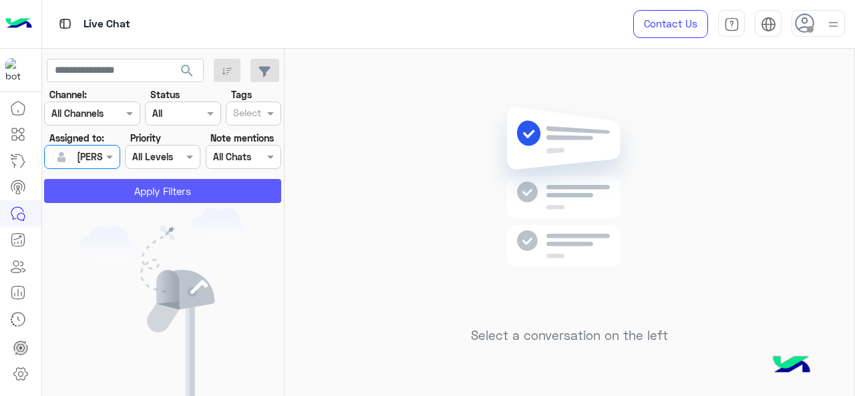
click at [114, 186] on button "Apply Filters" at bounding box center [162, 191] width 237 height 24
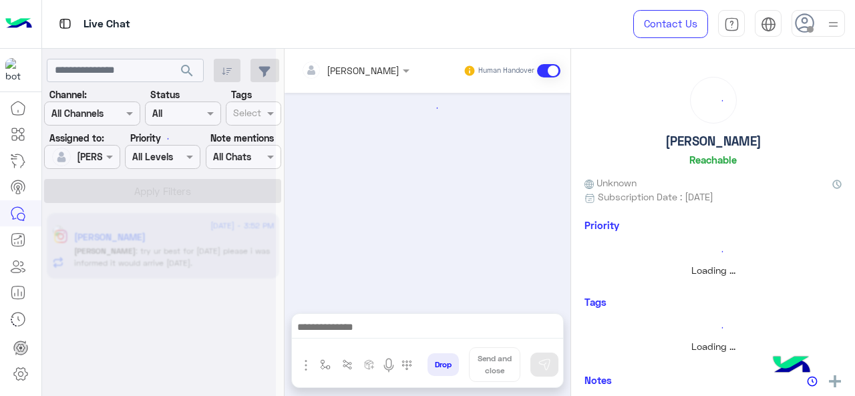
scroll to position [484, 0]
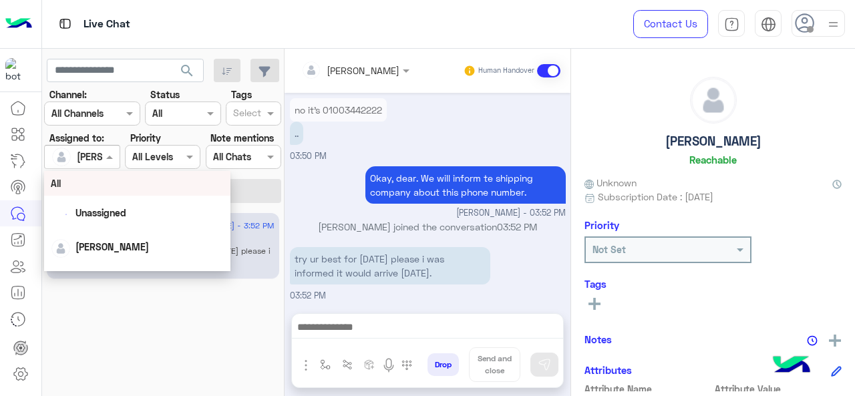
click at [104, 156] on span at bounding box center [111, 157] width 17 height 14
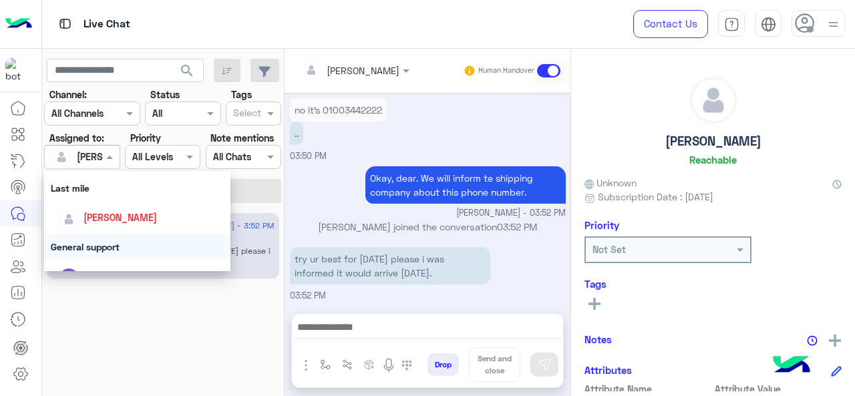
scroll to position [237, 0]
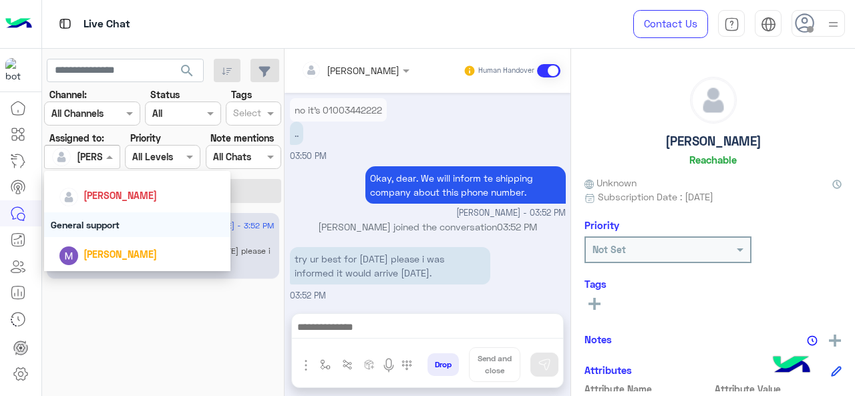
click at [103, 224] on div "General support" at bounding box center [137, 224] width 187 height 25
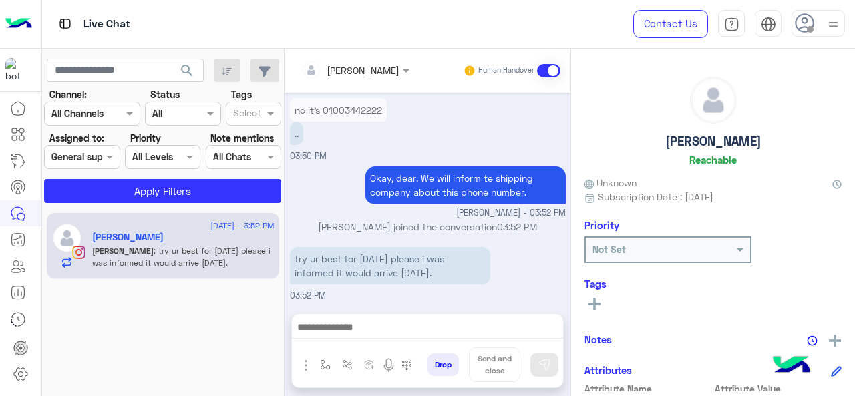
click at [104, 176] on section "Channel: Channel All Channels Status Channel All Tags Select Assigned to: Assig…" at bounding box center [163, 145] width 222 height 116
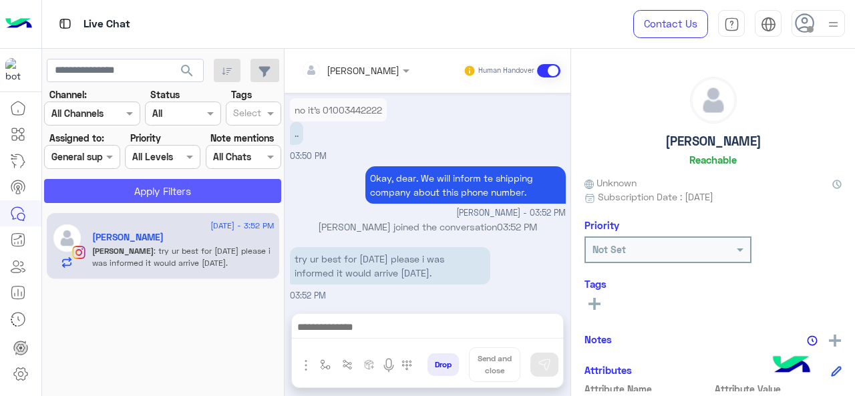
click at [105, 196] on button "Apply Filters" at bounding box center [162, 191] width 237 height 24
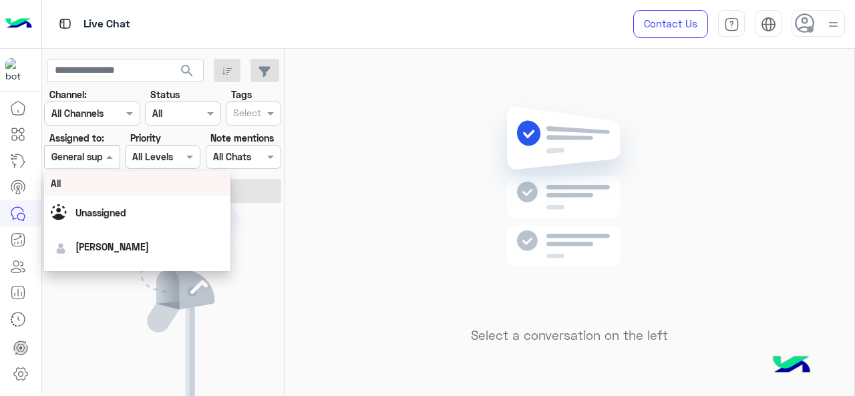
click at [100, 157] on div at bounding box center [82, 156] width 74 height 15
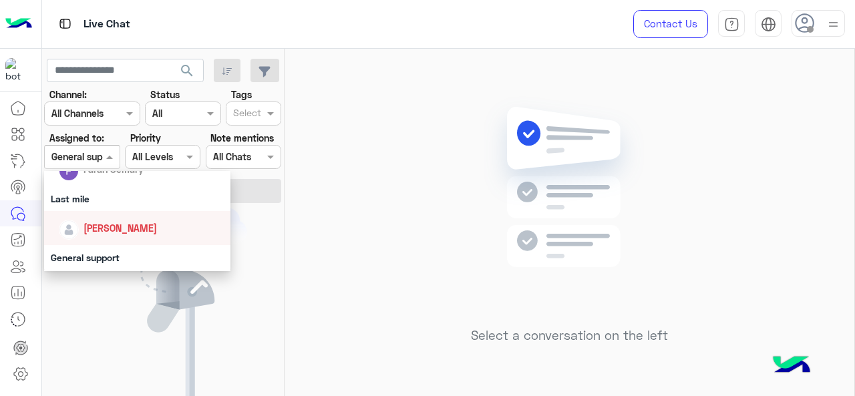
scroll to position [244, 0]
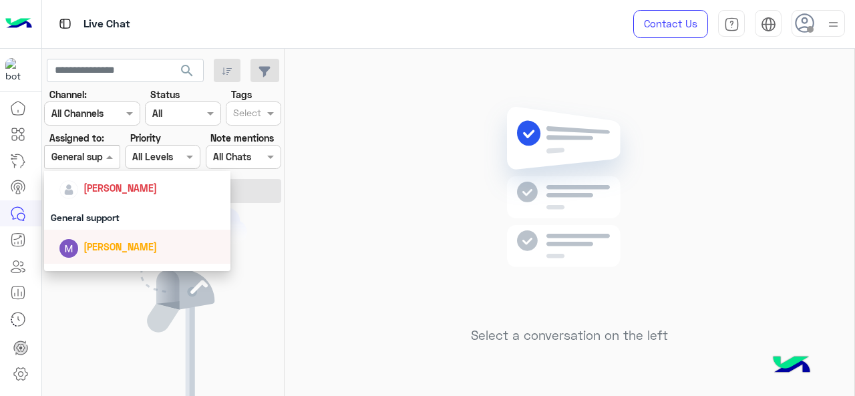
click at [110, 241] on span "[PERSON_NAME]" at bounding box center [119, 246] width 73 height 11
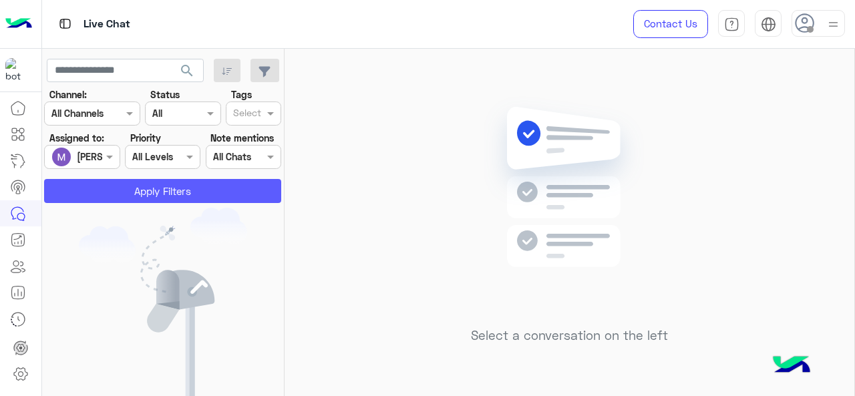
click at [106, 190] on button "Apply Filters" at bounding box center [162, 191] width 237 height 24
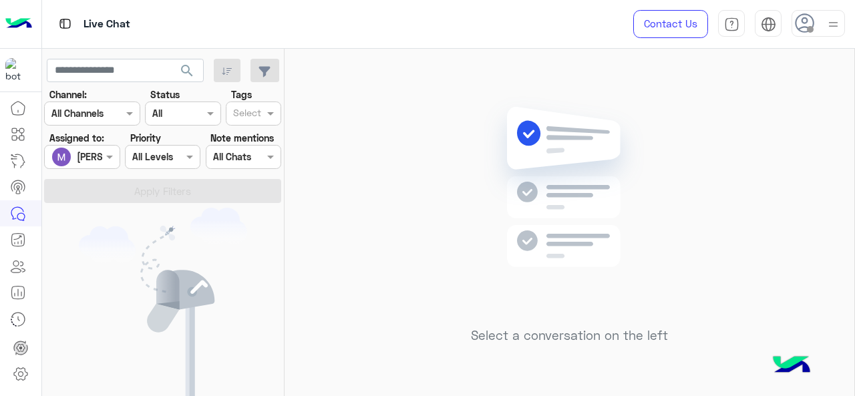
click at [96, 158] on div at bounding box center [82, 156] width 74 height 15
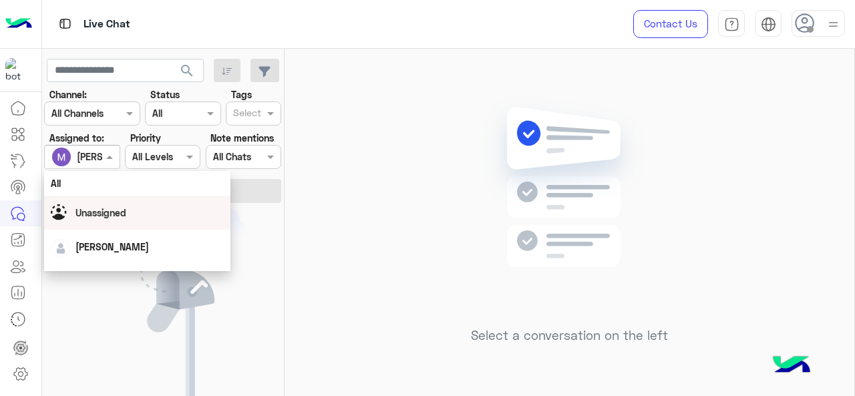
scroll to position [296, 0]
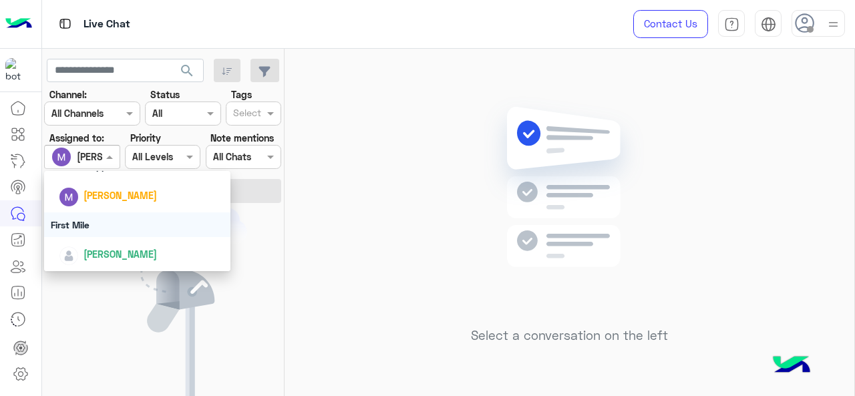
click at [98, 226] on div "First Mile" at bounding box center [137, 224] width 187 height 25
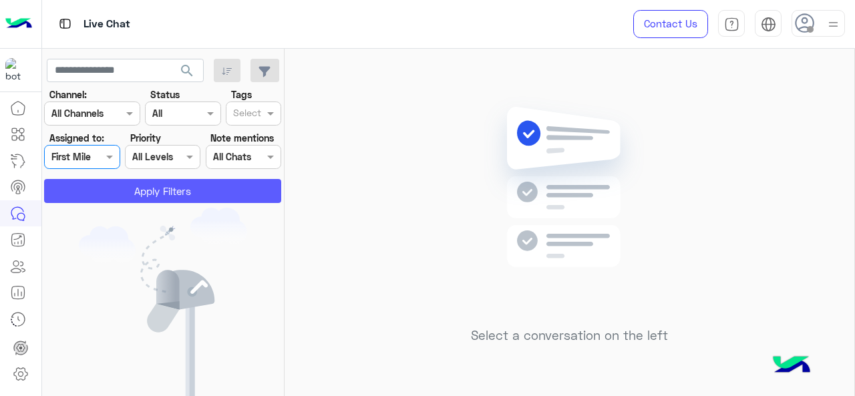
click at [93, 197] on button "Apply Filters" at bounding box center [162, 191] width 237 height 24
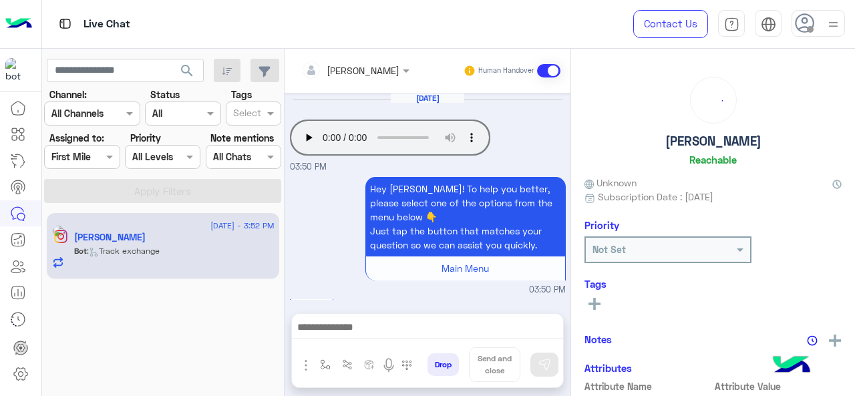
scroll to position [737, 0]
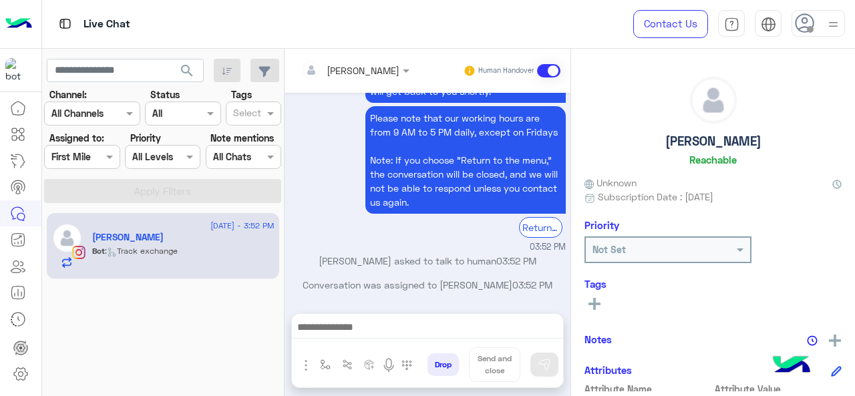
click at [100, 154] on div at bounding box center [82, 156] width 74 height 15
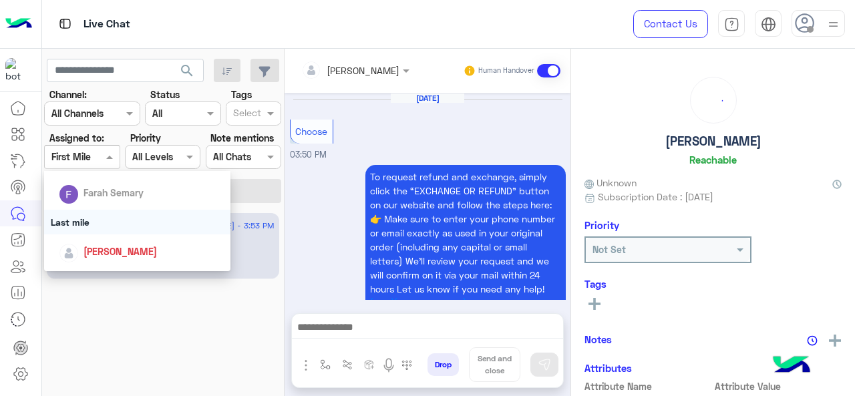
scroll to position [652, 0]
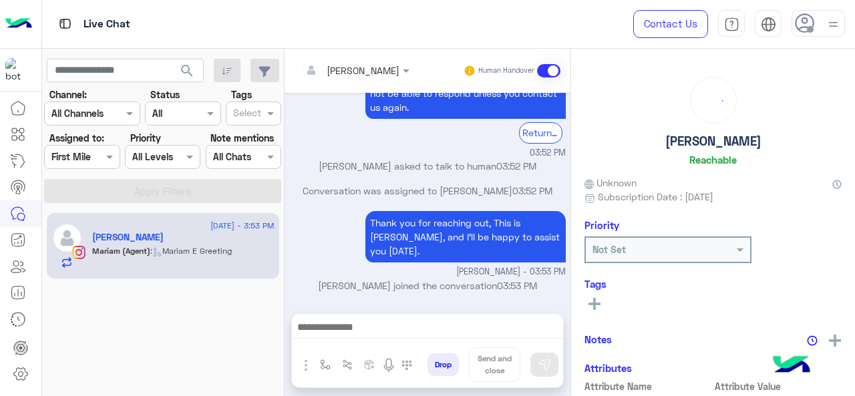
click at [295, 249] on div "Thank you for reaching out, This is [PERSON_NAME], and I’ll be happy to assist …" at bounding box center [428, 243] width 276 height 71
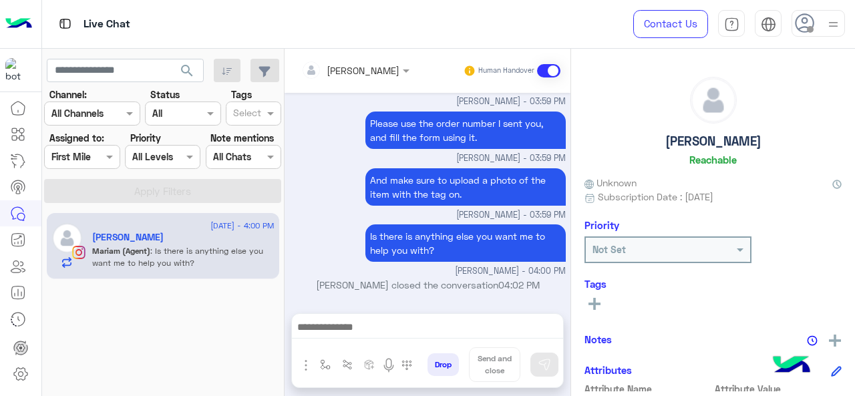
scroll to position [595, 0]
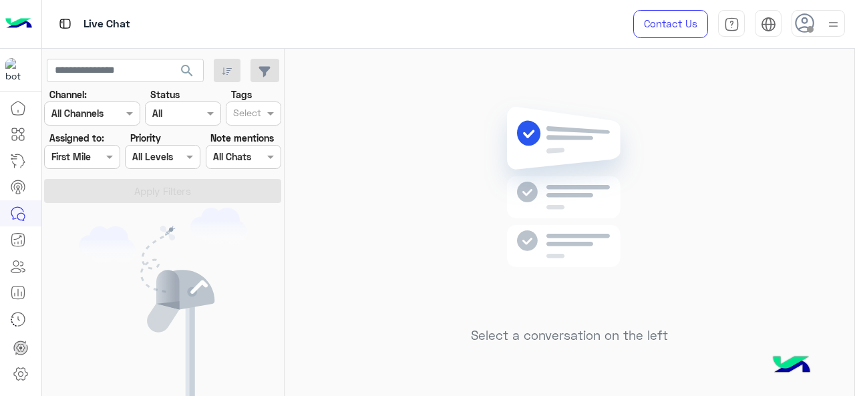
click at [83, 150] on div at bounding box center [82, 156] width 74 height 15
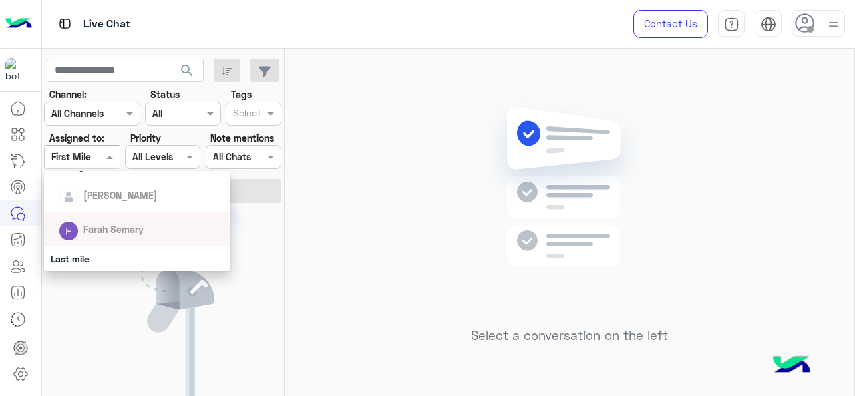
scroll to position [178, 0]
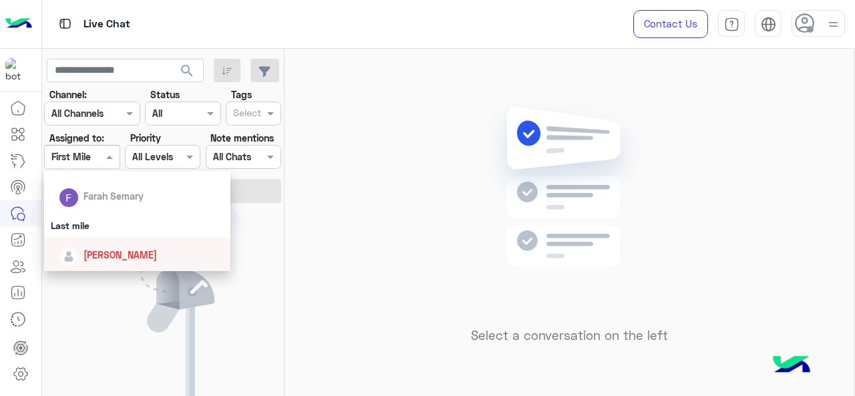
click at [95, 234] on div "Last mile" at bounding box center [137, 225] width 187 height 25
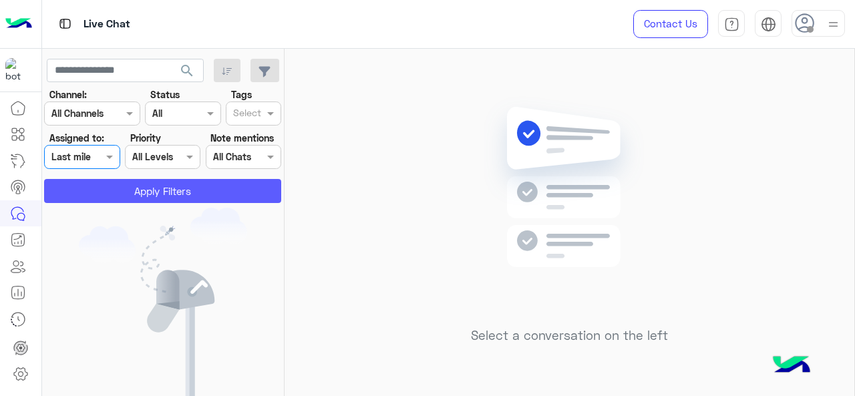
click at [144, 196] on button "Apply Filters" at bounding box center [162, 191] width 237 height 24
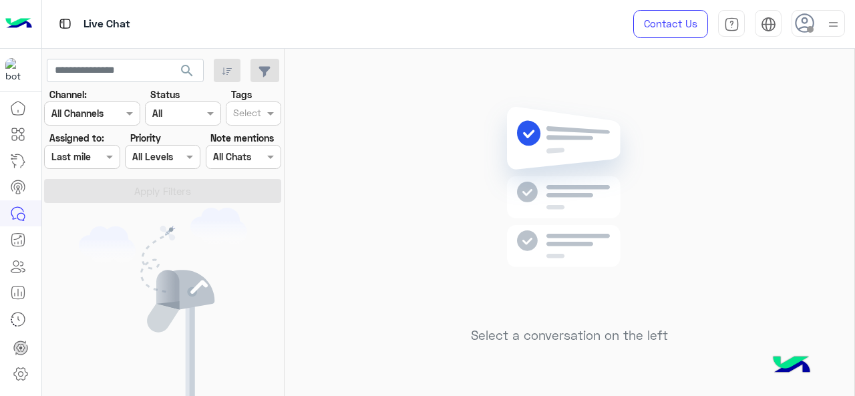
click at [94, 158] on div at bounding box center [82, 156] width 74 height 15
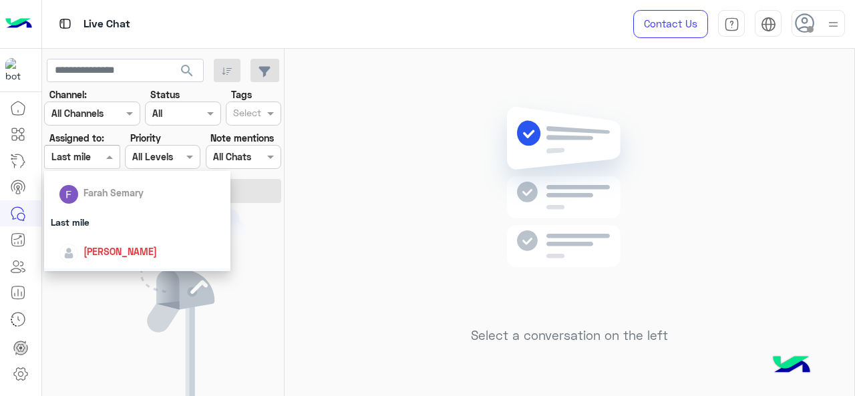
scroll to position [198, 0]
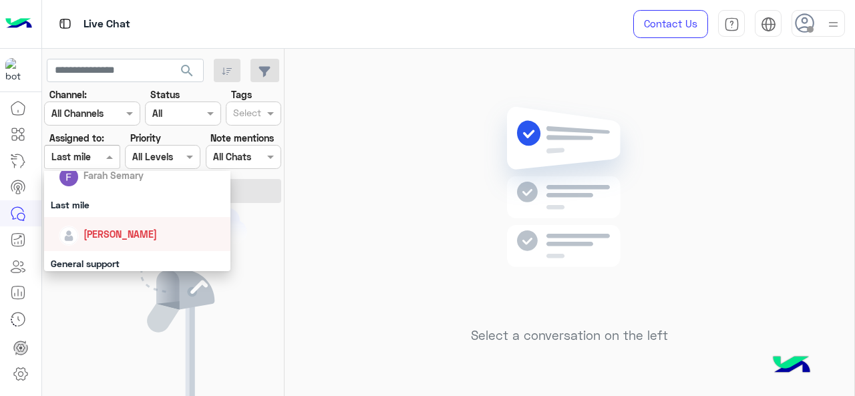
click at [84, 240] on div "[PERSON_NAME]" at bounding box center [119, 234] width 73 height 14
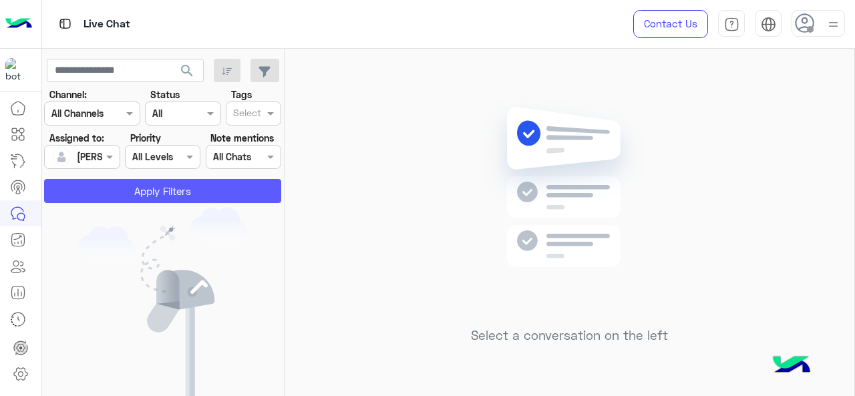
click at [111, 194] on button "Apply Filters" at bounding box center [162, 191] width 237 height 24
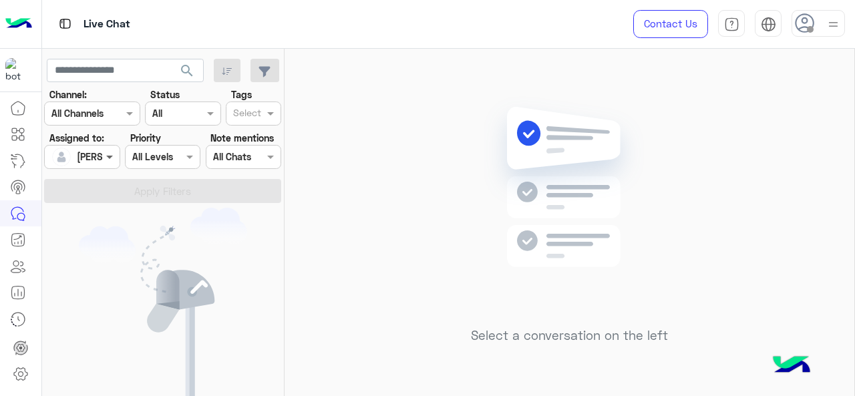
click at [104, 158] on span at bounding box center [111, 157] width 17 height 14
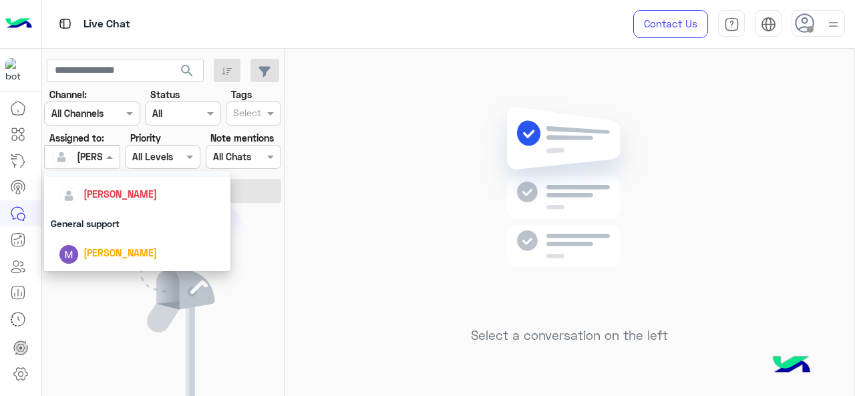
scroll to position [242, 0]
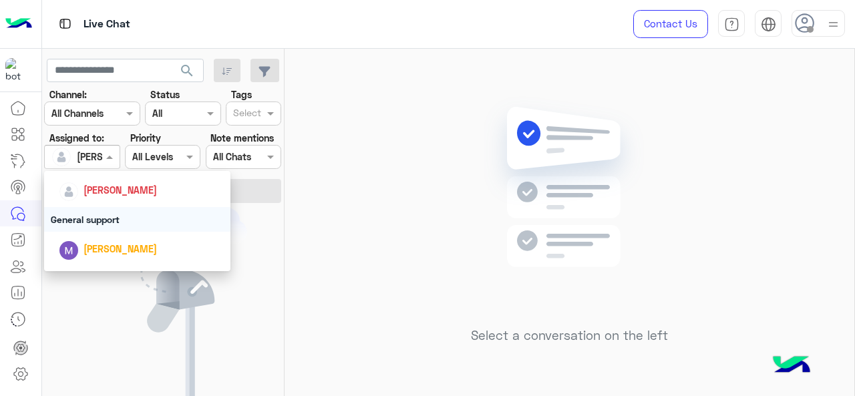
click at [99, 225] on div "General support" at bounding box center [137, 219] width 187 height 25
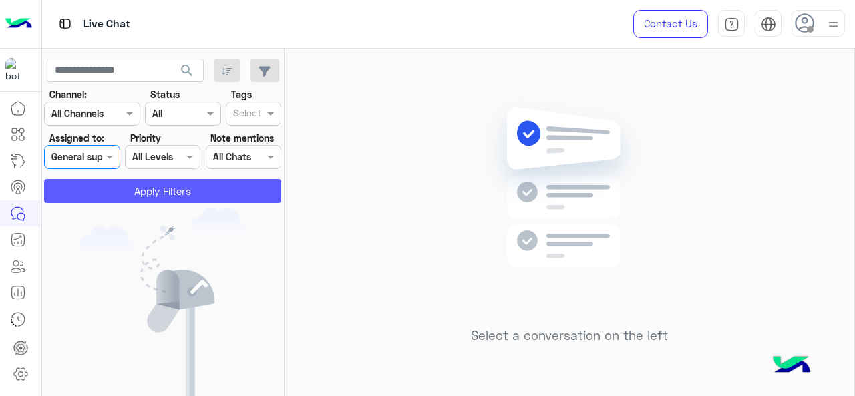
click at [111, 200] on button "Apply Filters" at bounding box center [162, 191] width 237 height 24
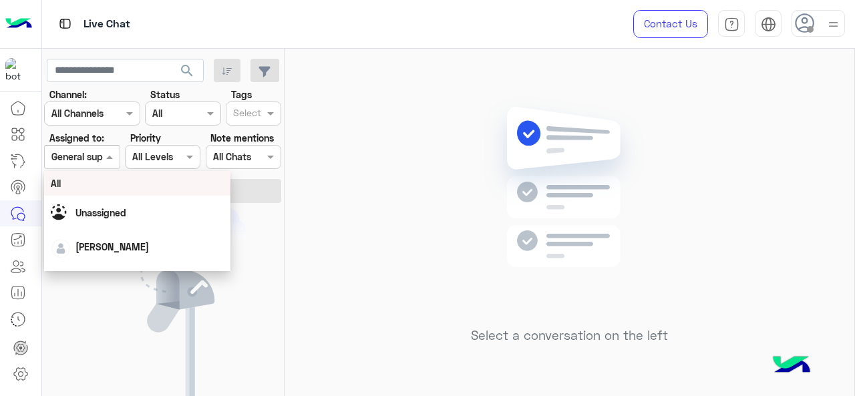
click at [108, 160] on span at bounding box center [111, 157] width 17 height 14
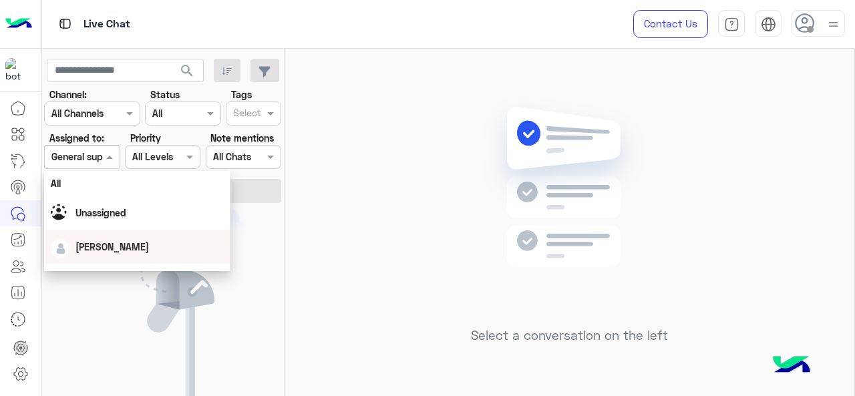
scroll to position [296, 0]
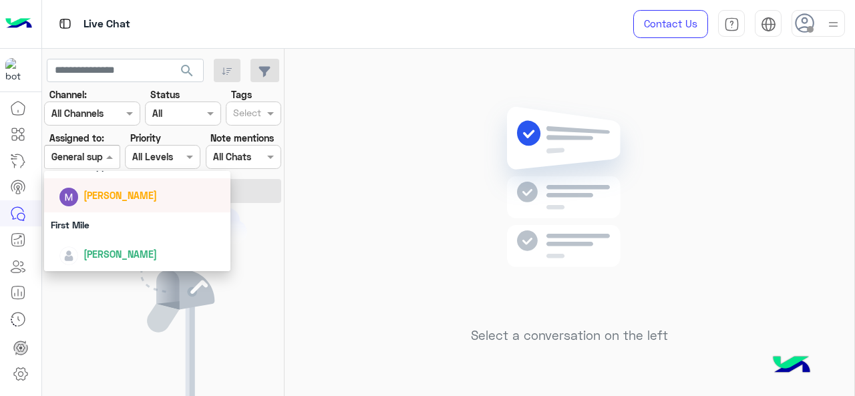
click at [100, 206] on div "[PERSON_NAME]" at bounding box center [142, 195] width 166 height 23
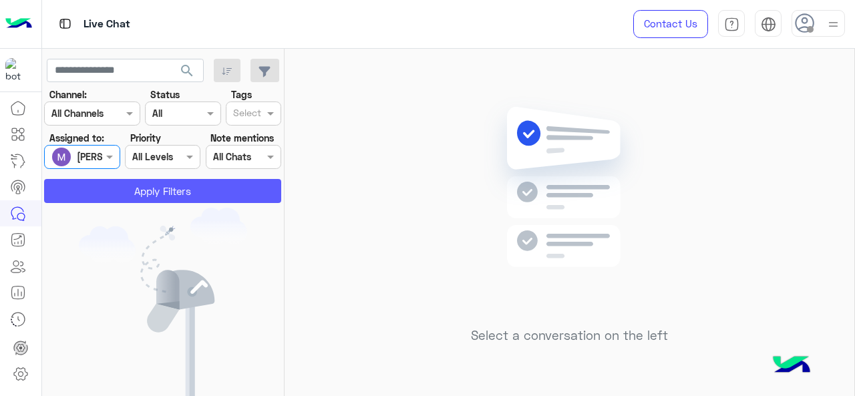
click at [118, 180] on button "Apply Filters" at bounding box center [162, 191] width 237 height 24
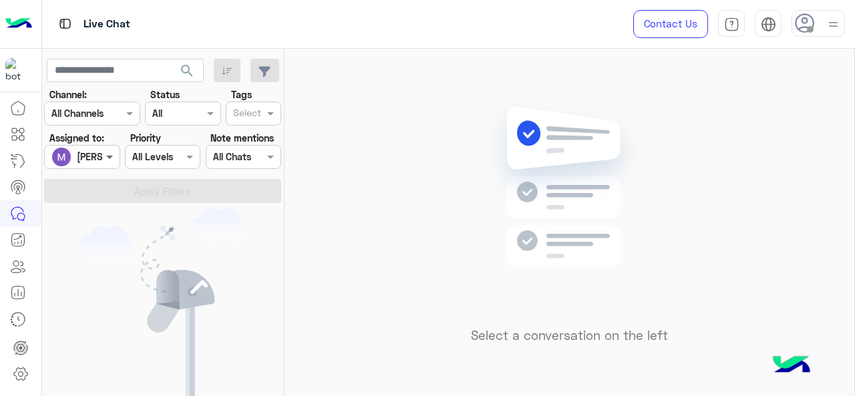
click at [107, 154] on span at bounding box center [111, 157] width 17 height 14
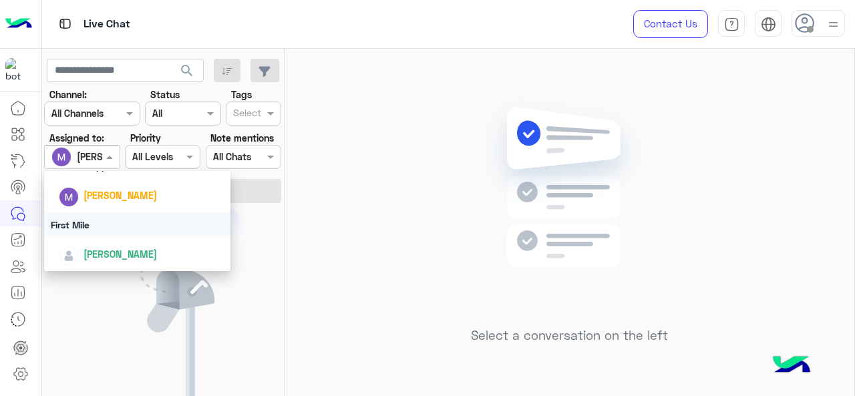
click at [98, 220] on div "First Mile" at bounding box center [137, 224] width 187 height 25
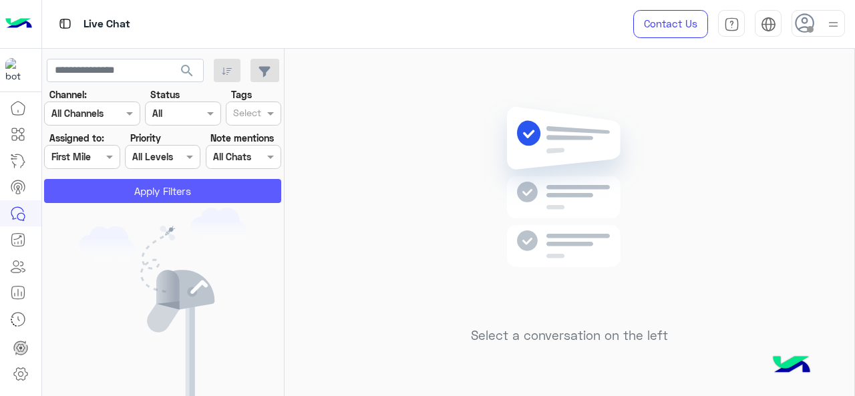
click at [108, 194] on button "Apply Filters" at bounding box center [162, 191] width 237 height 24
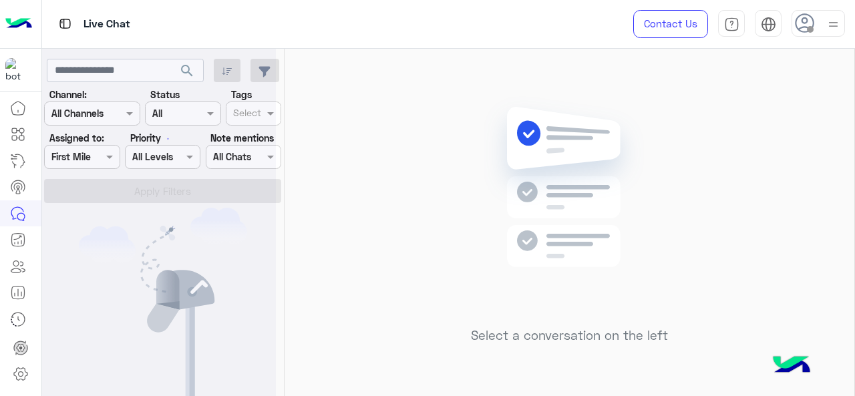
click at [108, 158] on div at bounding box center [159, 203] width 234 height 396
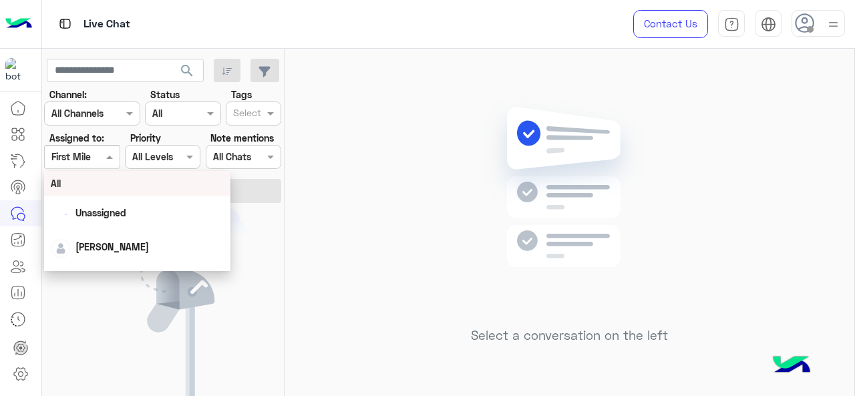
click at [108, 158] on span at bounding box center [111, 157] width 17 height 14
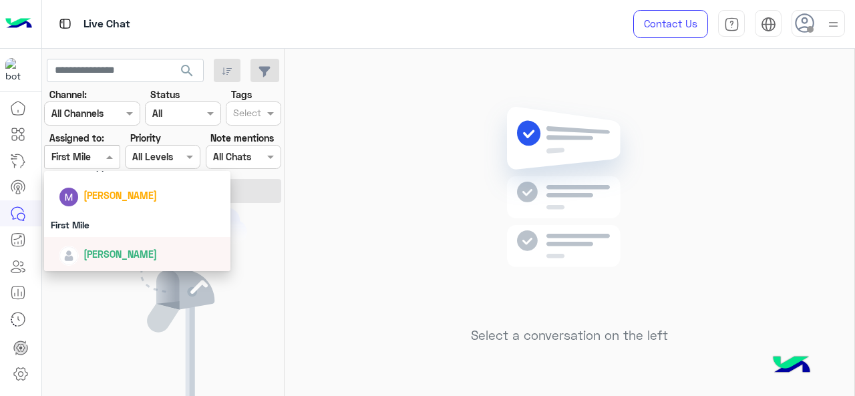
click at [104, 253] on span "[PERSON_NAME]" at bounding box center [119, 253] width 73 height 11
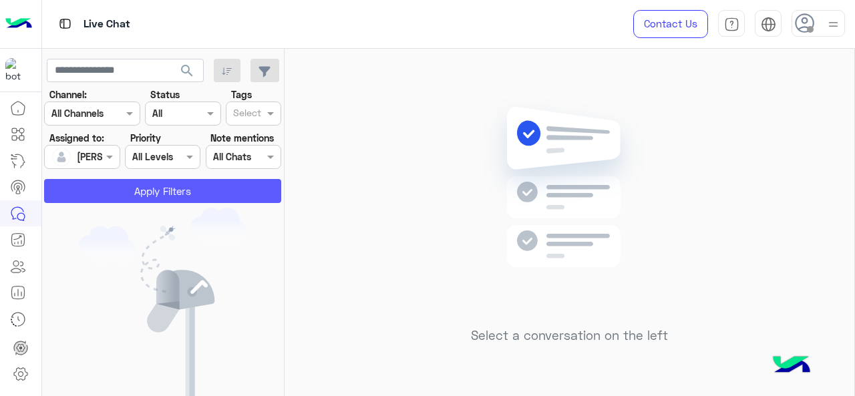
click at [118, 194] on button "Apply Filters" at bounding box center [162, 191] width 237 height 24
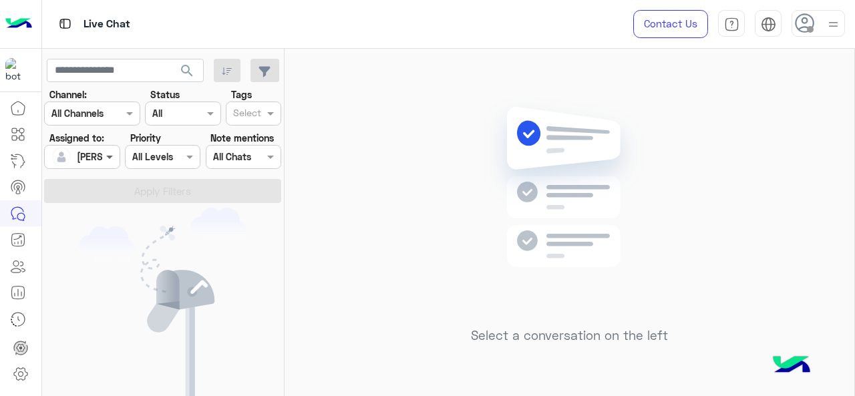
click at [111, 149] on div "Assigned to: Assigned on [PERSON_NAME]" at bounding box center [81, 150] width 75 height 38
click at [170, 269] on img at bounding box center [163, 305] width 168 height 195
click at [170, 266] on img at bounding box center [163, 305] width 168 height 195
click at [171, 265] on img at bounding box center [163, 305] width 168 height 195
click at [453, 162] on div "Select a conversation on the left" at bounding box center [570, 225] width 570 height 353
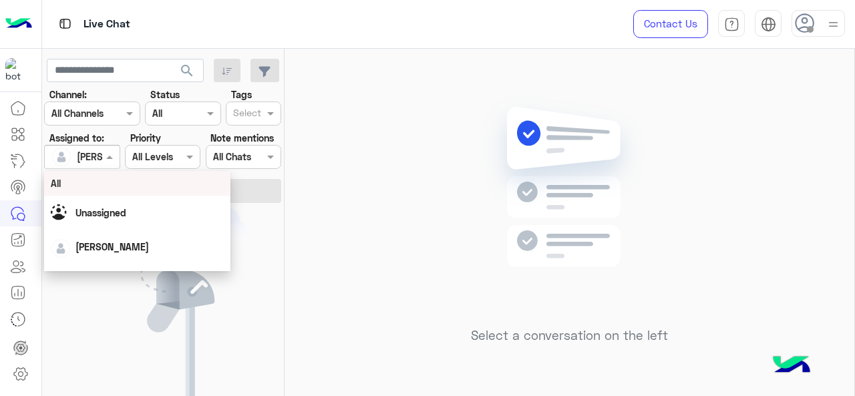
click at [103, 165] on div "Assigned on [PERSON_NAME]" at bounding box center [81, 157] width 75 height 24
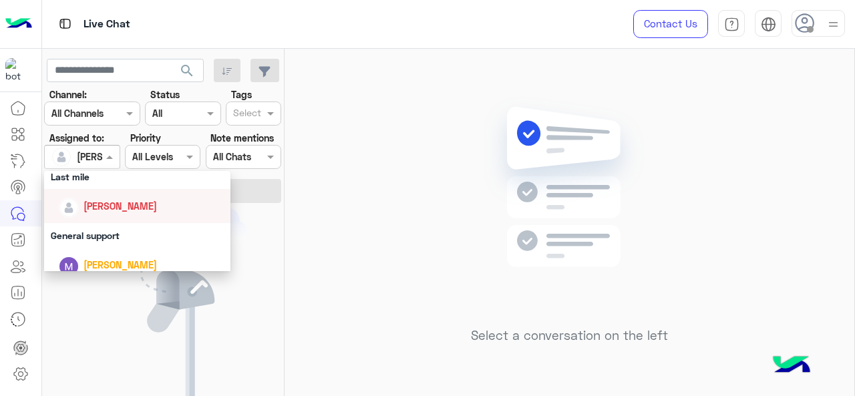
scroll to position [227, 0]
click at [93, 180] on div "Last mile" at bounding box center [137, 176] width 187 height 25
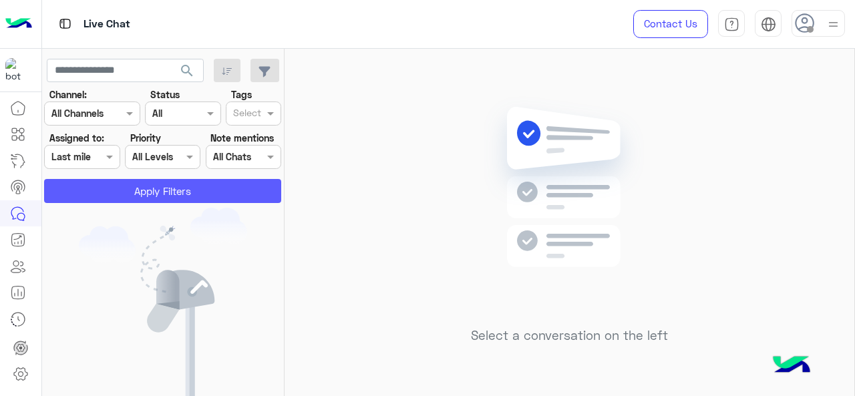
click at [128, 193] on button "Apply Filters" at bounding box center [162, 191] width 237 height 24
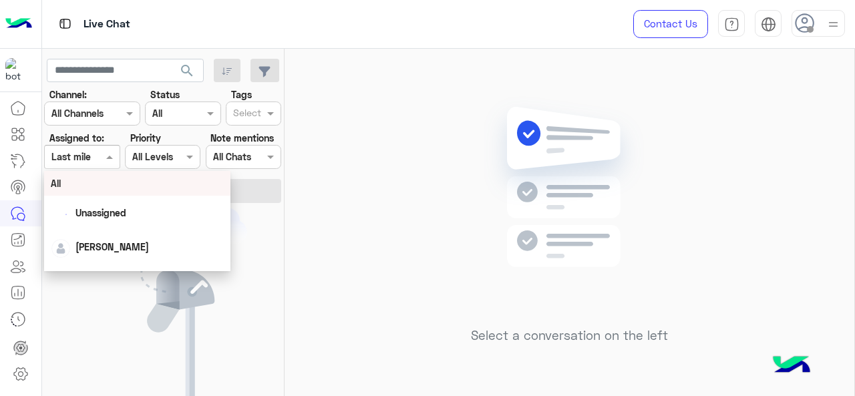
click at [112, 158] on span at bounding box center [111, 157] width 17 height 14
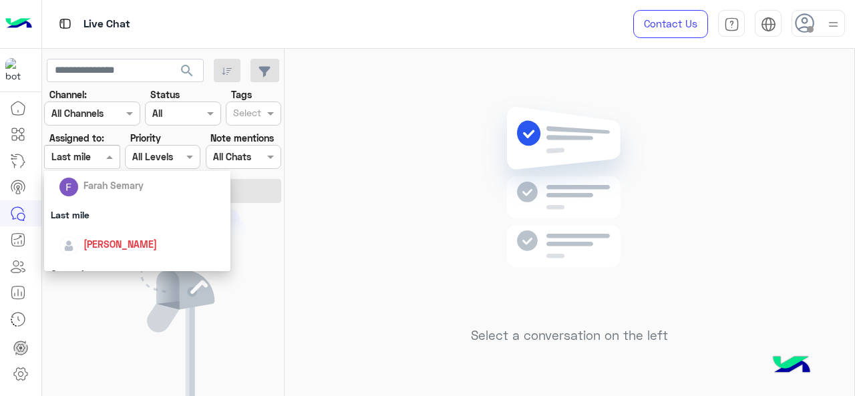
scroll to position [207, 0]
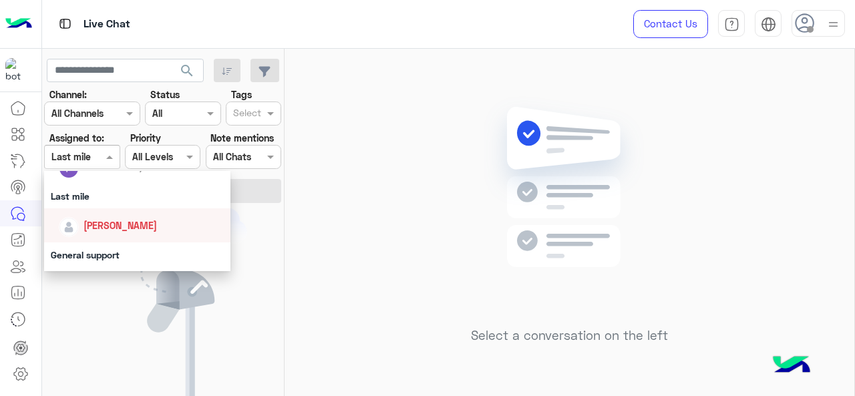
click at [99, 224] on span "[PERSON_NAME]" at bounding box center [119, 225] width 73 height 11
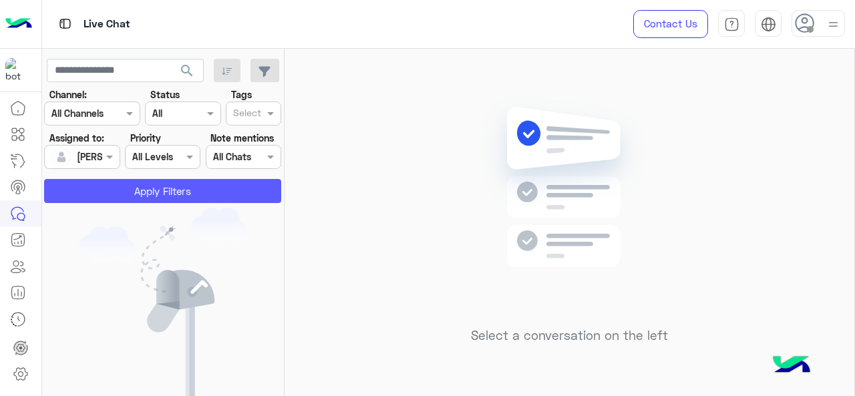
click at [100, 189] on button "Apply Filters" at bounding box center [162, 191] width 237 height 24
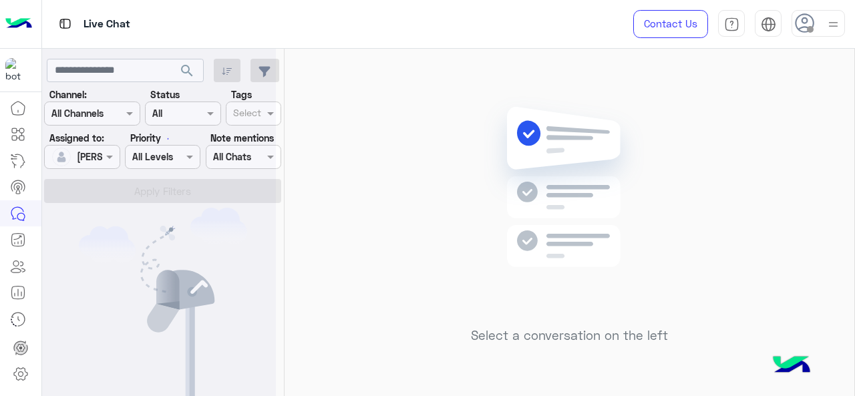
click at [109, 154] on div at bounding box center [159, 203] width 234 height 396
click at [109, 154] on span at bounding box center [111, 157] width 17 height 14
drag, startPoint x: 109, startPoint y: 154, endPoint x: 100, endPoint y: 171, distance: 18.8
click at [101, 154] on div "Assigned on [PERSON_NAME]" at bounding box center [81, 157] width 75 height 24
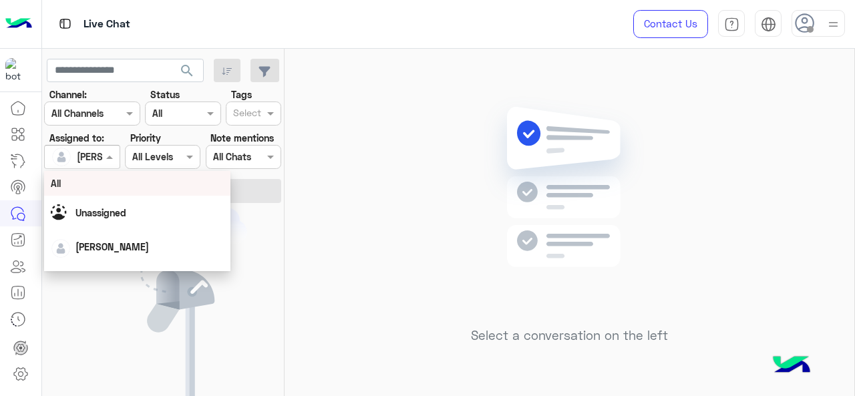
drag, startPoint x: 99, startPoint y: 154, endPoint x: 98, endPoint y: 165, distance: 11.4
click at [98, 154] on div at bounding box center [82, 156] width 74 height 15
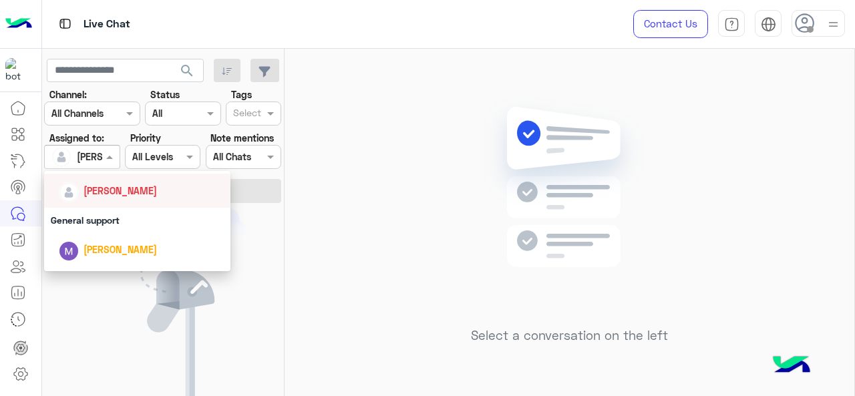
scroll to position [242, 0]
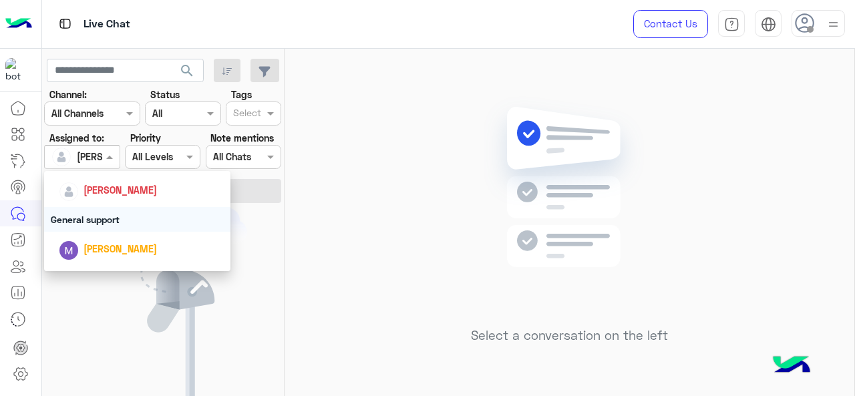
click at [102, 216] on div "General support" at bounding box center [137, 219] width 187 height 25
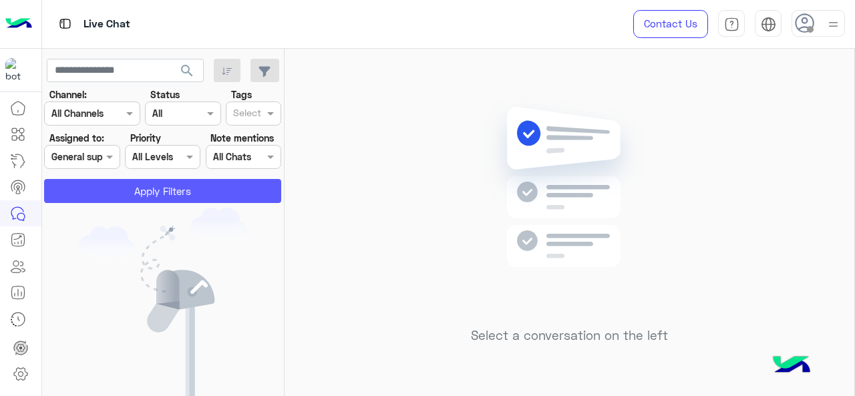
click at [126, 186] on button "Apply Filters" at bounding box center [162, 191] width 237 height 24
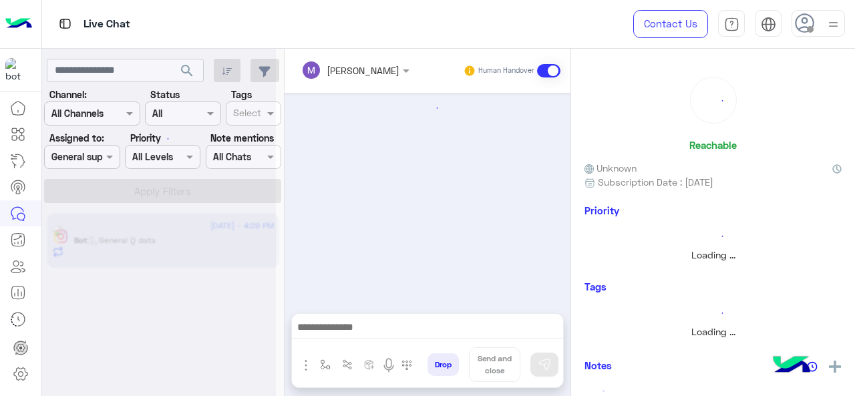
click at [108, 157] on div at bounding box center [159, 203] width 234 height 396
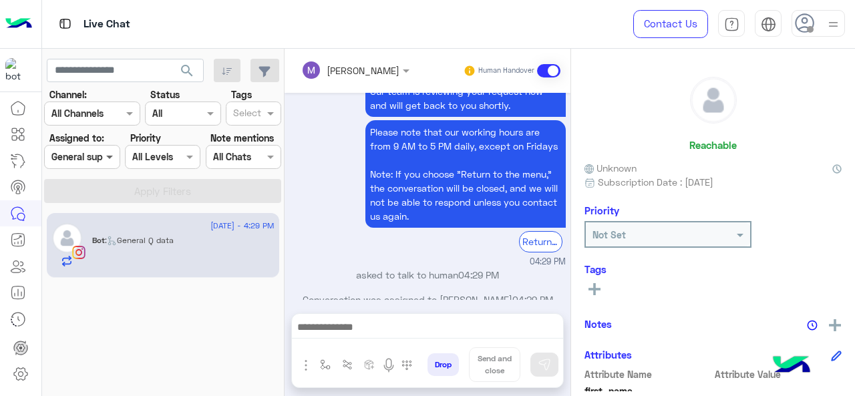
click at [106, 158] on span at bounding box center [111, 157] width 17 height 14
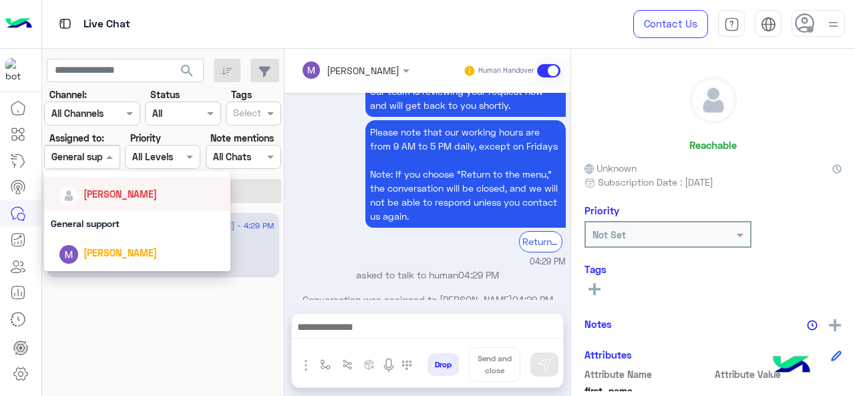
scroll to position [238, 0]
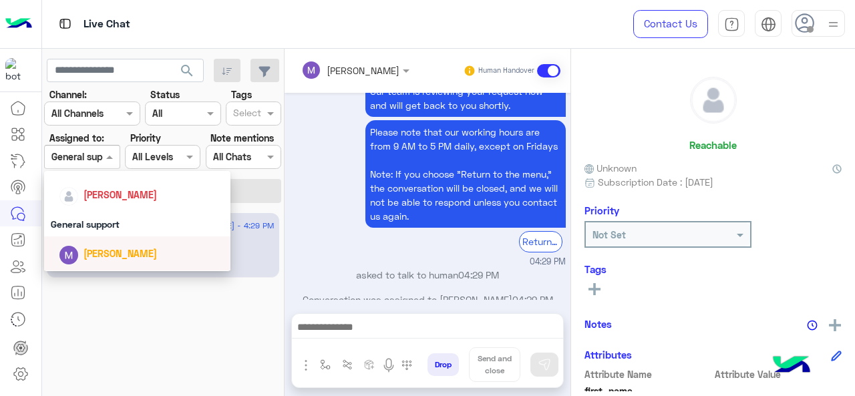
click at [110, 242] on div "[PERSON_NAME]" at bounding box center [142, 253] width 166 height 23
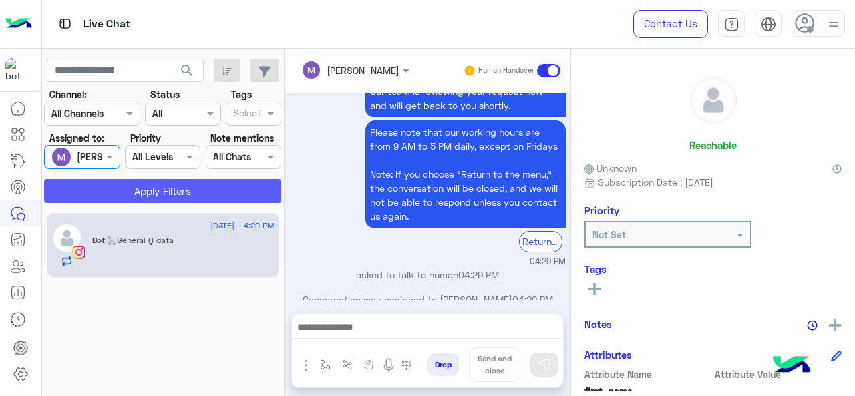
click at [126, 182] on button "Apply Filters" at bounding box center [162, 191] width 237 height 24
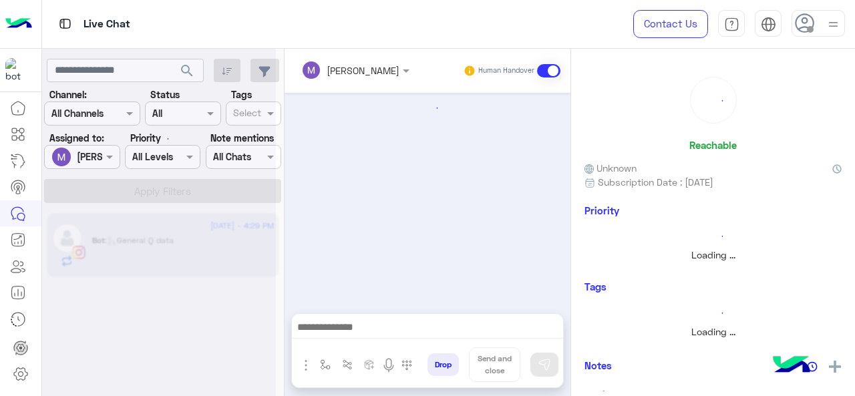
scroll to position [0, 0]
click at [106, 160] on div at bounding box center [159, 203] width 234 height 396
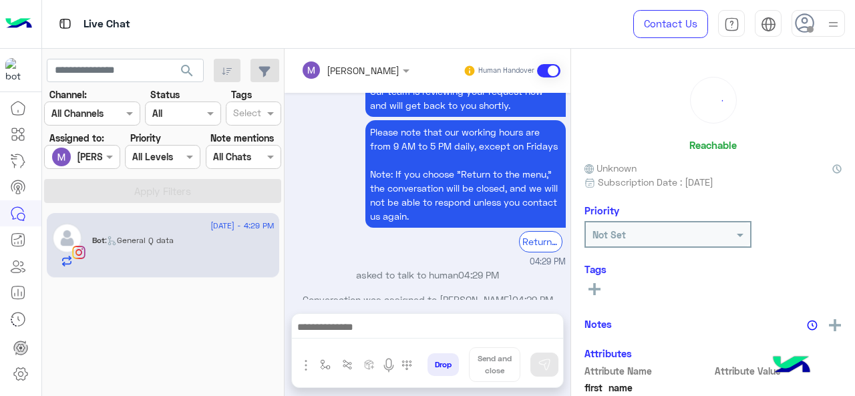
click at [106, 160] on span at bounding box center [111, 157] width 17 height 14
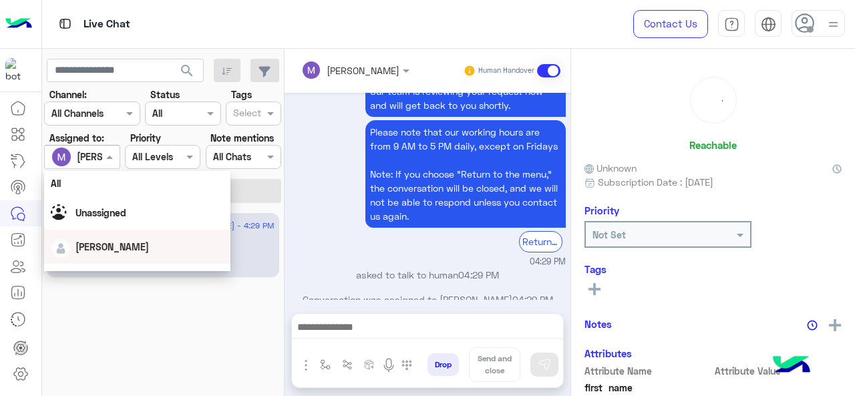
scroll to position [296, 0]
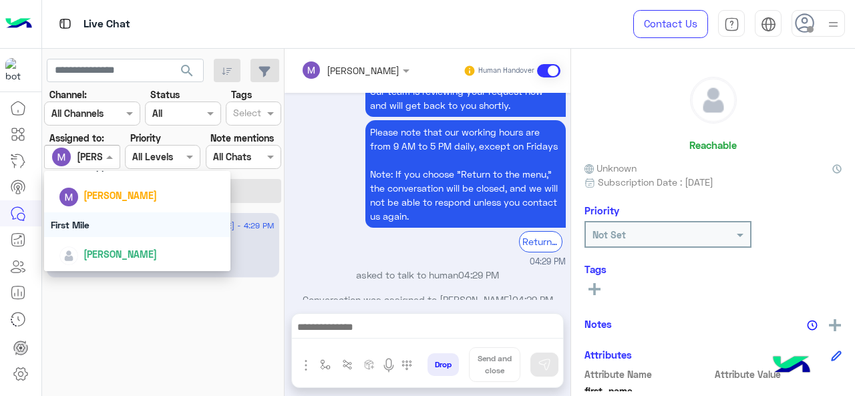
click at [91, 221] on div "First Mile" at bounding box center [137, 224] width 187 height 25
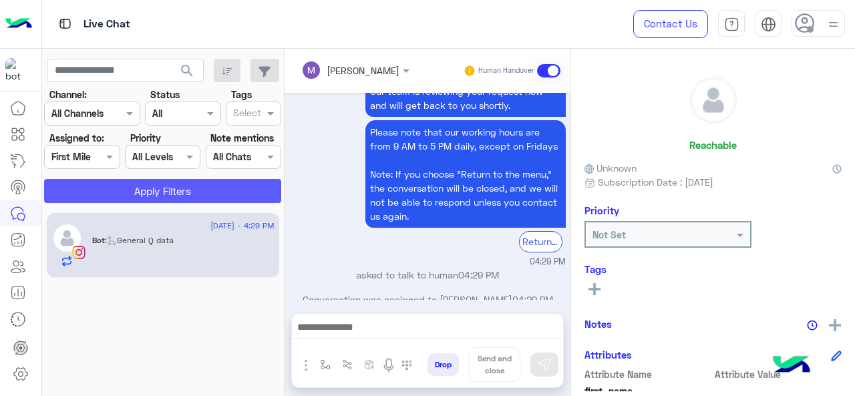
click at [132, 196] on button "Apply Filters" at bounding box center [162, 191] width 237 height 24
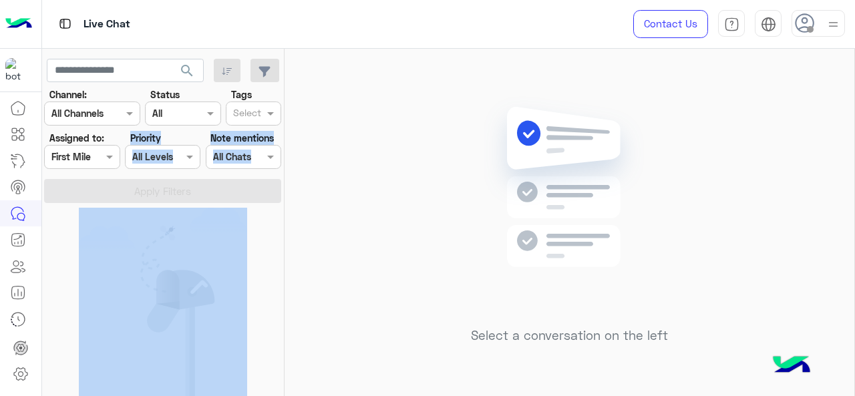
click at [109, 166] on section "Channel: Channel All Channels Status Channel All Tags Select Assigned to: Assig…" at bounding box center [163, 145] width 222 height 116
click at [111, 169] on section "Channel: Channel All Channels Status Channel All Tags Select Assigned to: Assig…" at bounding box center [163, 145] width 222 height 116
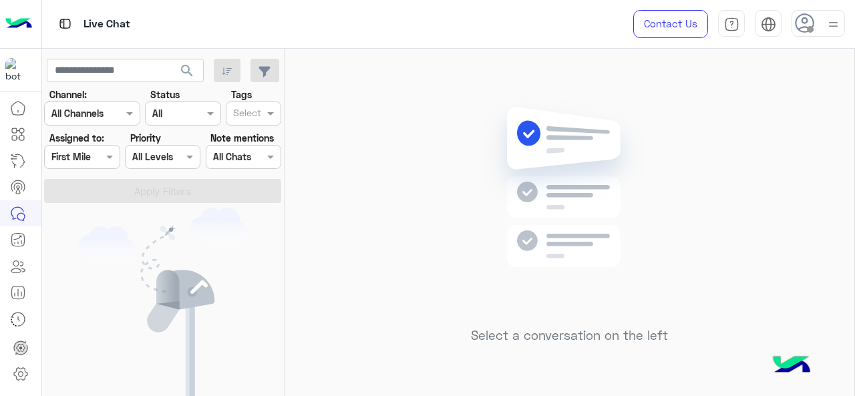
click at [111, 170] on section "Channel: Channel All Channels Status Channel All Tags Select Assigned to: Assig…" at bounding box center [163, 145] width 222 height 116
click at [97, 169] on section "Channel: Channel All Channels Status Channel All Tags Select Assigned to: Assig…" at bounding box center [163, 145] width 222 height 116
click at [98, 164] on div "Assigned on First Mile" at bounding box center [73, 157] width 57 height 14
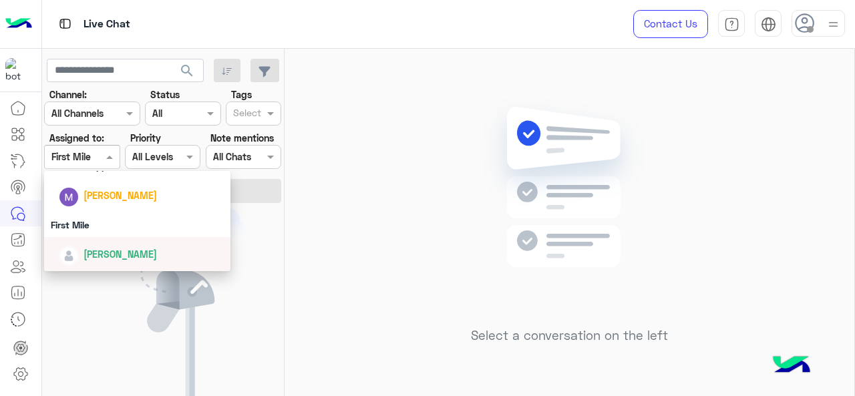
click at [116, 264] on div "[PERSON_NAME]" at bounding box center [142, 253] width 166 height 23
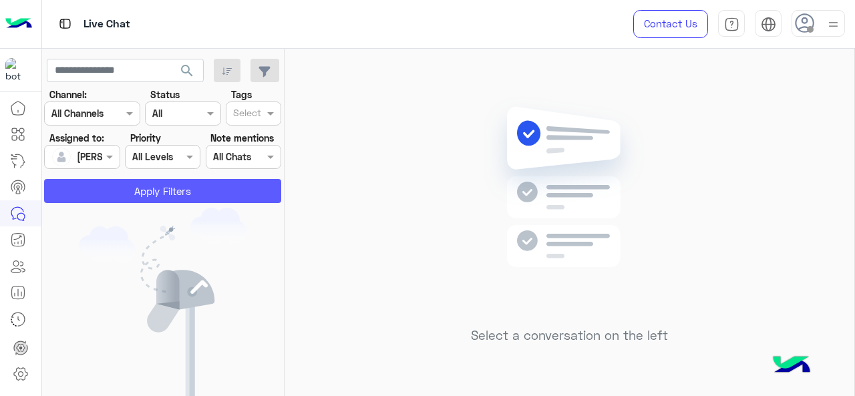
click at [126, 196] on button "Apply Filters" at bounding box center [162, 191] width 237 height 24
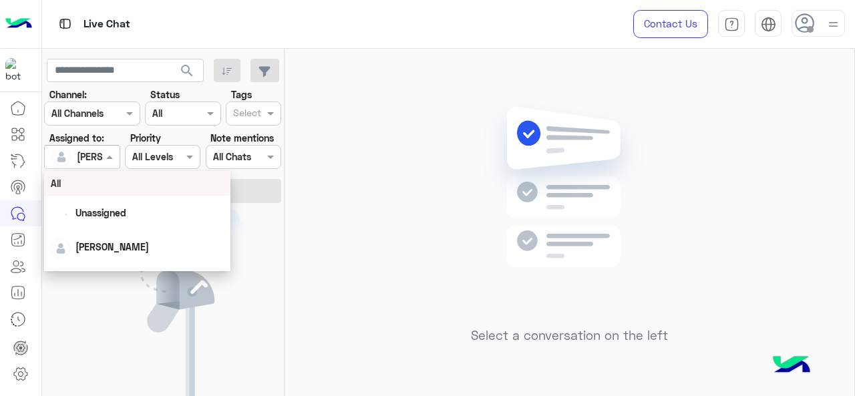
click at [115, 164] on span at bounding box center [111, 157] width 17 height 14
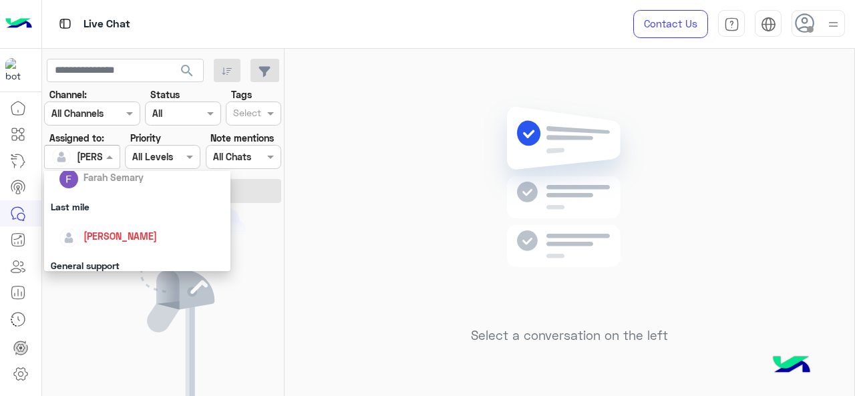
scroll to position [200, 0]
click at [94, 210] on div "Last mile" at bounding box center [137, 203] width 187 height 25
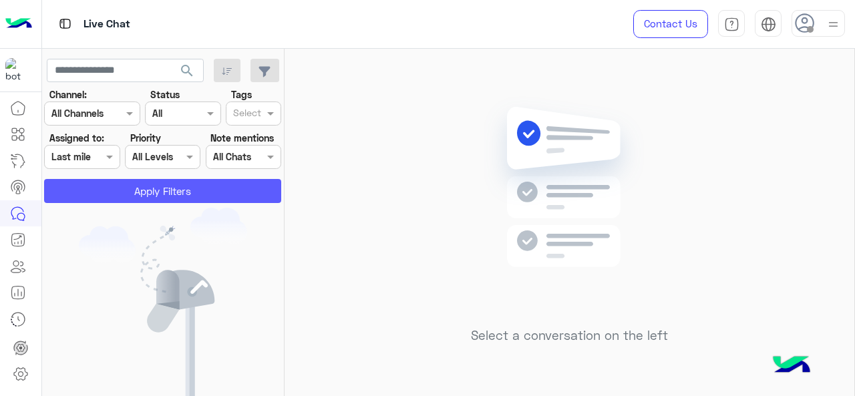
click at [106, 179] on button "Apply Filters" at bounding box center [162, 191] width 237 height 24
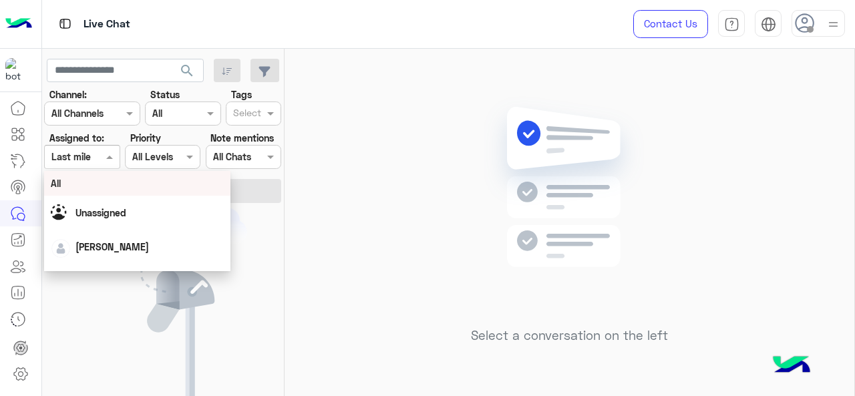
click at [106, 156] on span at bounding box center [111, 157] width 17 height 14
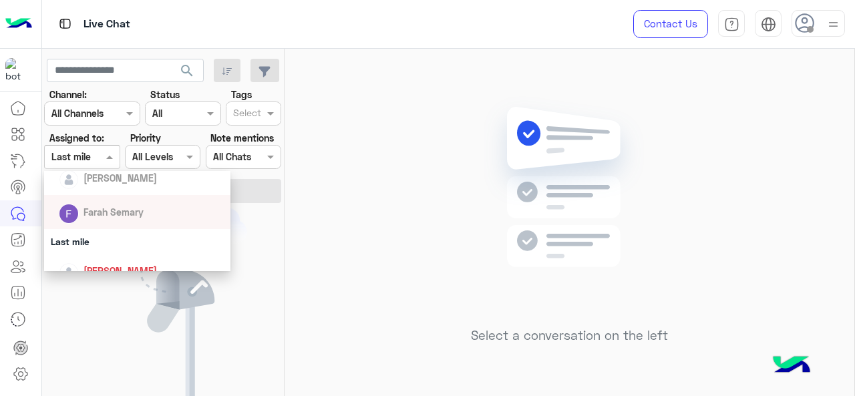
scroll to position [208, 0]
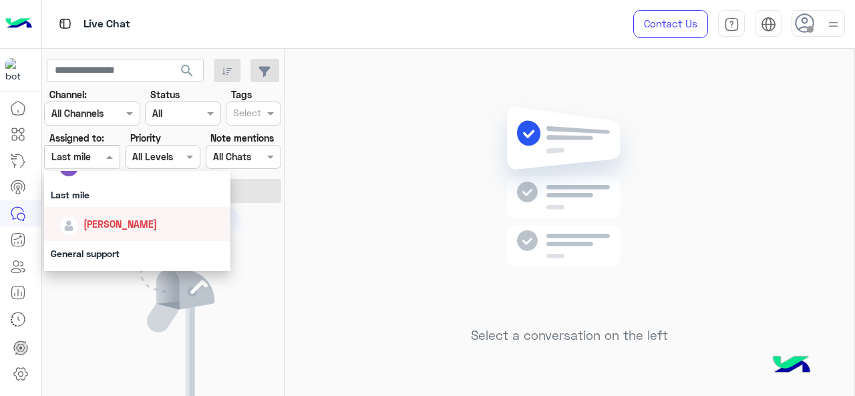
click at [110, 218] on div "[PERSON_NAME]" at bounding box center [119, 224] width 73 height 14
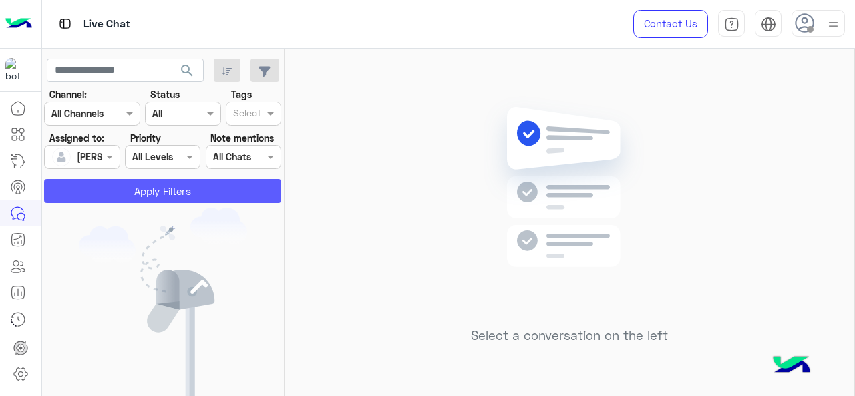
click at [168, 189] on button "Apply Filters" at bounding box center [162, 191] width 237 height 24
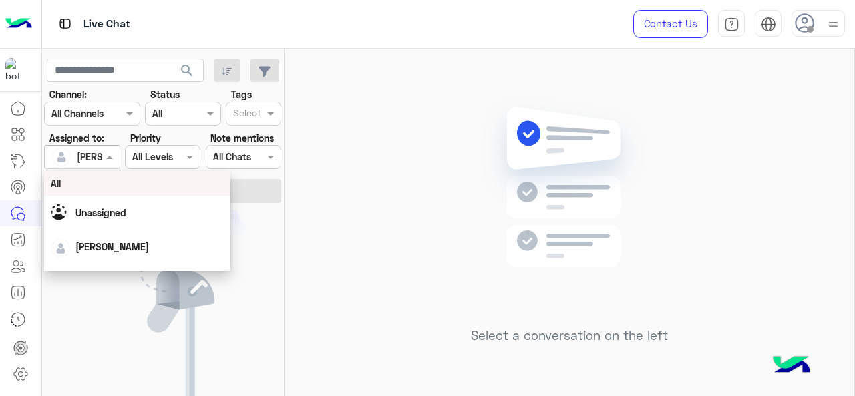
click at [80, 150] on input "text" at bounding box center [66, 157] width 31 height 14
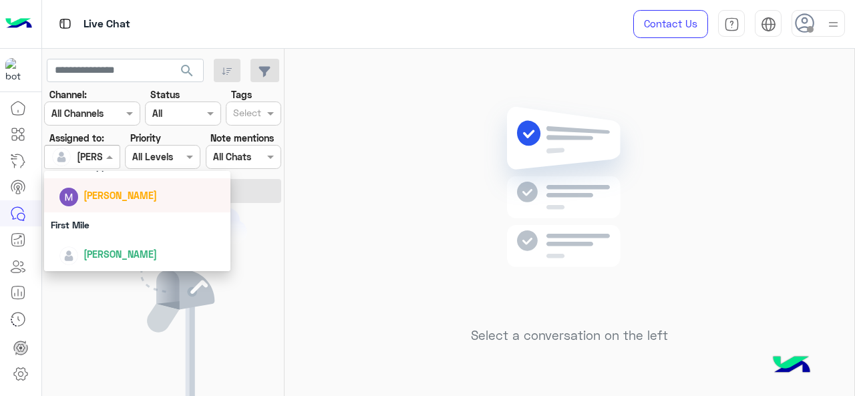
scroll to position [218, 0]
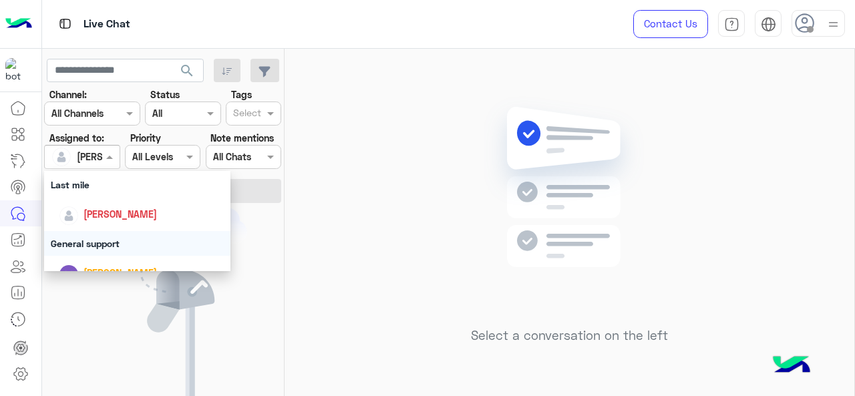
click at [100, 236] on div "General support" at bounding box center [137, 243] width 187 height 25
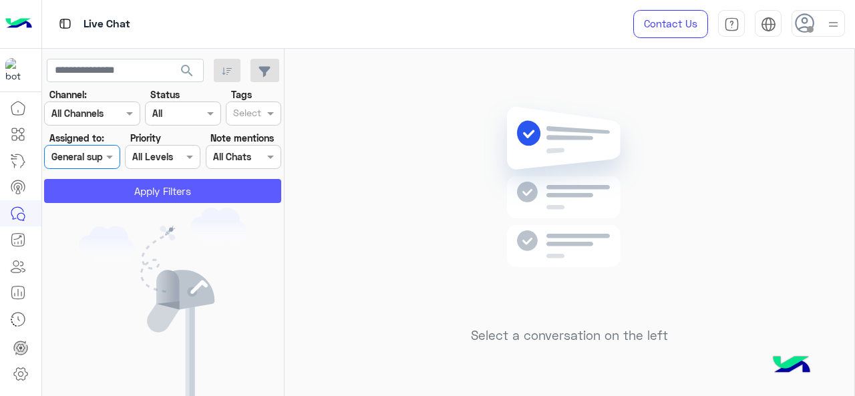
click at [104, 193] on button "Apply Filters" at bounding box center [162, 191] width 237 height 24
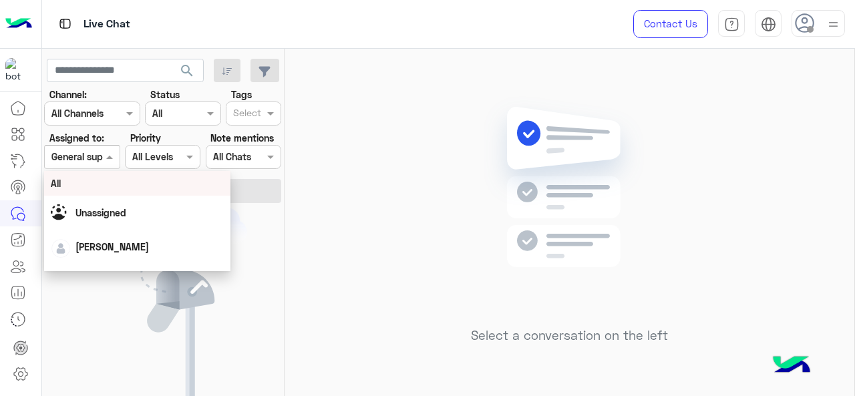
click at [94, 160] on div at bounding box center [82, 156] width 74 height 15
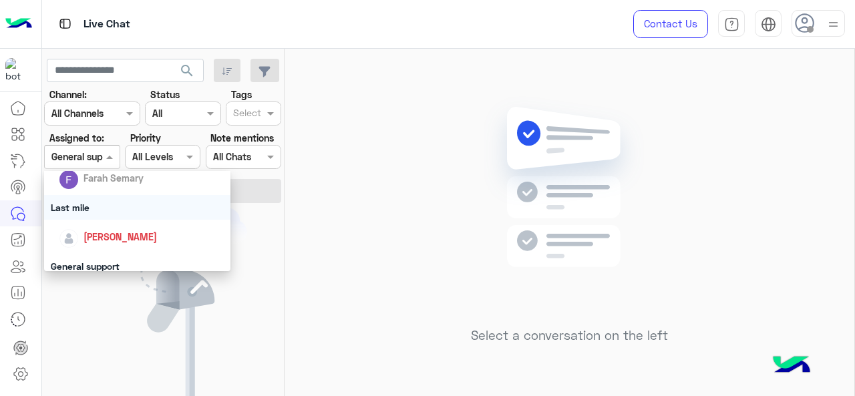
scroll to position [228, 0]
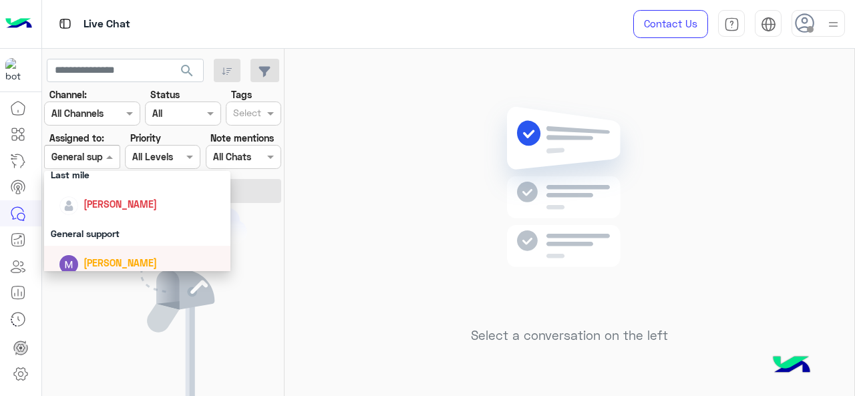
click at [96, 257] on span "[PERSON_NAME]" at bounding box center [119, 262] width 73 height 11
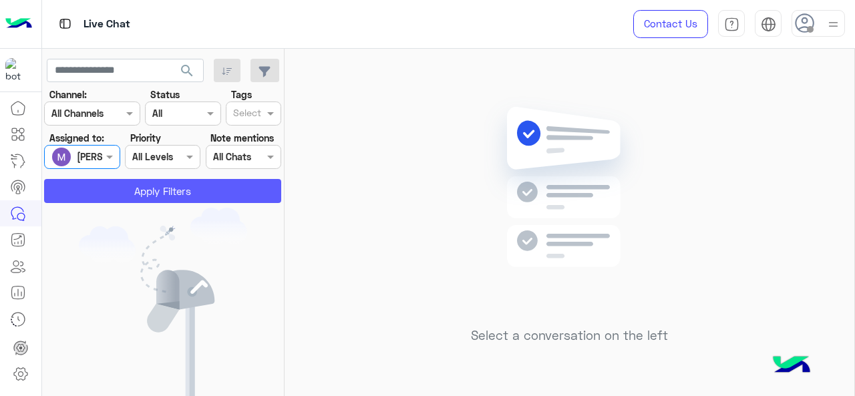
click at [106, 190] on button "Apply Filters" at bounding box center [162, 191] width 237 height 24
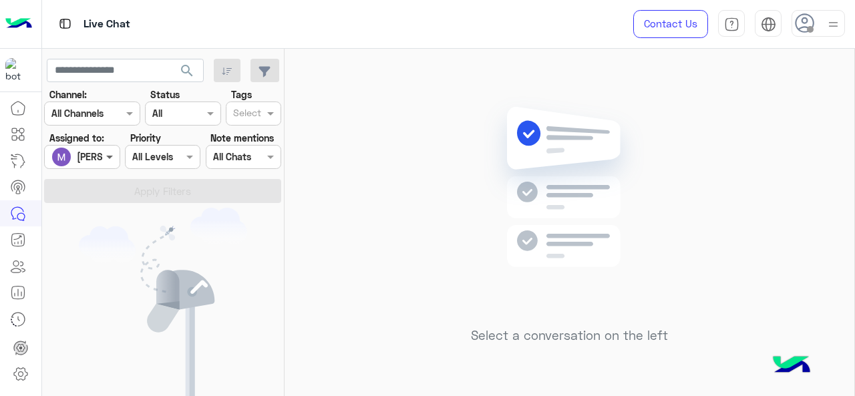
click at [108, 161] on span at bounding box center [111, 157] width 17 height 14
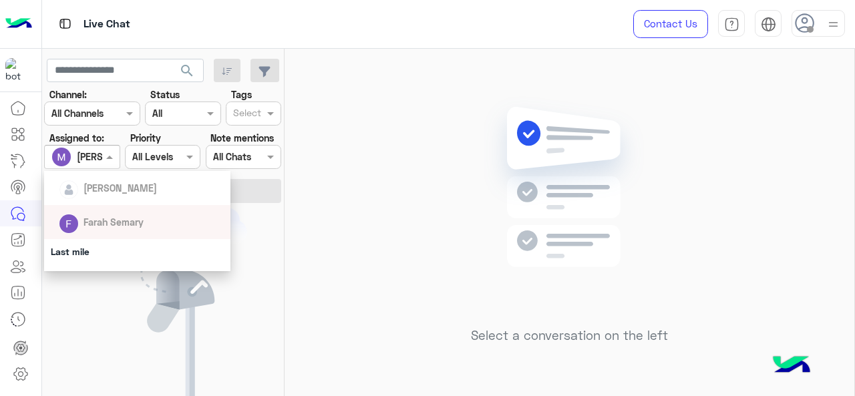
scroll to position [296, 0]
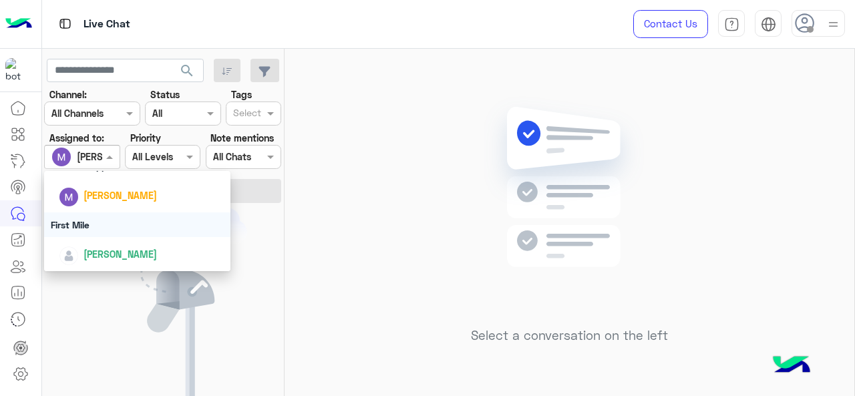
click at [101, 224] on div "First Mile" at bounding box center [137, 224] width 187 height 25
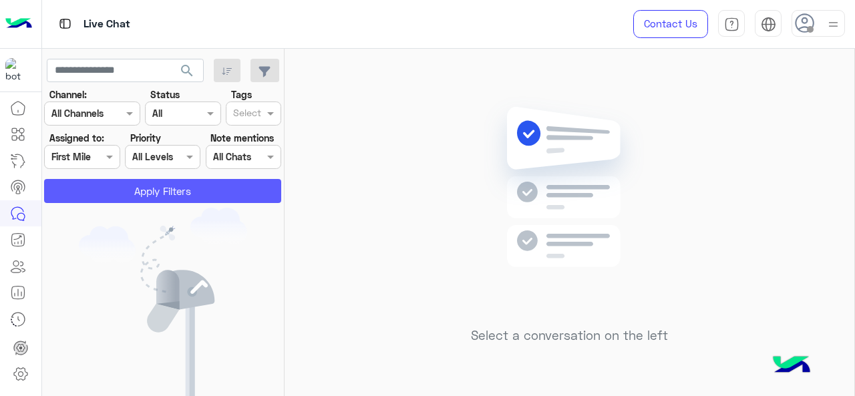
click at [118, 188] on button "Apply Filters" at bounding box center [162, 191] width 237 height 24
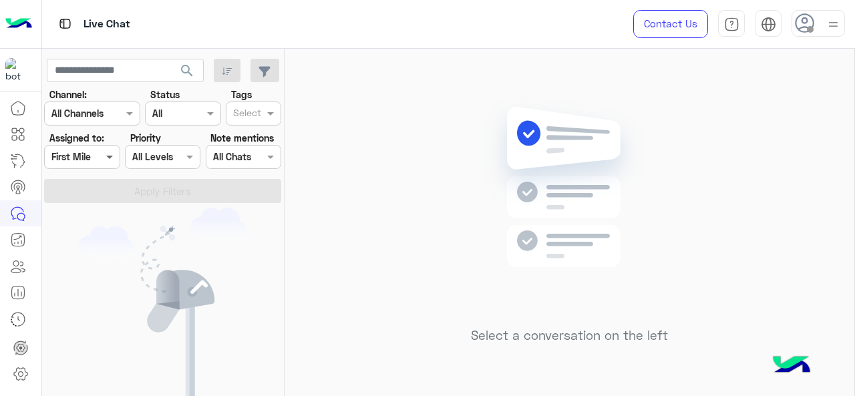
click at [104, 160] on span at bounding box center [111, 157] width 17 height 14
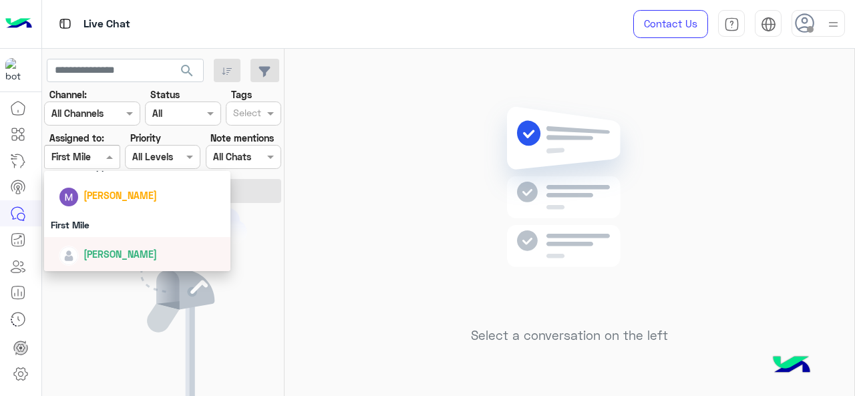
click at [89, 256] on span "[PERSON_NAME]" at bounding box center [119, 253] width 73 height 11
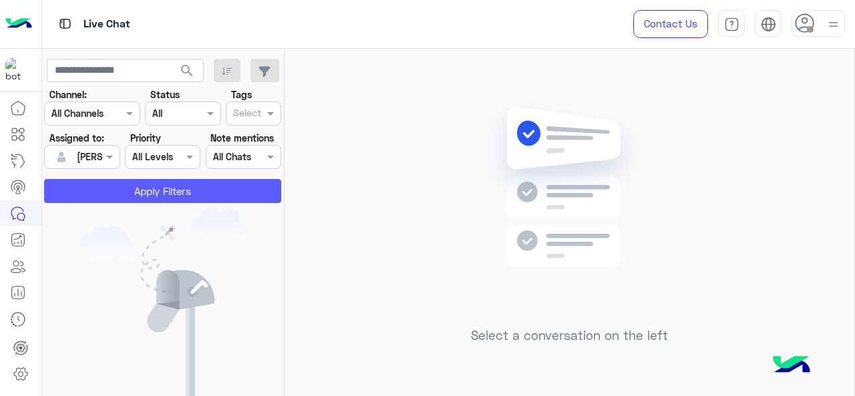
click at [122, 182] on button "Apply Filters" at bounding box center [162, 191] width 237 height 24
